Goal: Task Accomplishment & Management: Manage account settings

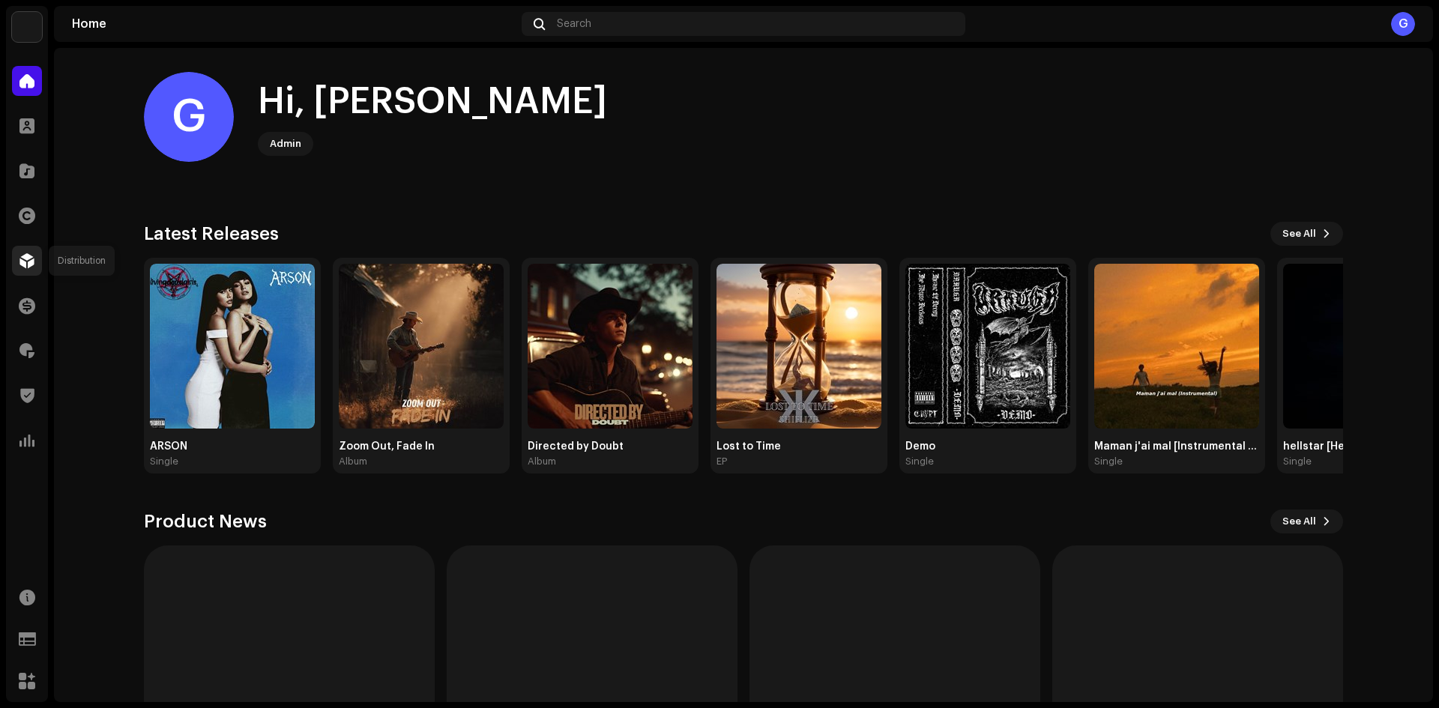
click at [28, 265] on span at bounding box center [26, 261] width 15 height 12
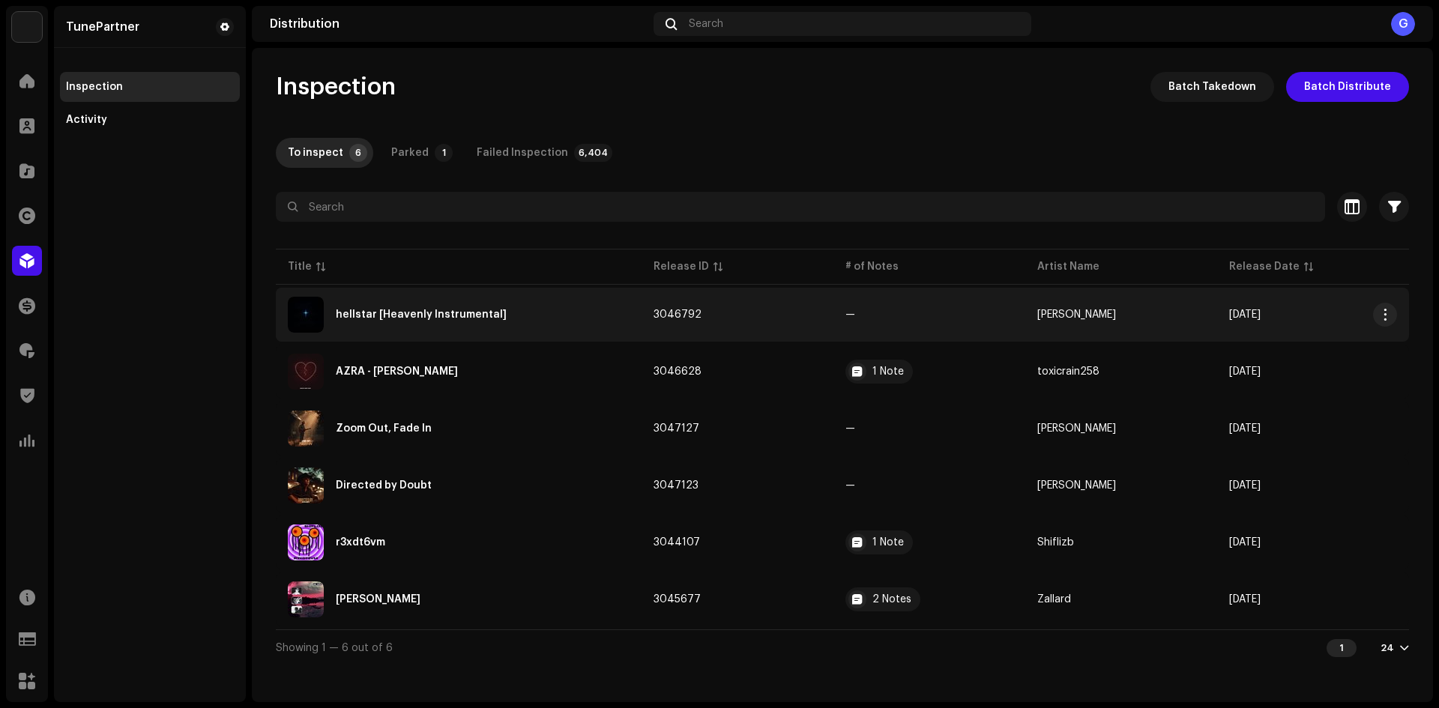
click at [861, 318] on re-a-table-badge "—" at bounding box center [929, 314] width 168 height 10
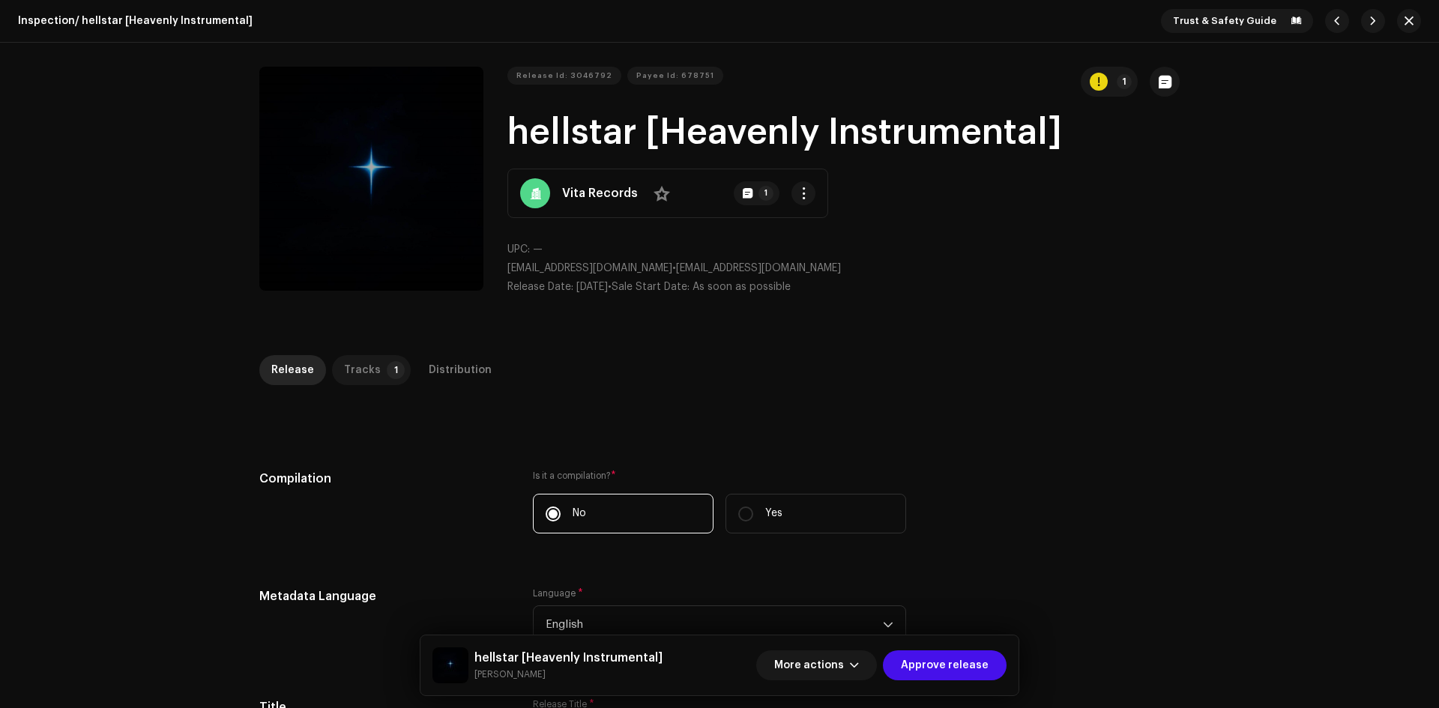
click at [374, 360] on p-tab "Tracks 1" at bounding box center [371, 370] width 79 height 30
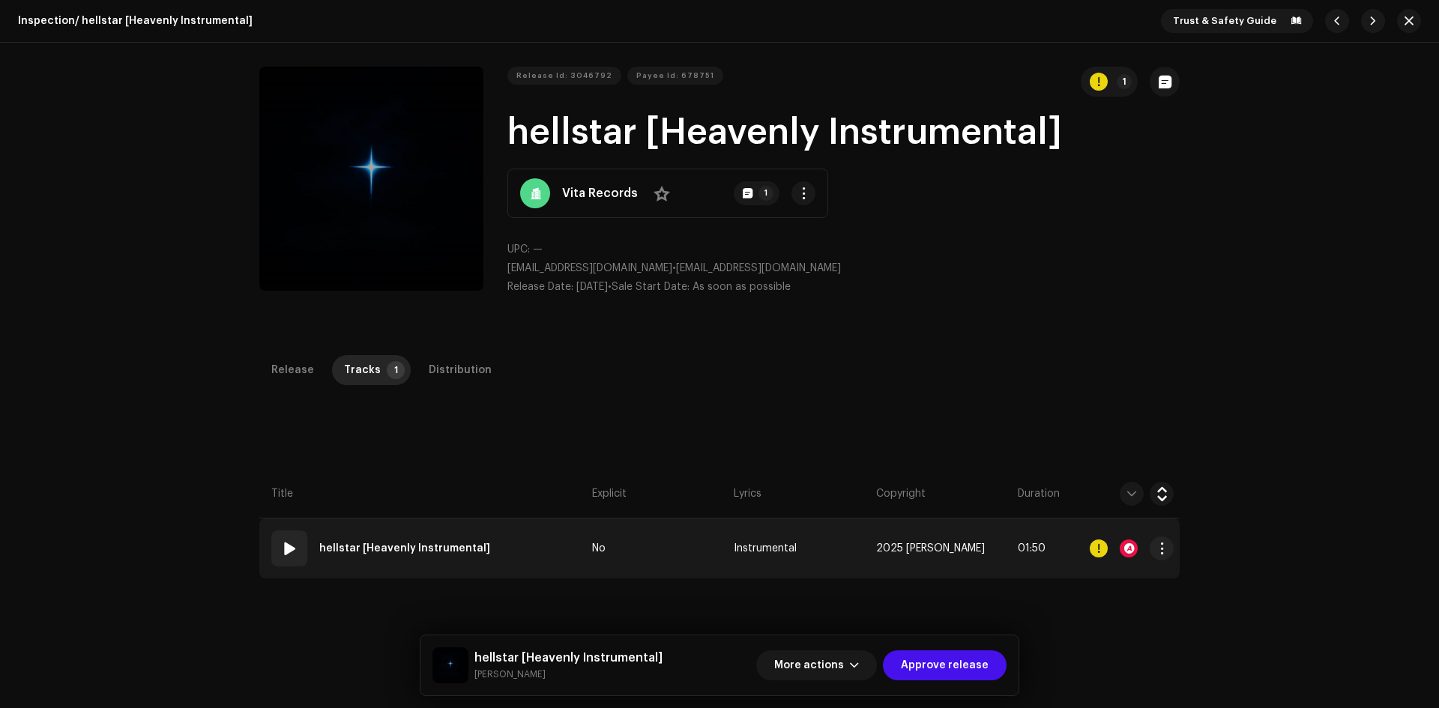
drag, startPoint x: 578, startPoint y: 537, endPoint x: 528, endPoint y: 522, distance: 52.4
click at [578, 537] on td "01 hellstar [Heavenly Instrumental]" at bounding box center [422, 549] width 327 height 60
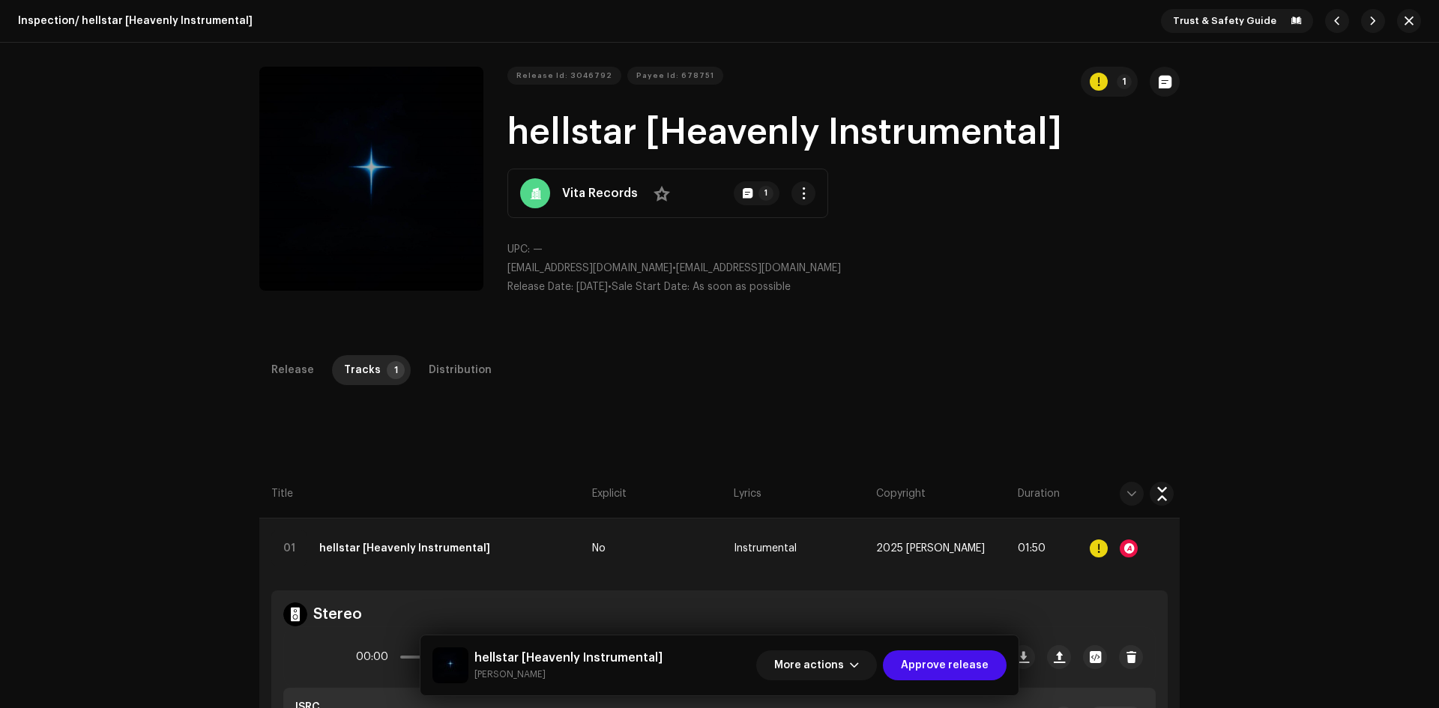
click at [592, 184] on strong "Vita Records" at bounding box center [600, 193] width 76 height 18
drag, startPoint x: 513, startPoint y: 128, endPoint x: 626, endPoint y: 135, distance: 112.6
click at [626, 135] on h1 "hellstar [Heavenly Instrumental]" at bounding box center [843, 133] width 672 height 48
copy h1 "hellstar"
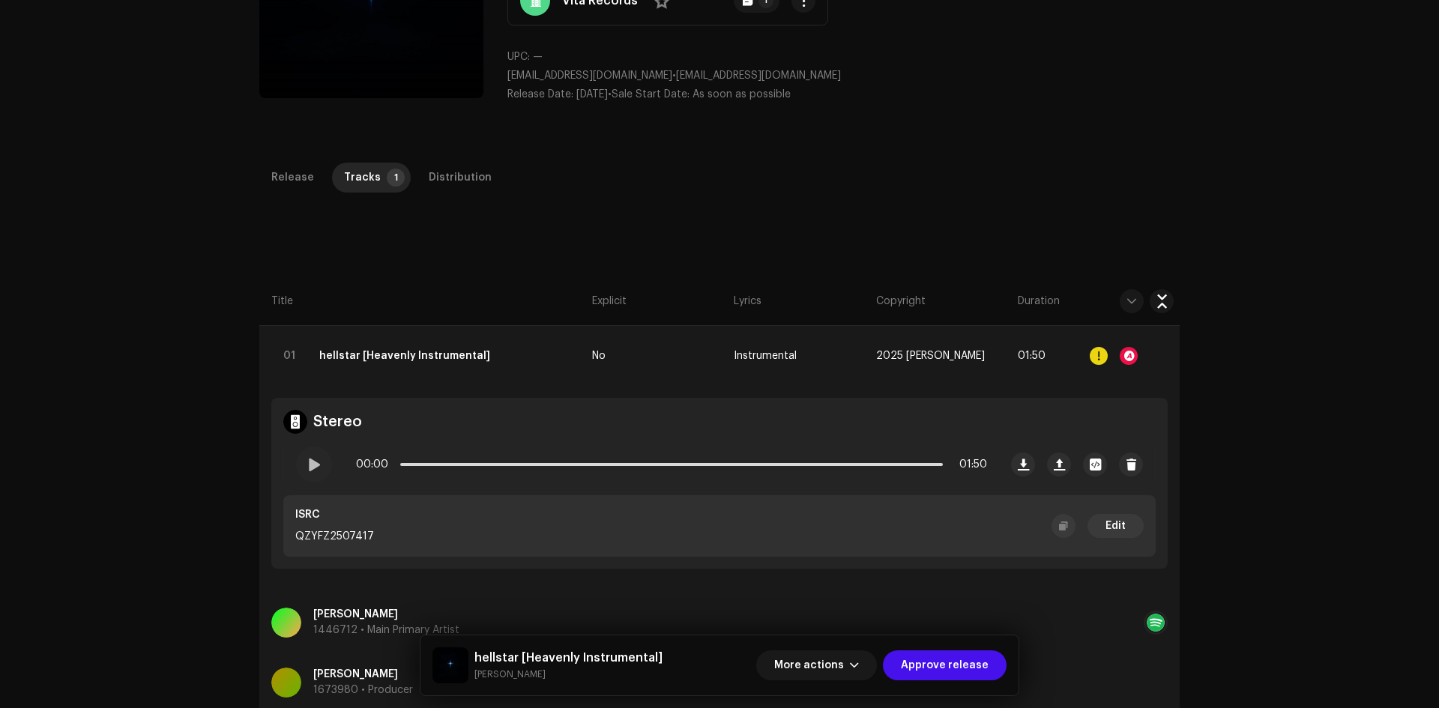
scroll to position [355, 0]
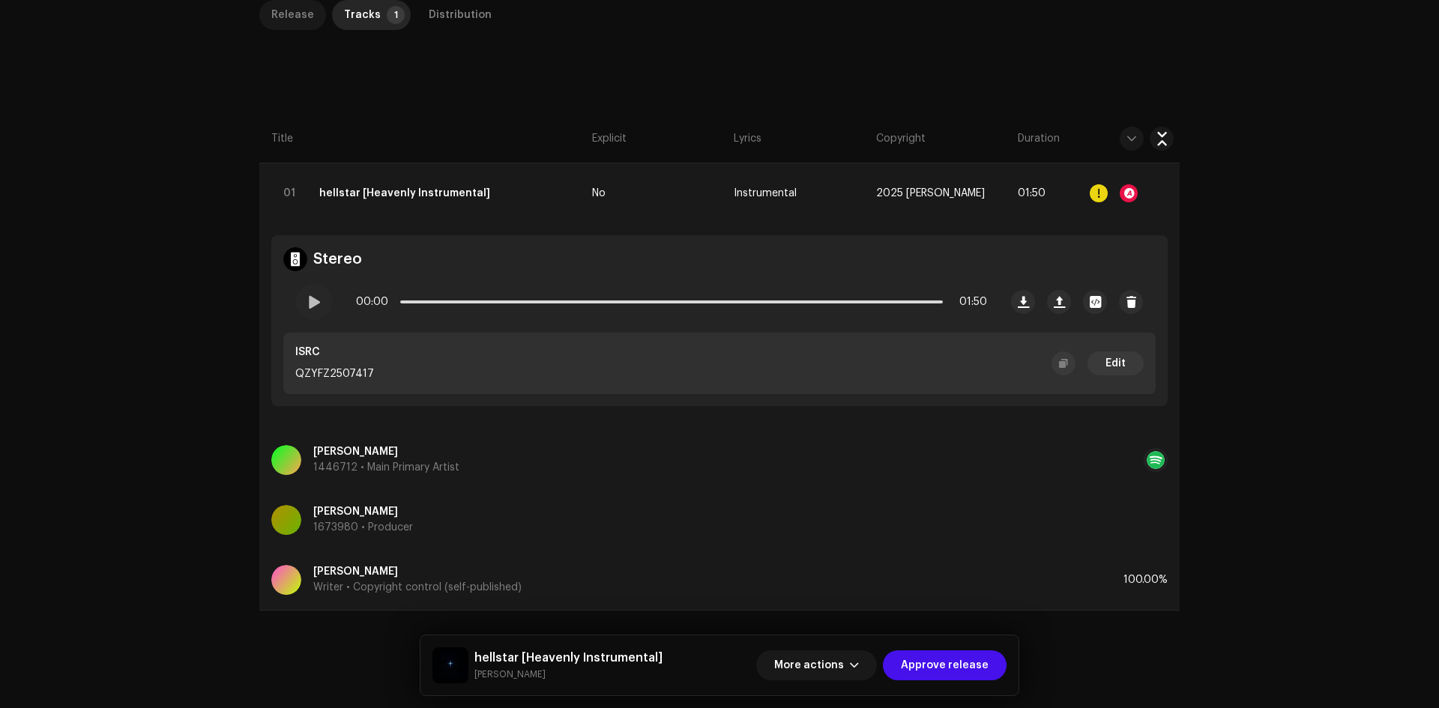
click at [288, 25] on div "Release" at bounding box center [292, 15] width 43 height 30
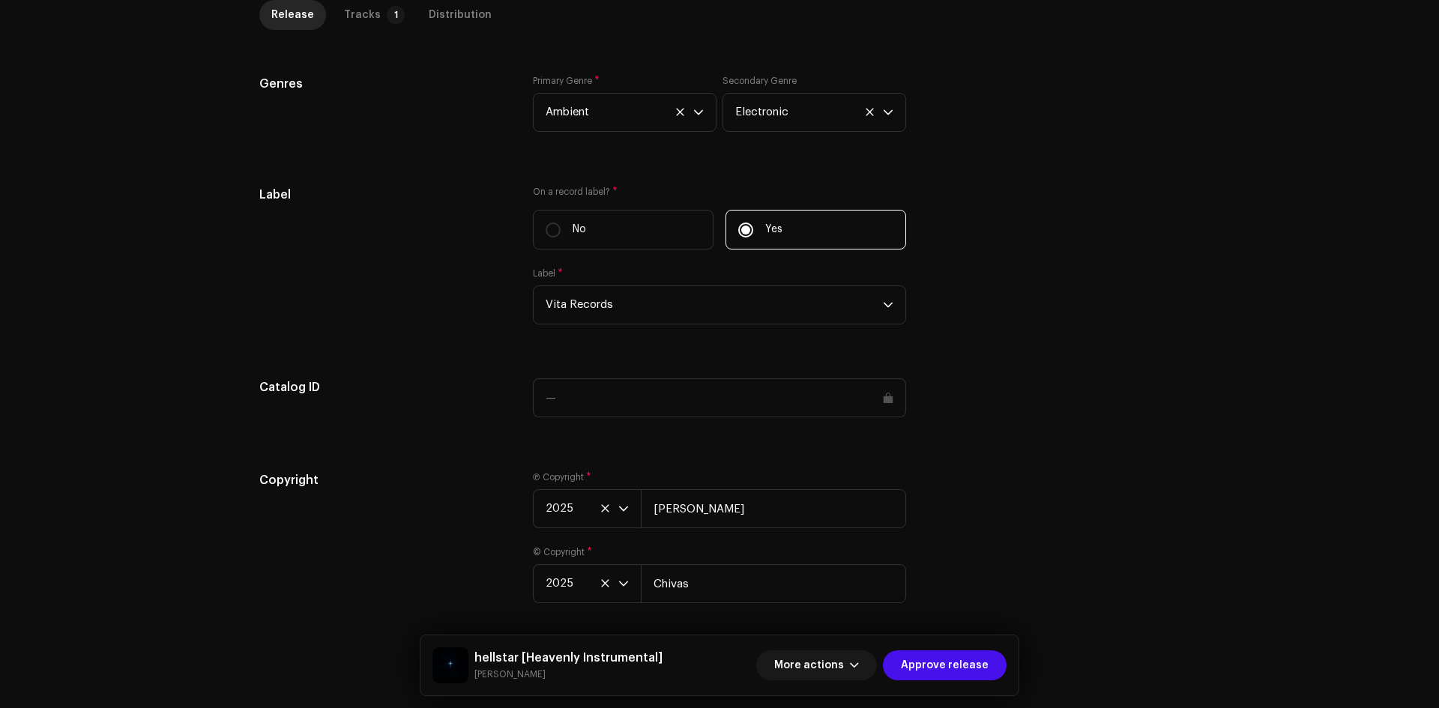
scroll to position [1297, 0]
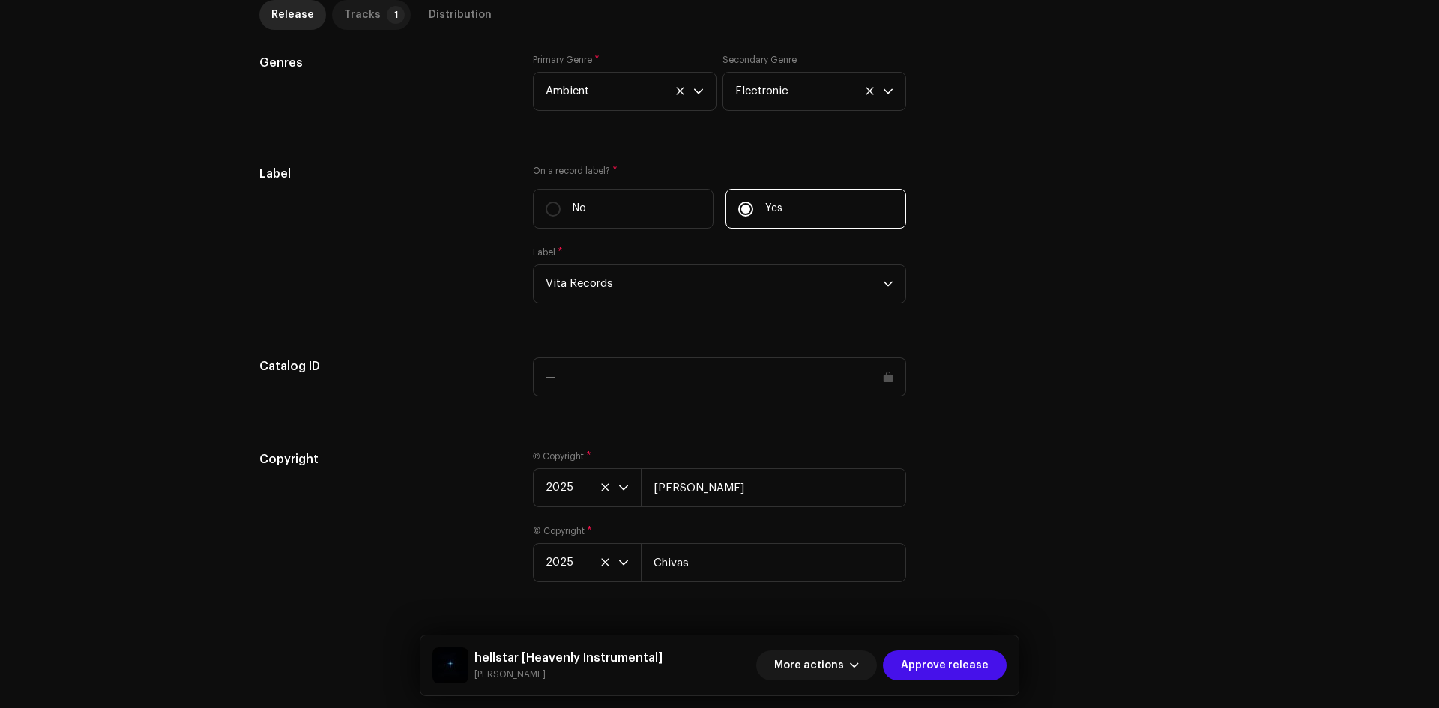
click at [364, 7] on div "Tracks" at bounding box center [362, 15] width 37 height 30
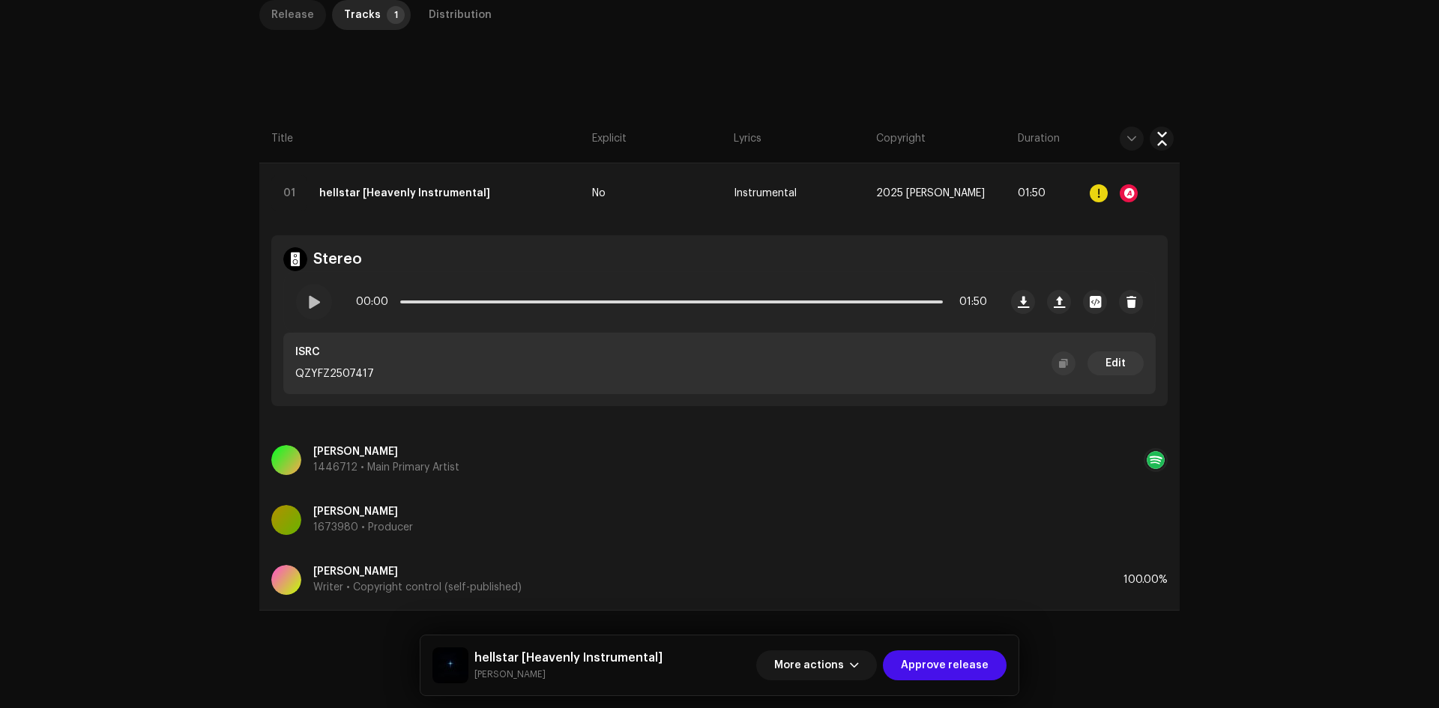
click at [292, 18] on div "Release" at bounding box center [292, 15] width 43 height 30
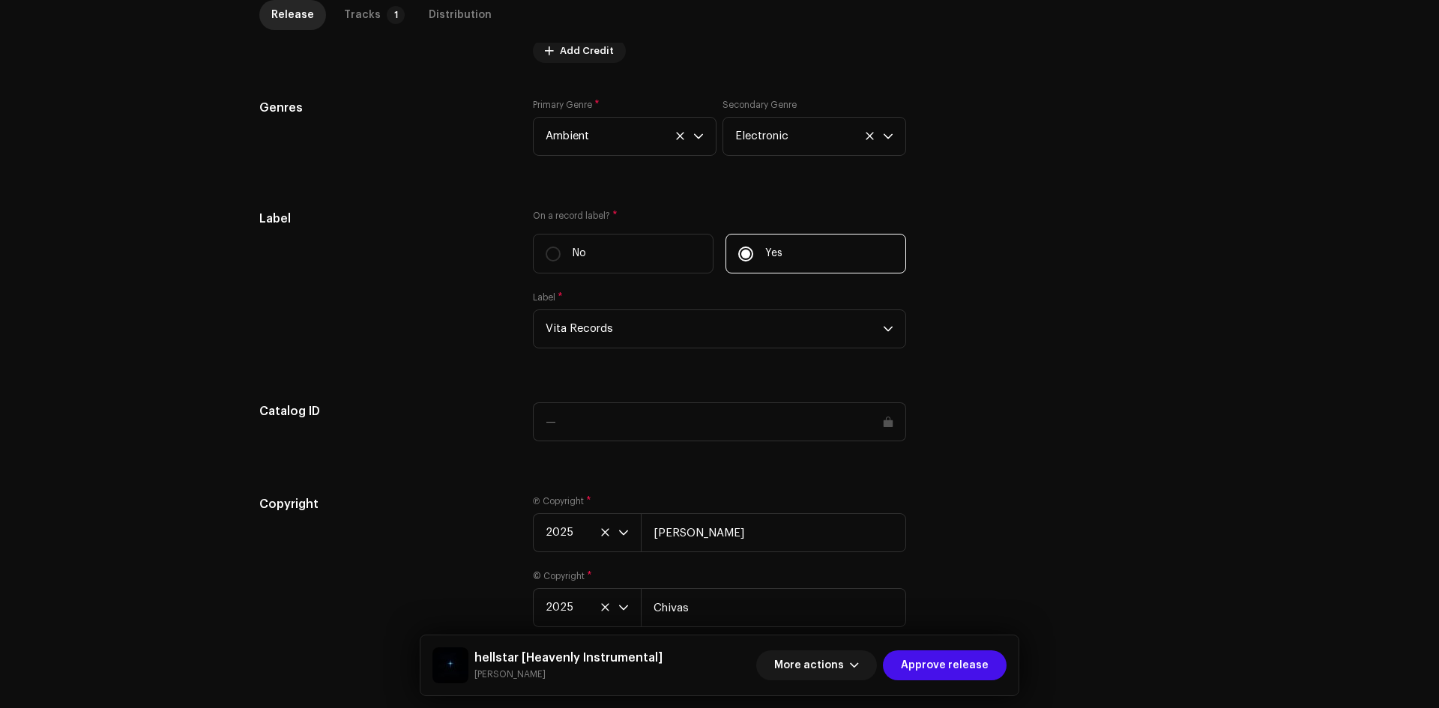
scroll to position [1297, 0]
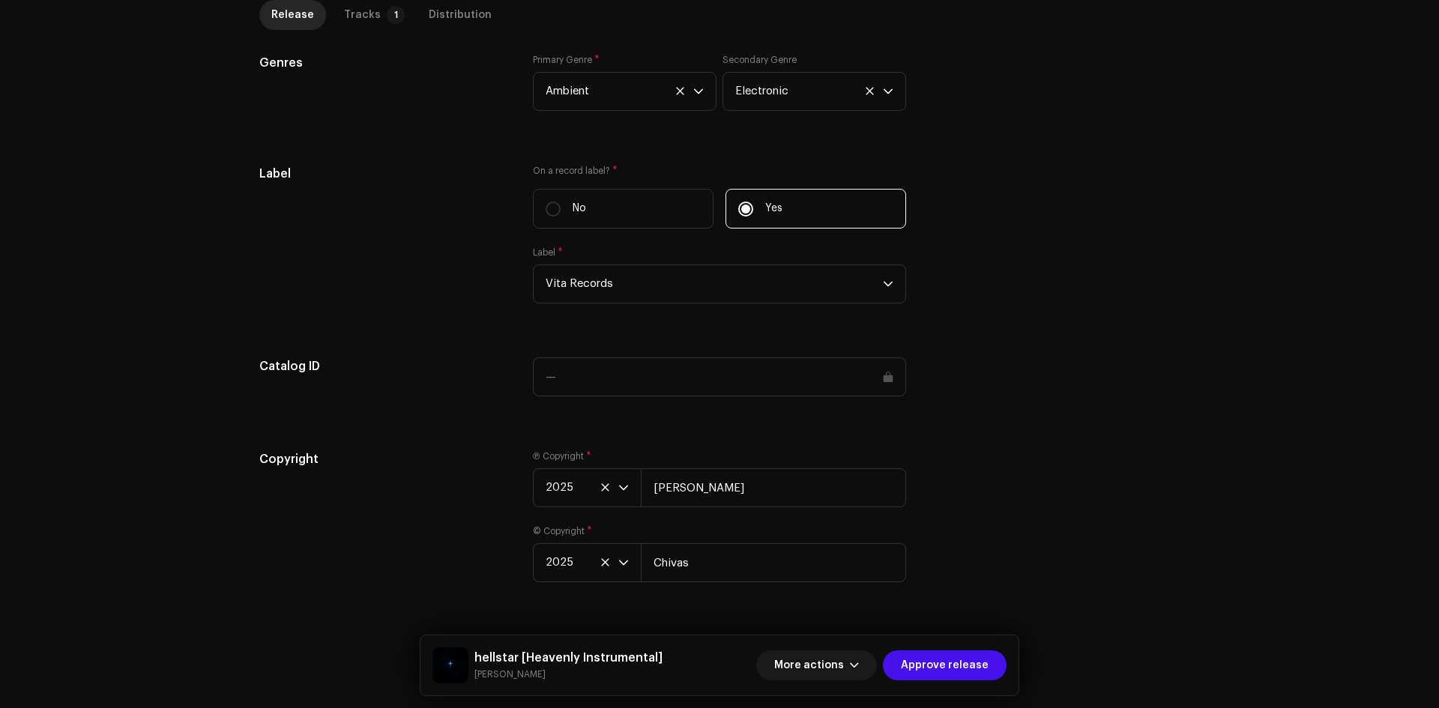
click at [355, 31] on div "Release Tracks 1 Distribution" at bounding box center [719, 21] width 920 height 43
click at [363, 13] on div "Tracks" at bounding box center [362, 15] width 37 height 30
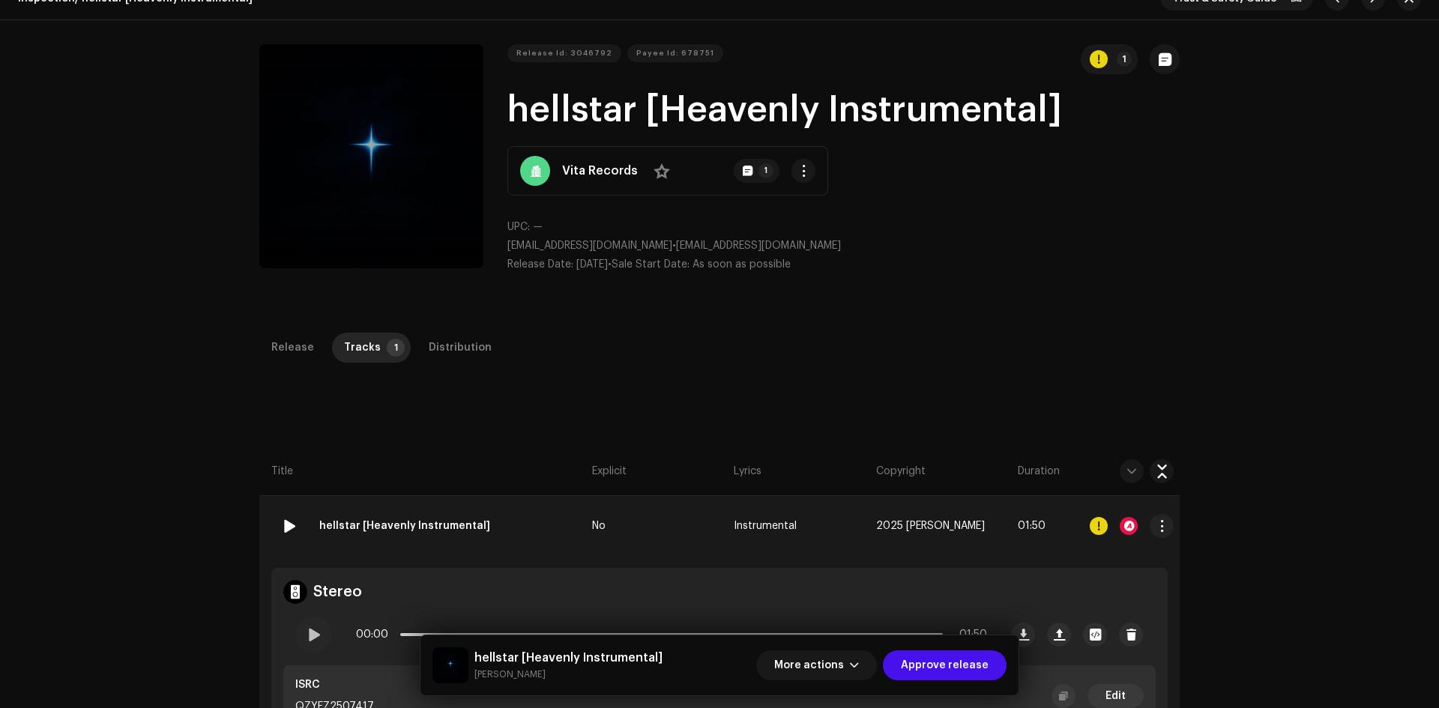
scroll to position [0, 0]
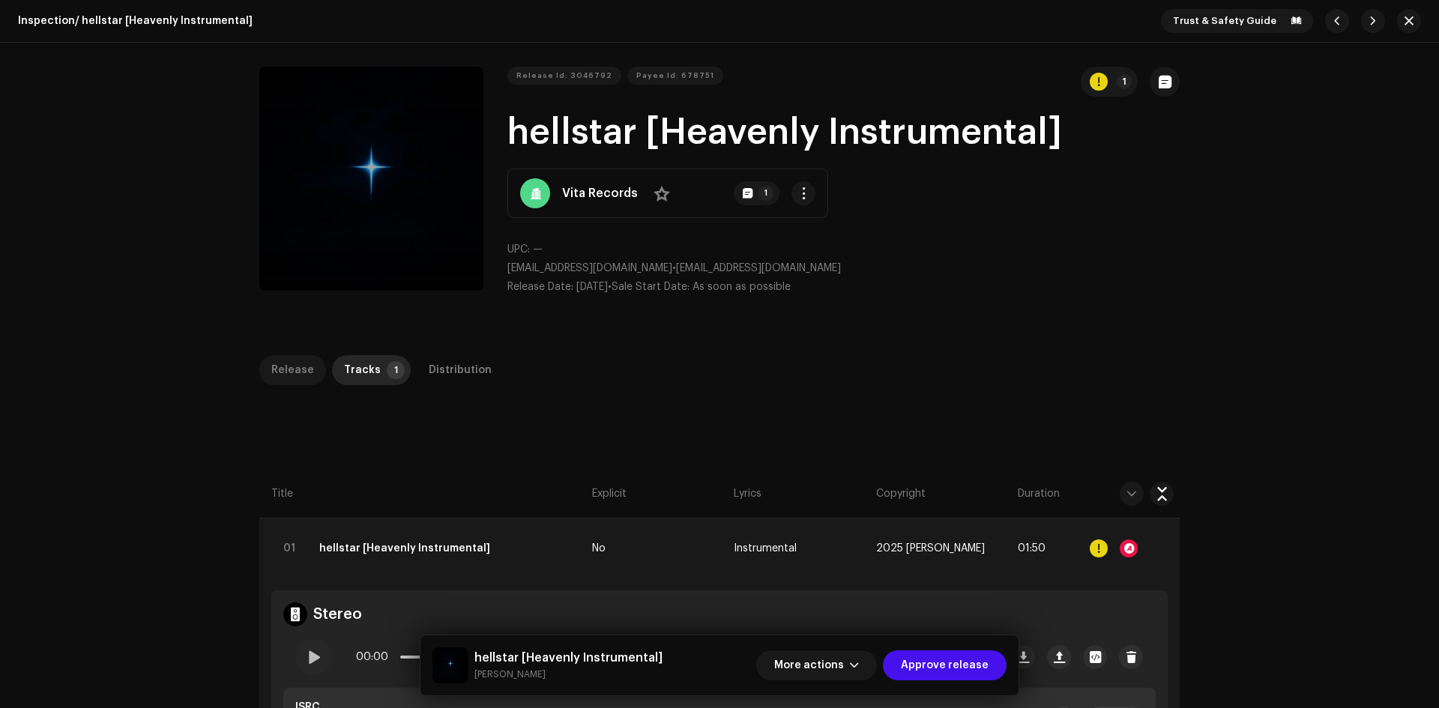
click at [315, 376] on p-tab "Release" at bounding box center [292, 370] width 67 height 30
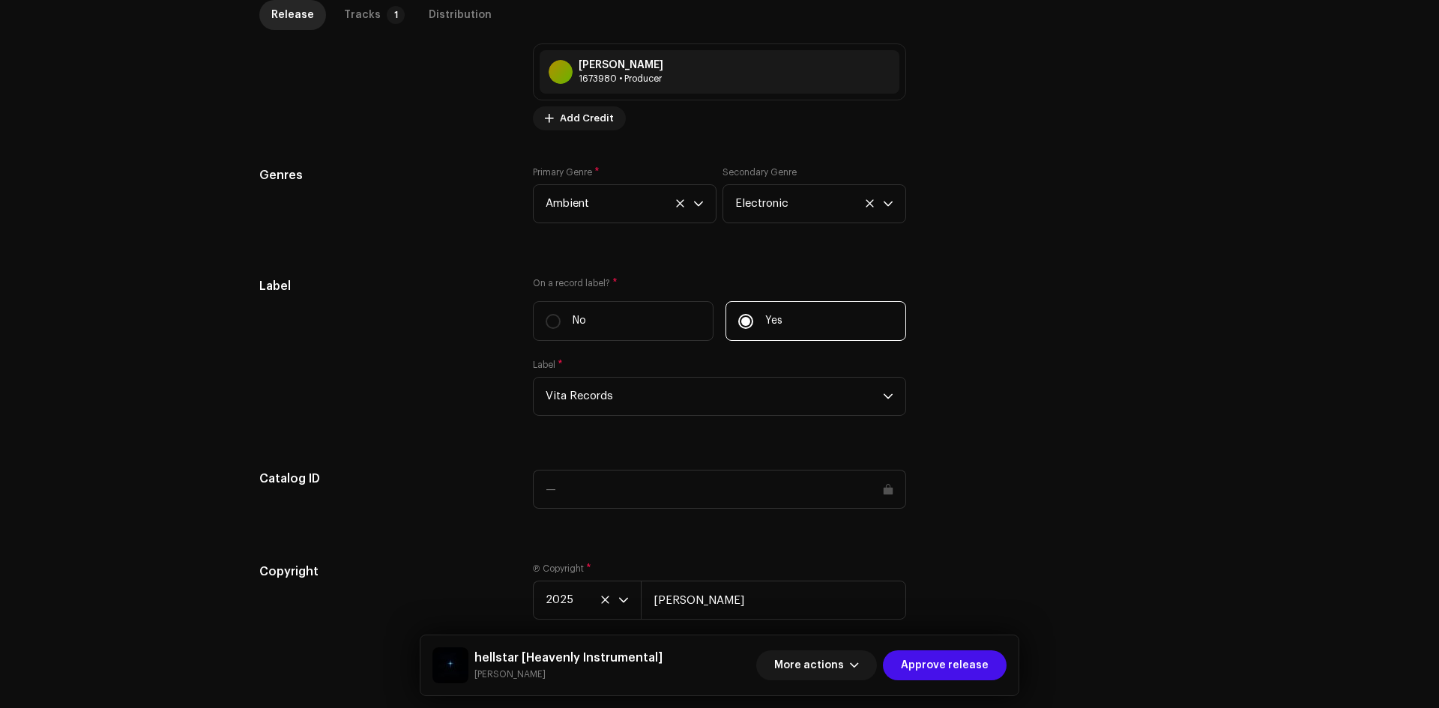
scroll to position [1297, 0]
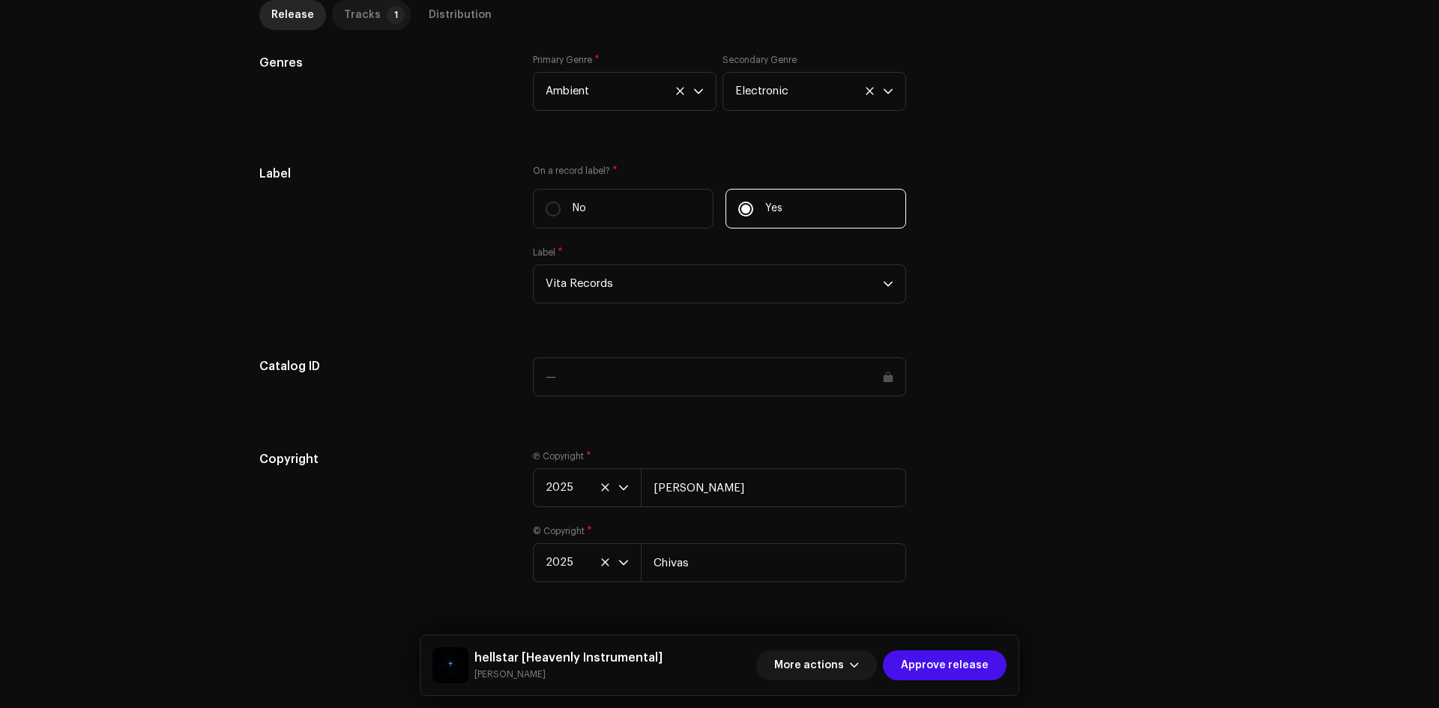
drag, startPoint x: 350, startPoint y: 18, endPoint x: 352, endPoint y: 25, distance: 7.8
click at [349, 18] on div "Tracks" at bounding box center [362, 15] width 37 height 30
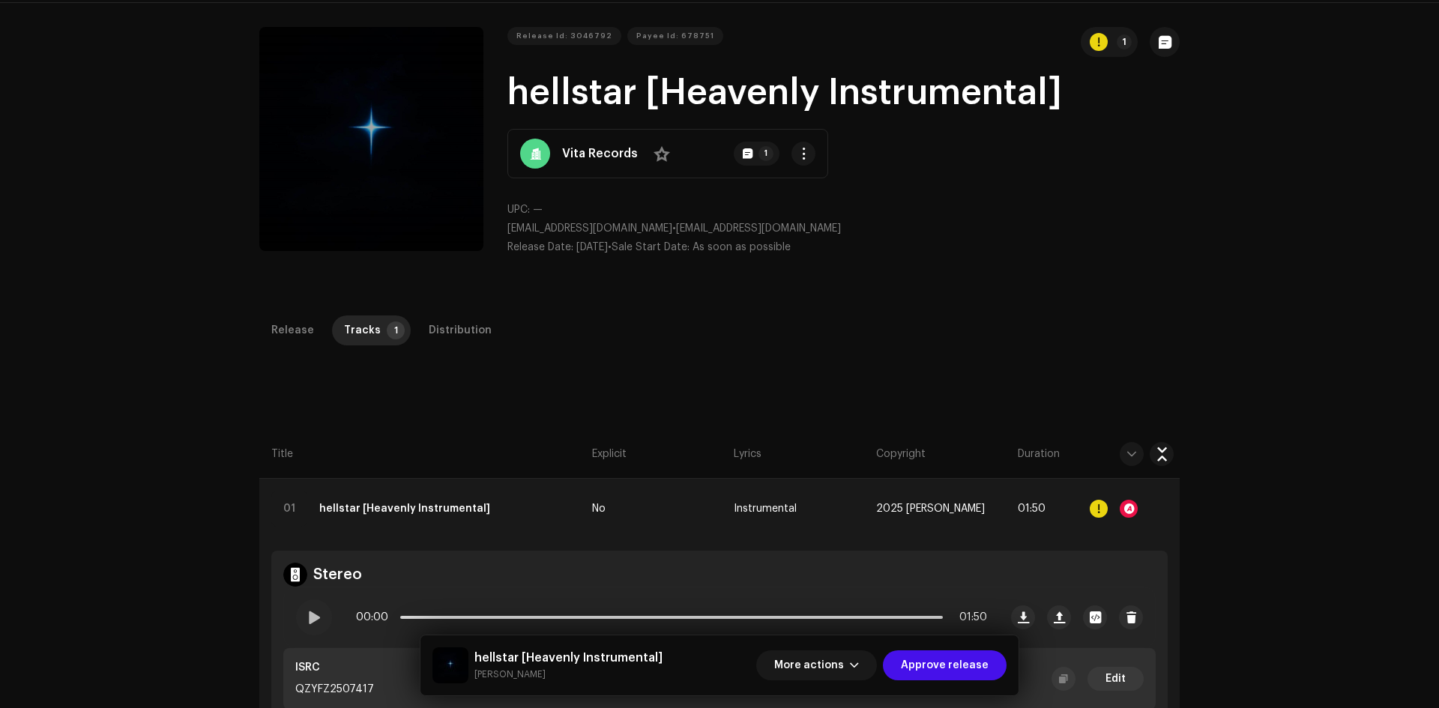
scroll to position [0, 0]
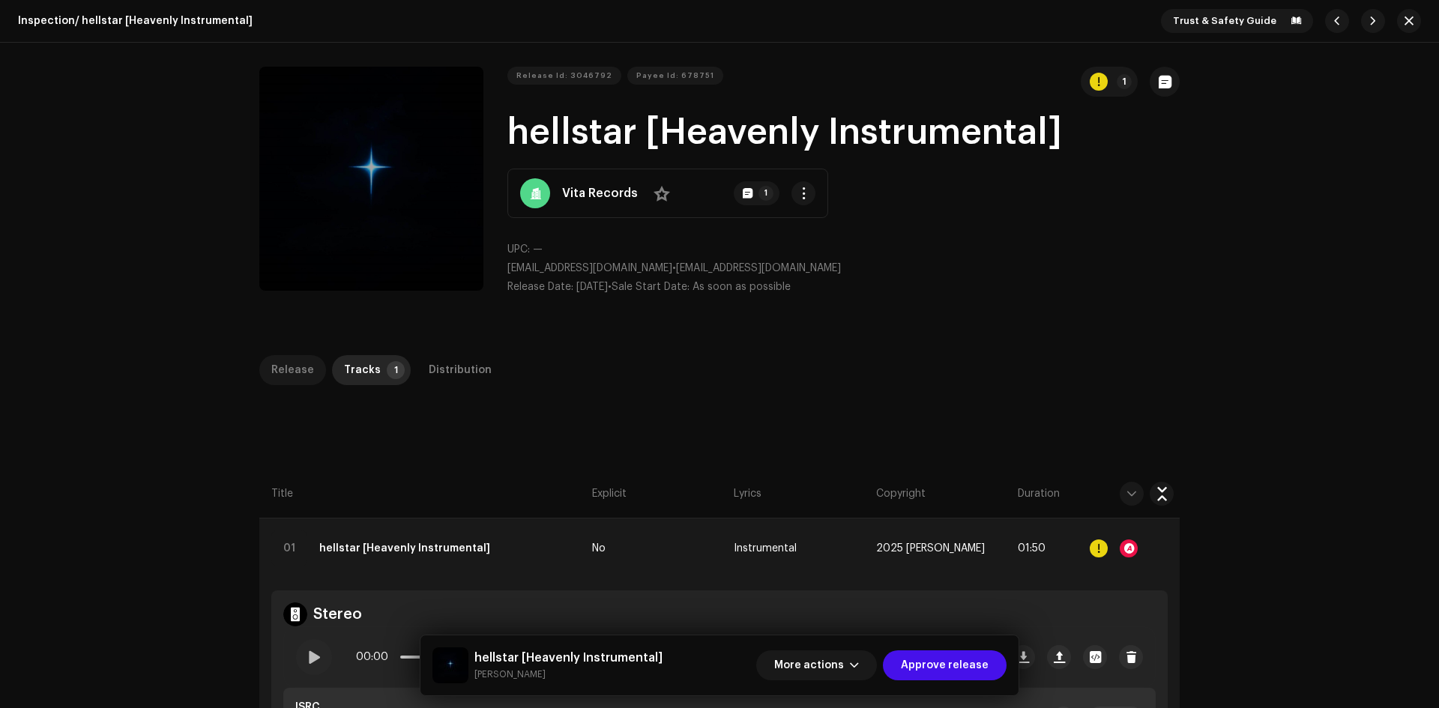
click at [291, 372] on div "Release" at bounding box center [292, 370] width 43 height 30
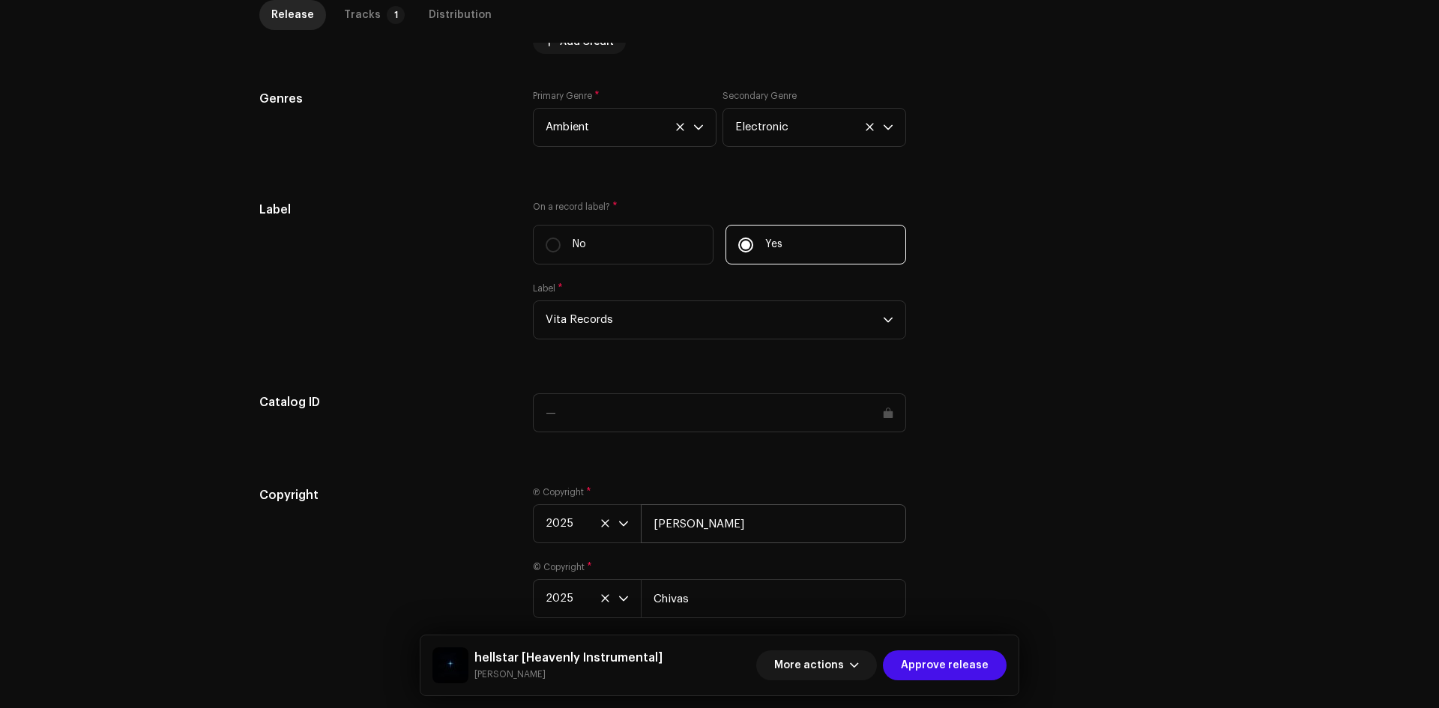
scroll to position [1297, 0]
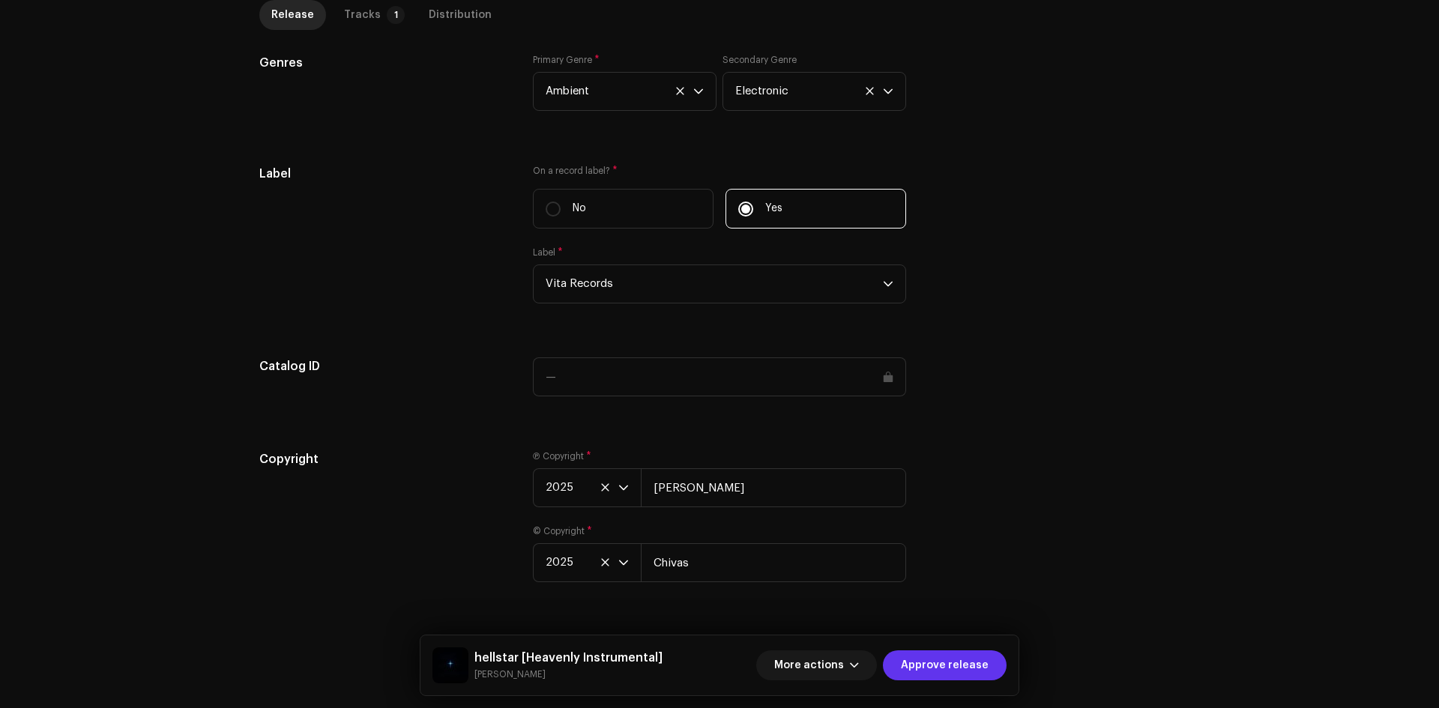
click at [961, 673] on span "Approve release" at bounding box center [945, 665] width 88 height 30
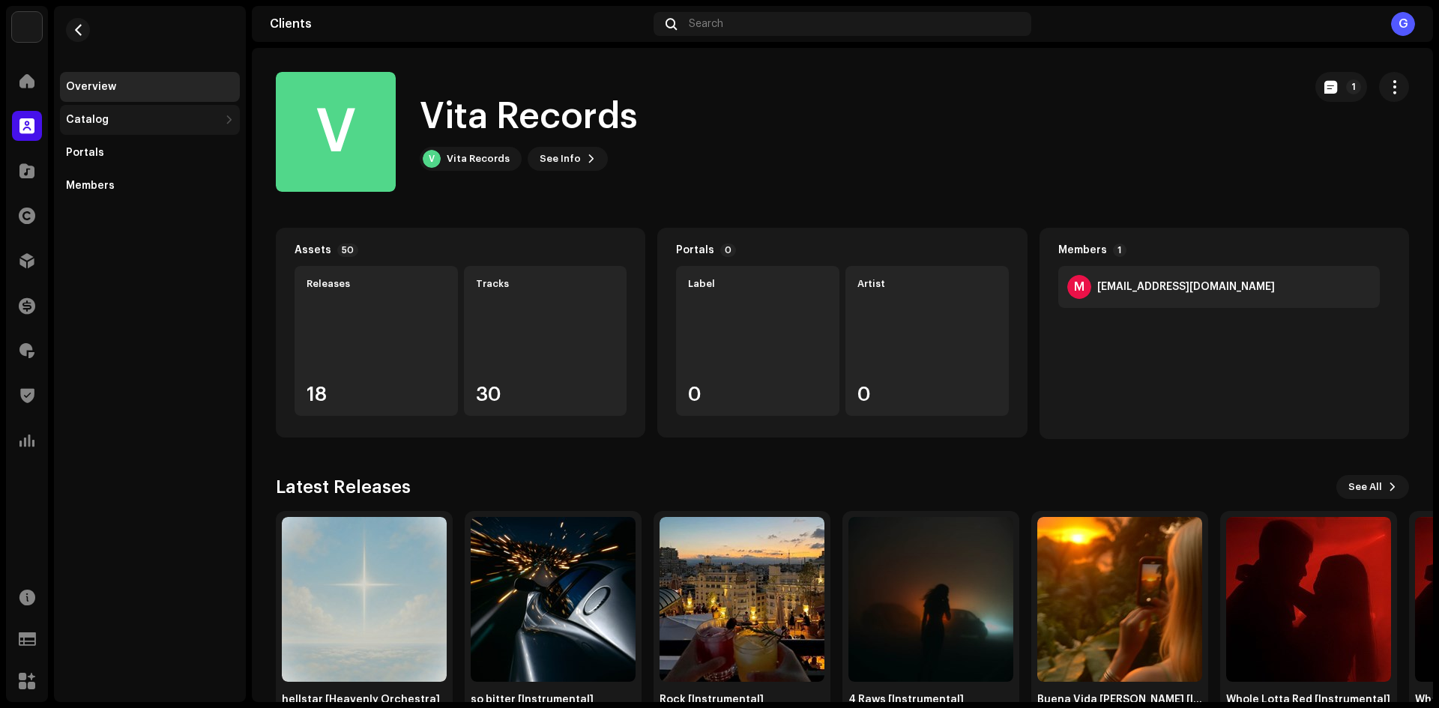
click at [166, 109] on div "Catalog" at bounding box center [150, 120] width 180 height 30
click at [148, 145] on div "Releases" at bounding box center [150, 153] width 180 height 30
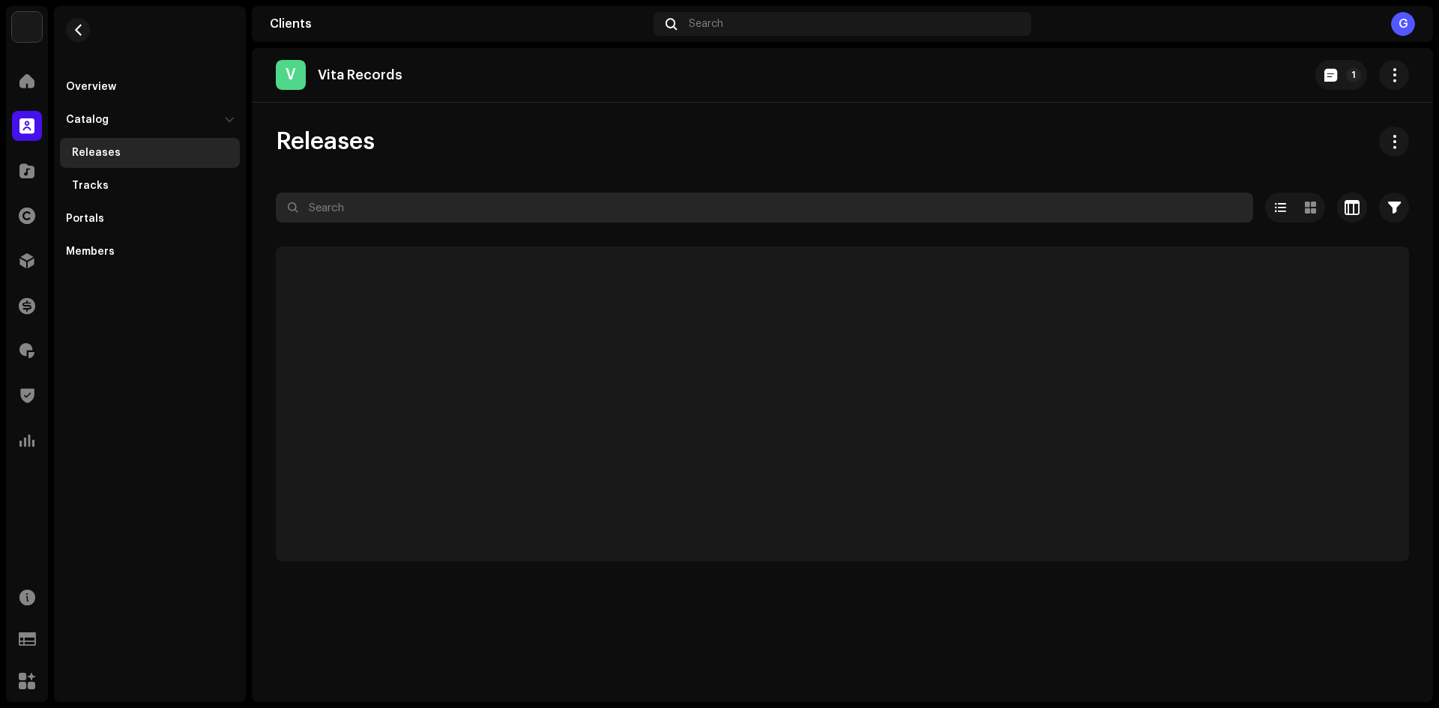
click at [351, 209] on input "text" at bounding box center [764, 208] width 977 height 30
paste input "hellstar"
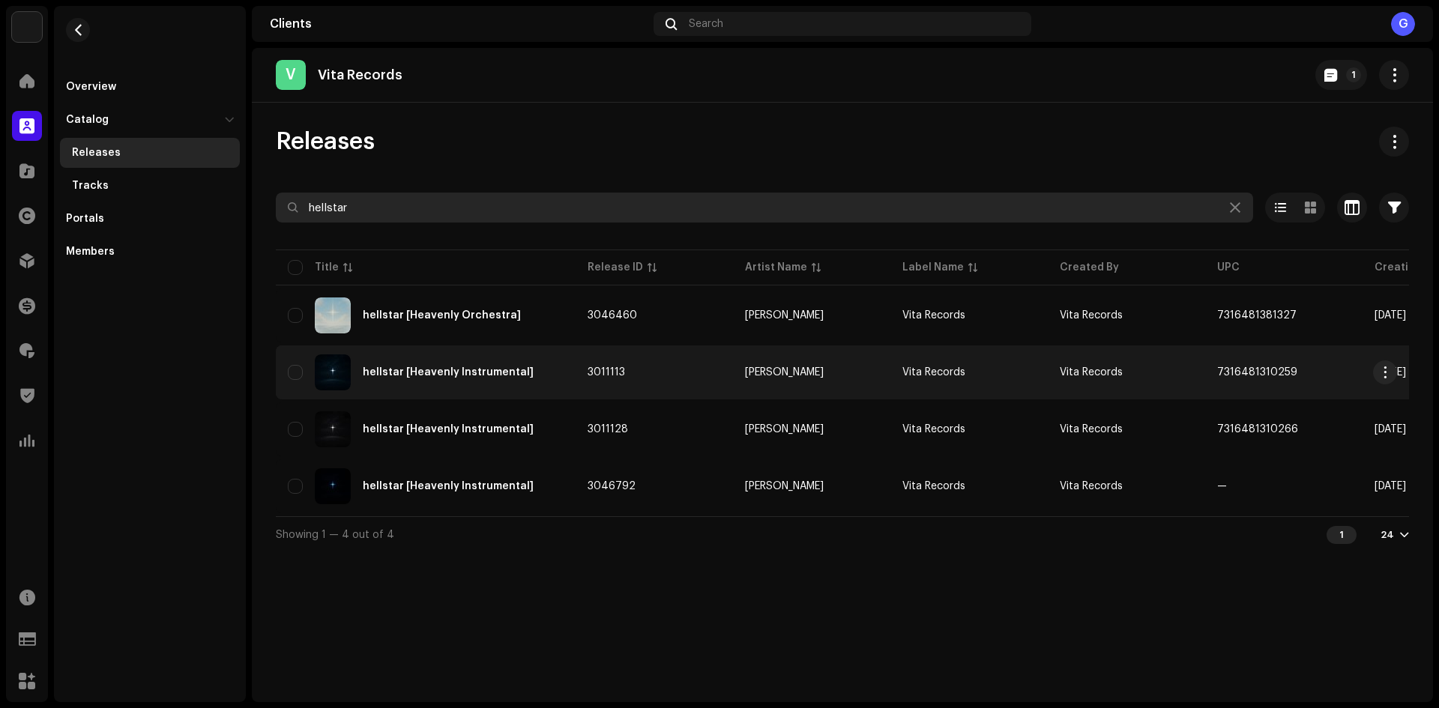
type input "hellstar"
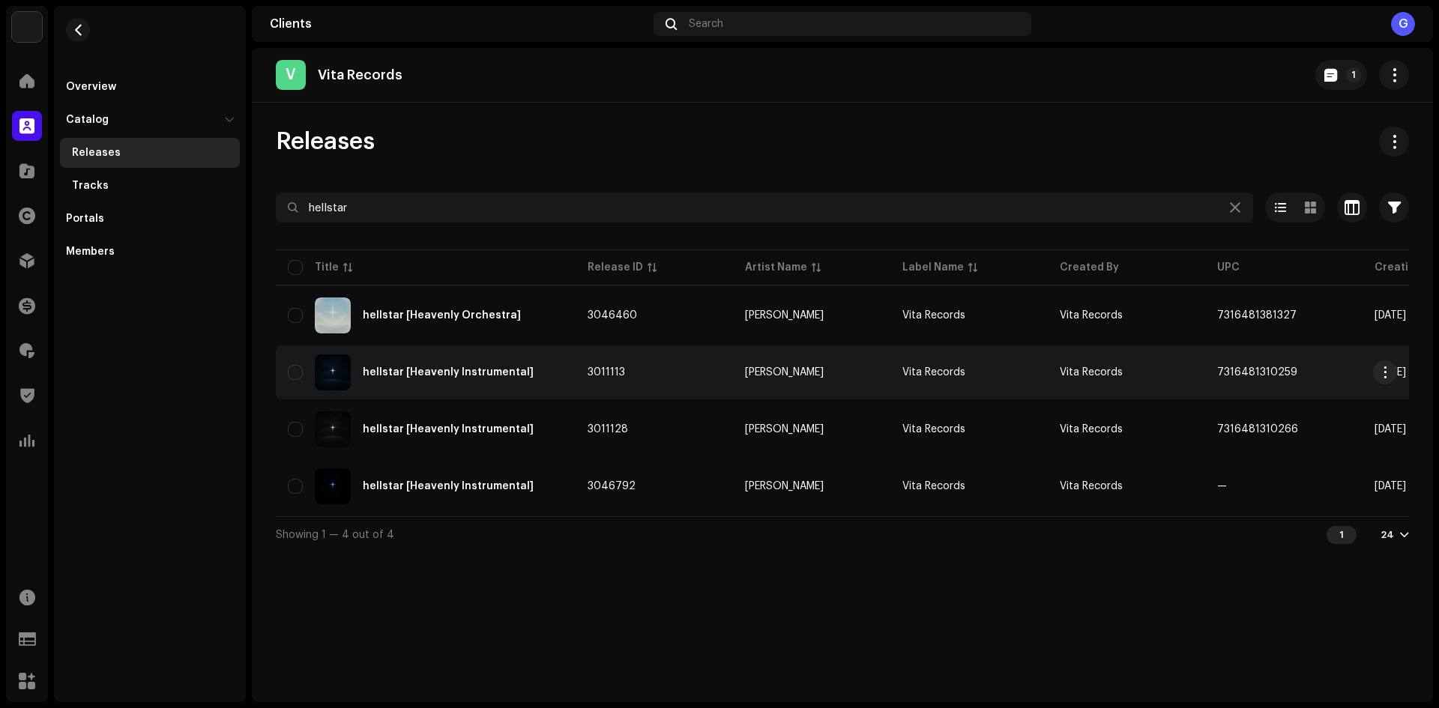
click at [534, 378] on div "hellstar [Heavenly Instrumental]" at bounding box center [426, 372] width 276 height 36
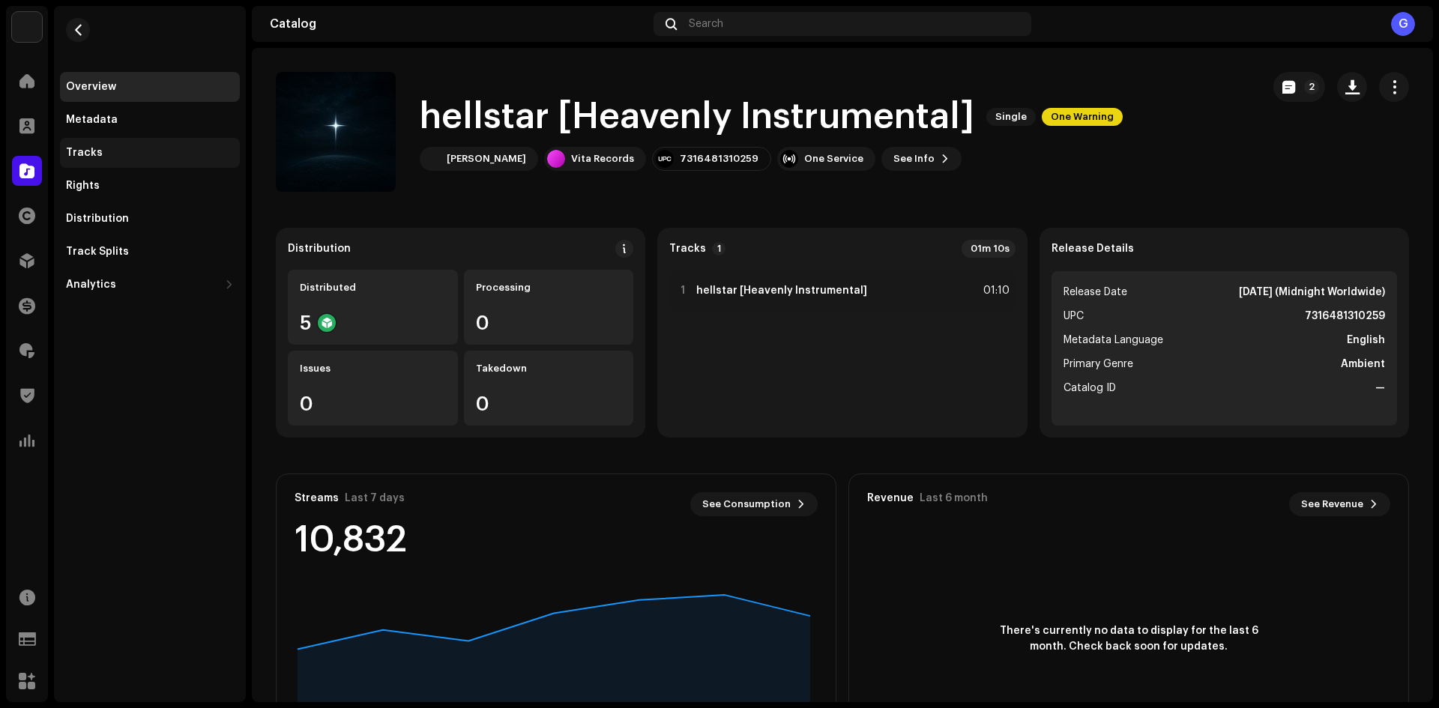
click at [132, 156] on div "Tracks" at bounding box center [150, 153] width 168 height 12
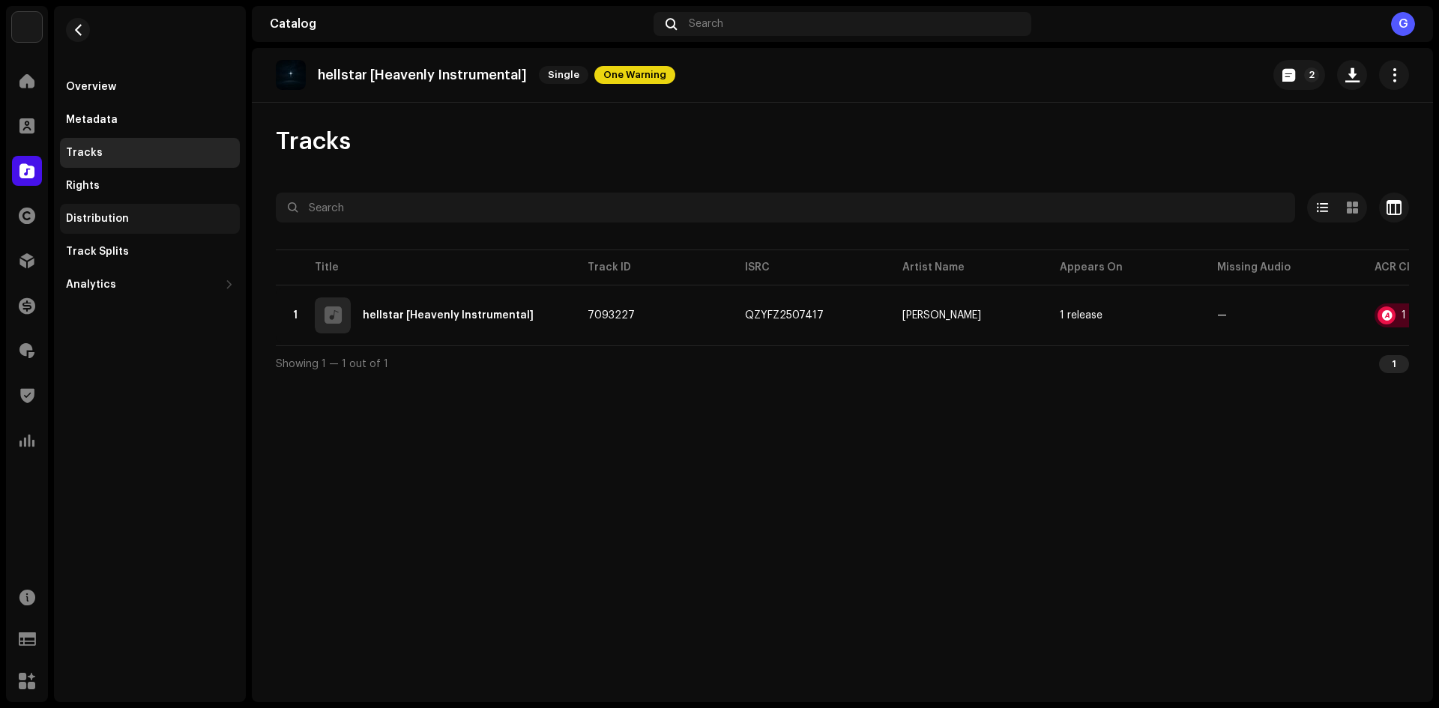
click at [127, 217] on div "Distribution" at bounding box center [150, 219] width 168 height 12
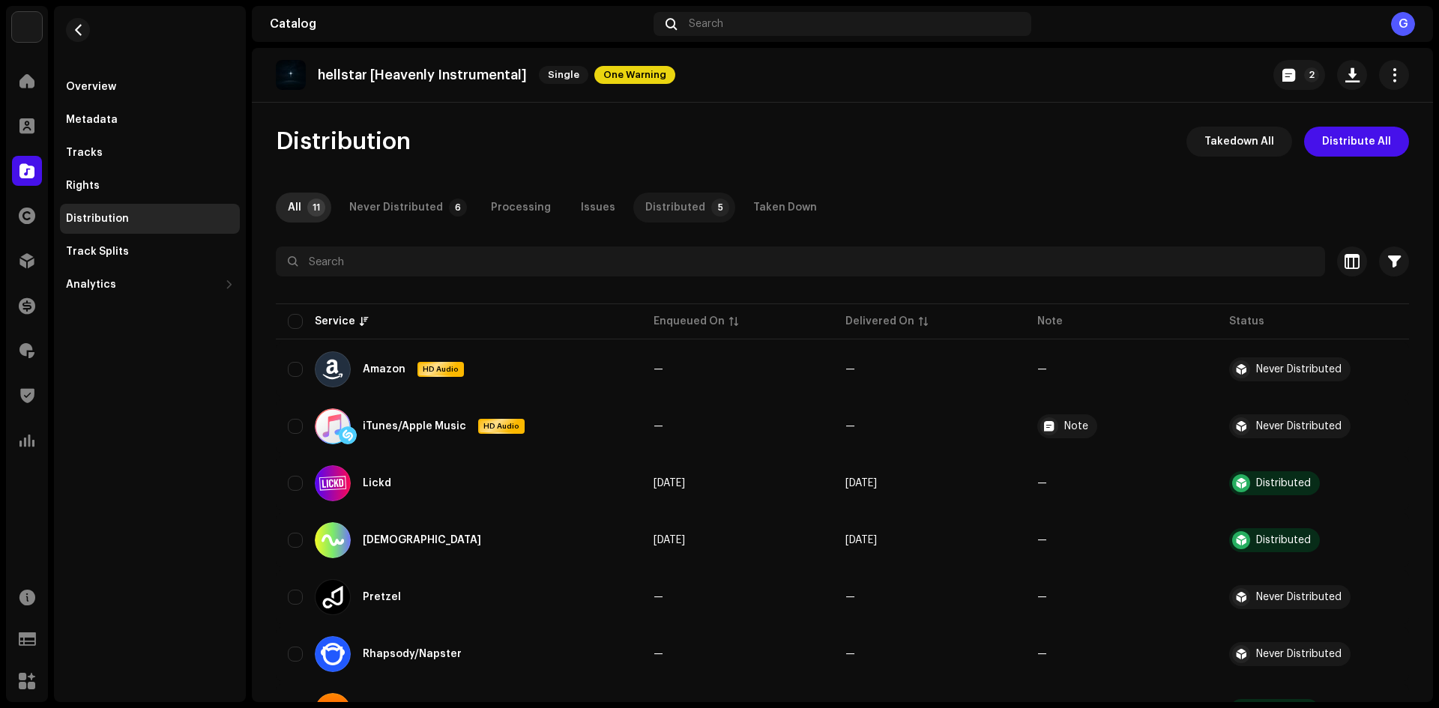
click at [711, 210] on p-badge "5" at bounding box center [720, 208] width 18 height 18
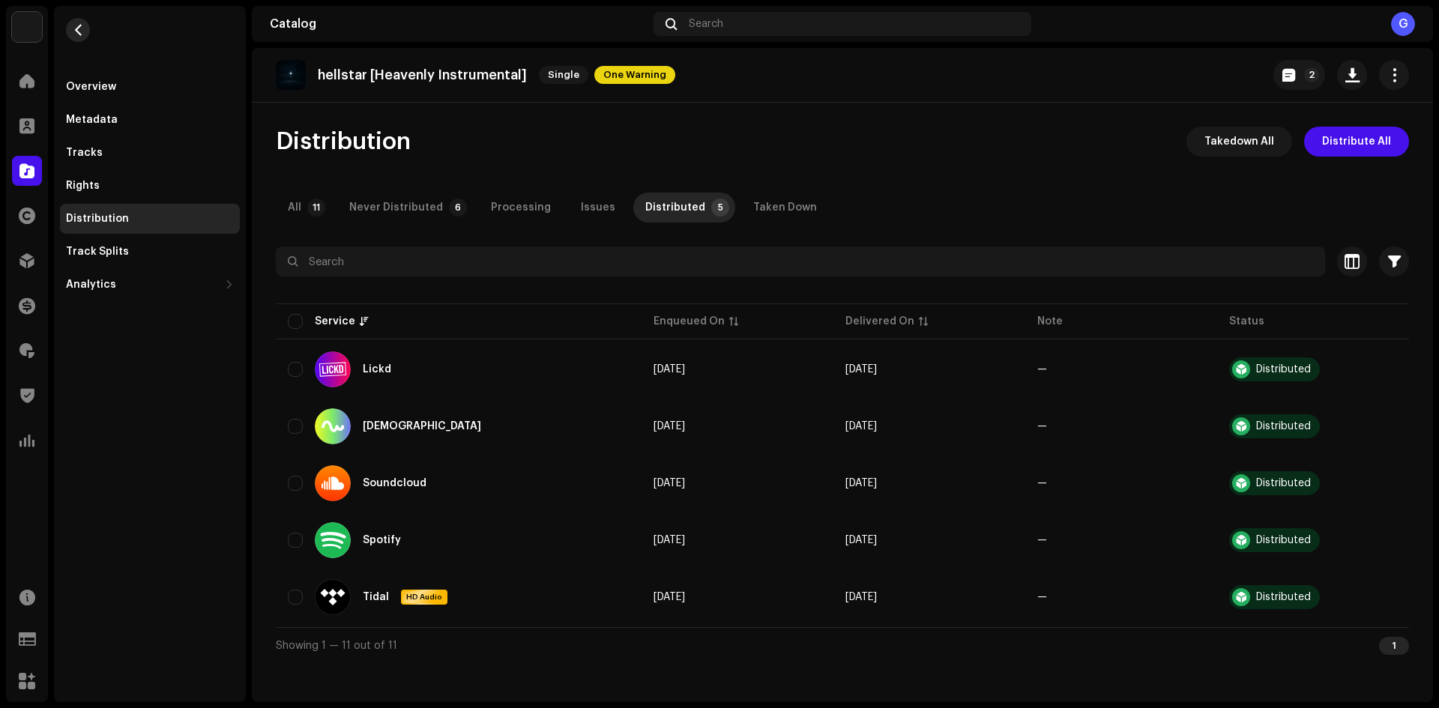
click at [77, 18] on button "button" at bounding box center [78, 30] width 24 height 24
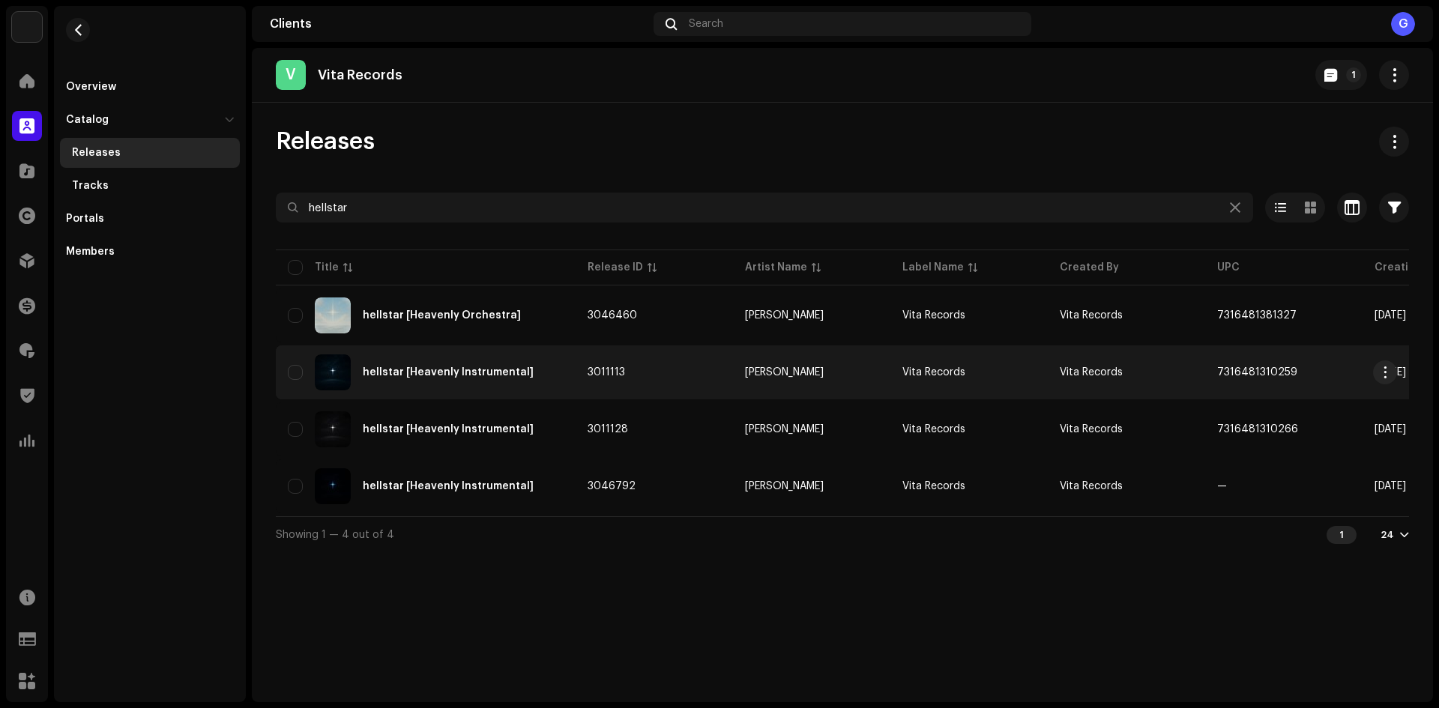
click at [557, 375] on div "hellstar [Heavenly Instrumental]" at bounding box center [426, 372] width 276 height 36
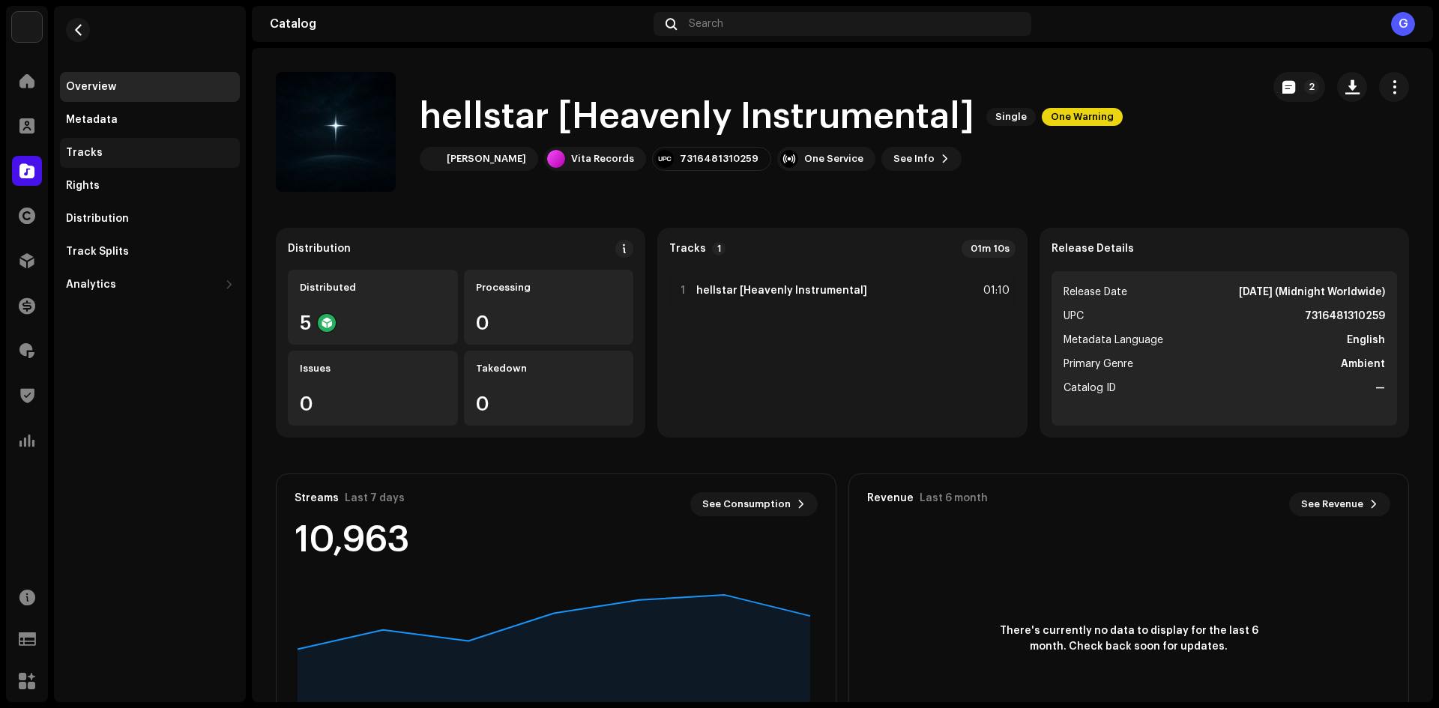
click at [169, 152] on div "Tracks" at bounding box center [150, 153] width 168 height 12
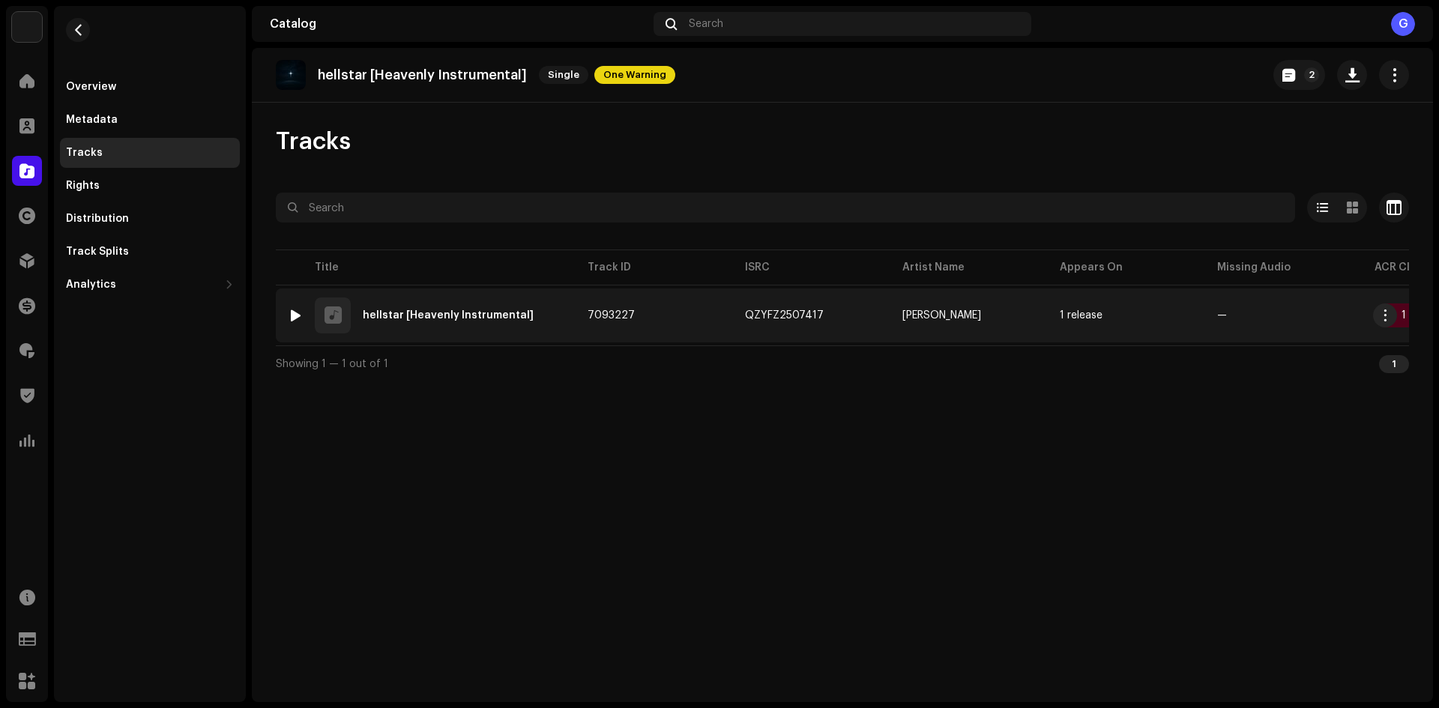
click at [561, 306] on div "1 hellstar [Heavenly Instrumental]" at bounding box center [426, 315] width 276 height 36
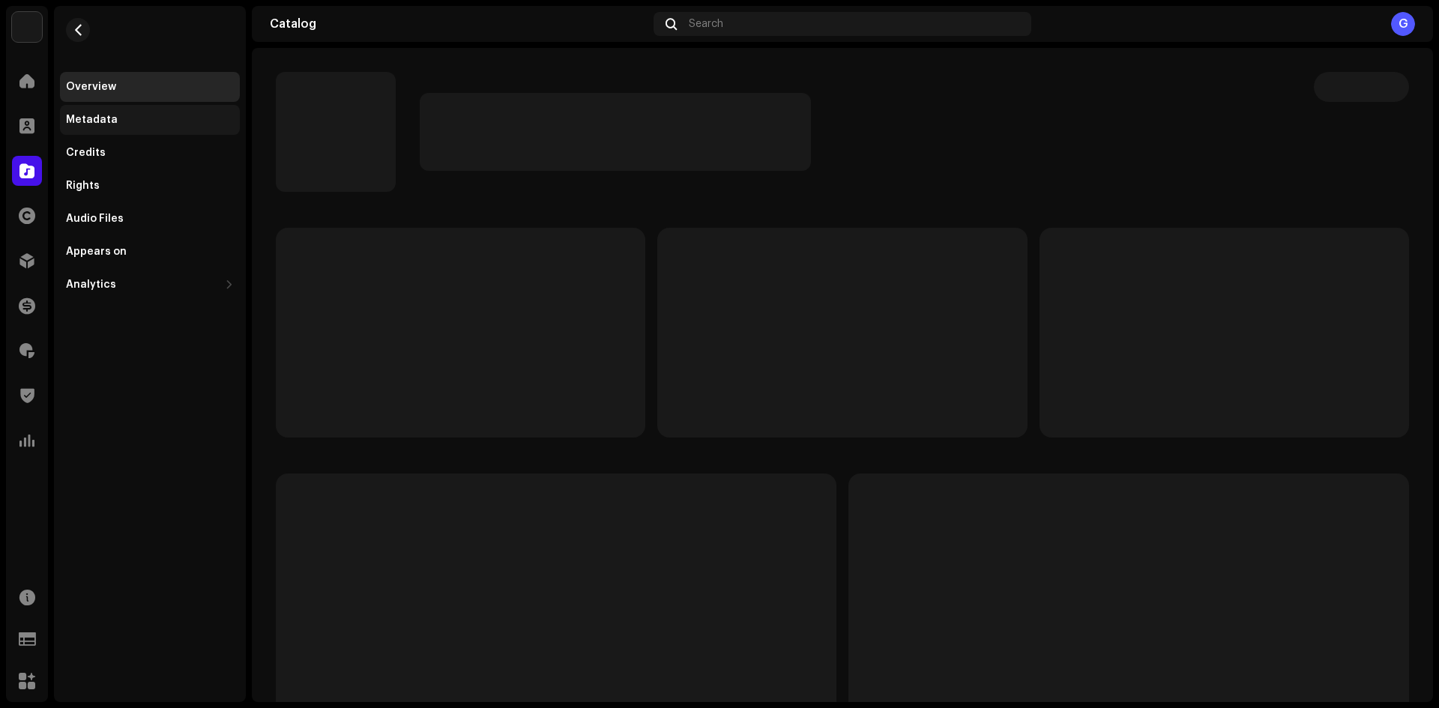
click at [157, 124] on div "Metadata" at bounding box center [150, 120] width 168 height 12
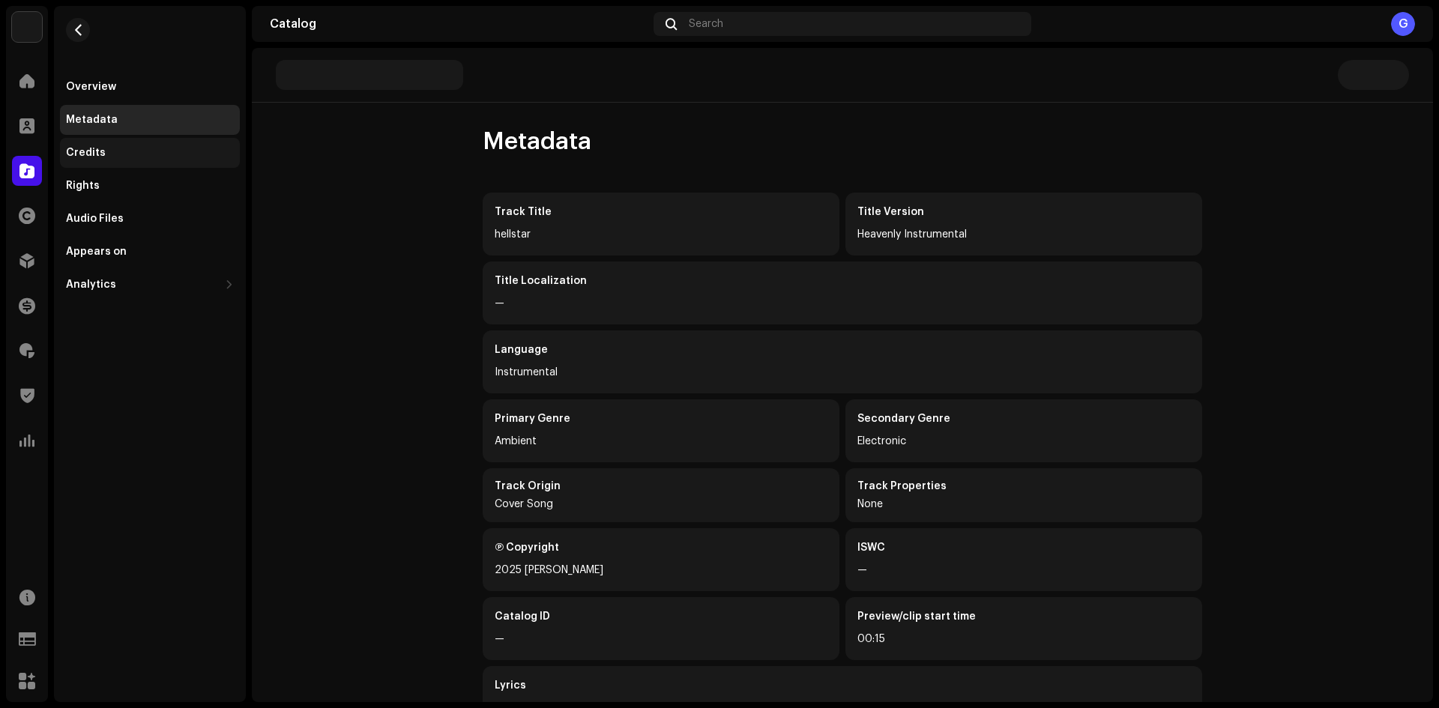
click at [109, 152] on div "Credits" at bounding box center [150, 153] width 168 height 12
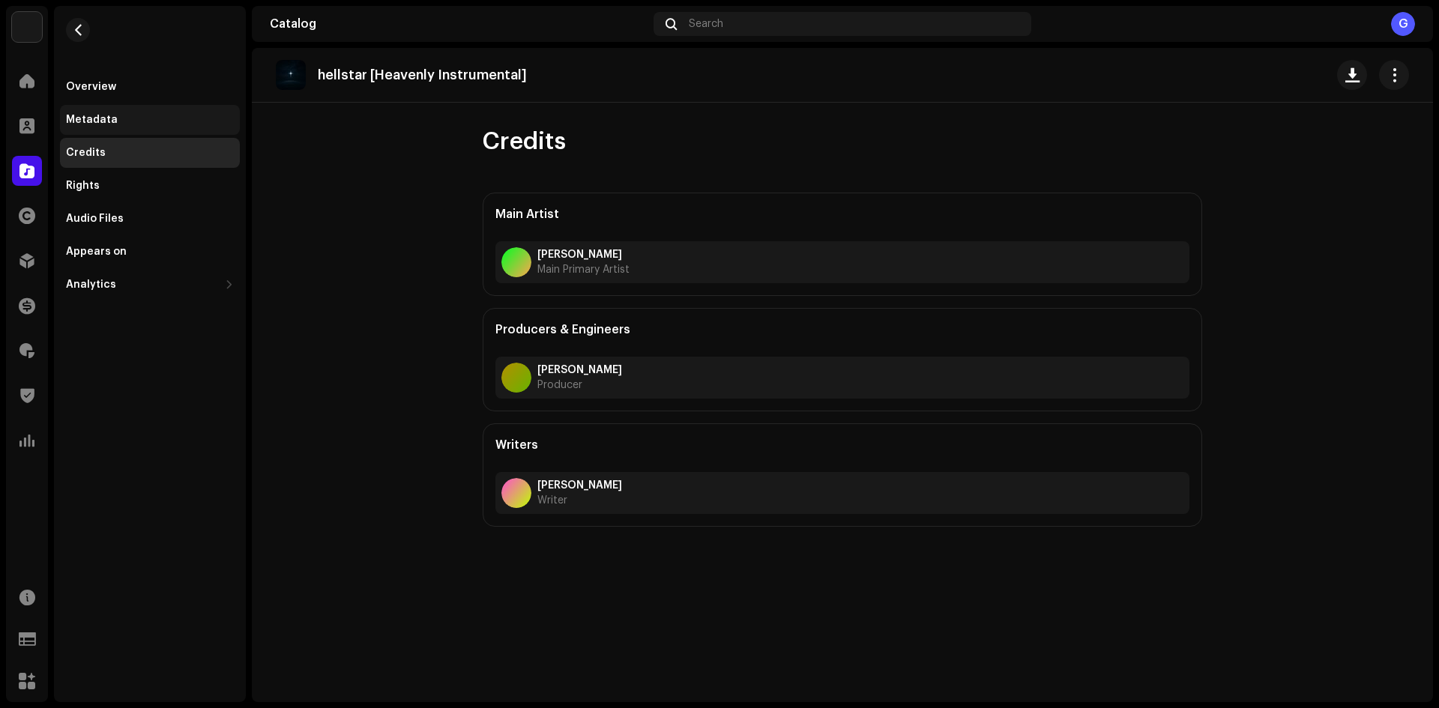
click at [137, 115] on div "Metadata" at bounding box center [150, 120] width 168 height 12
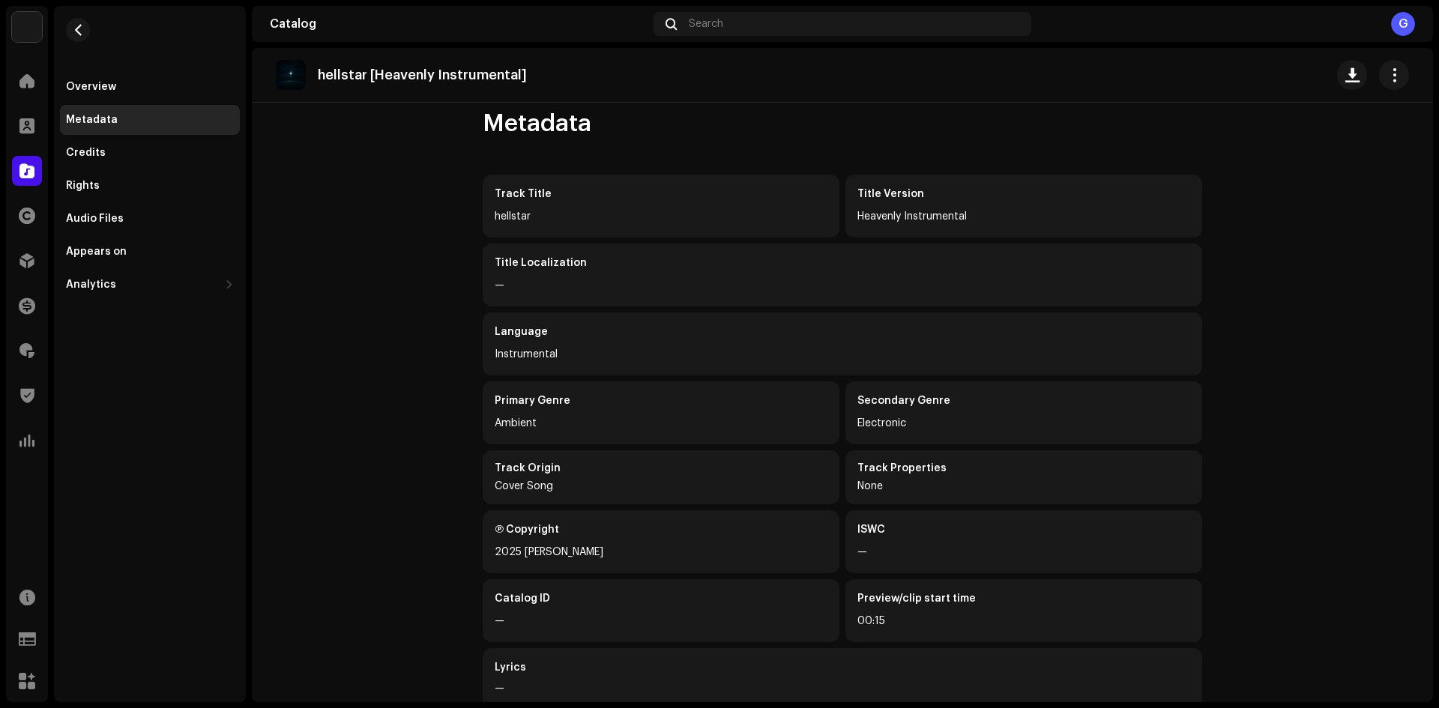
scroll to position [49, 0]
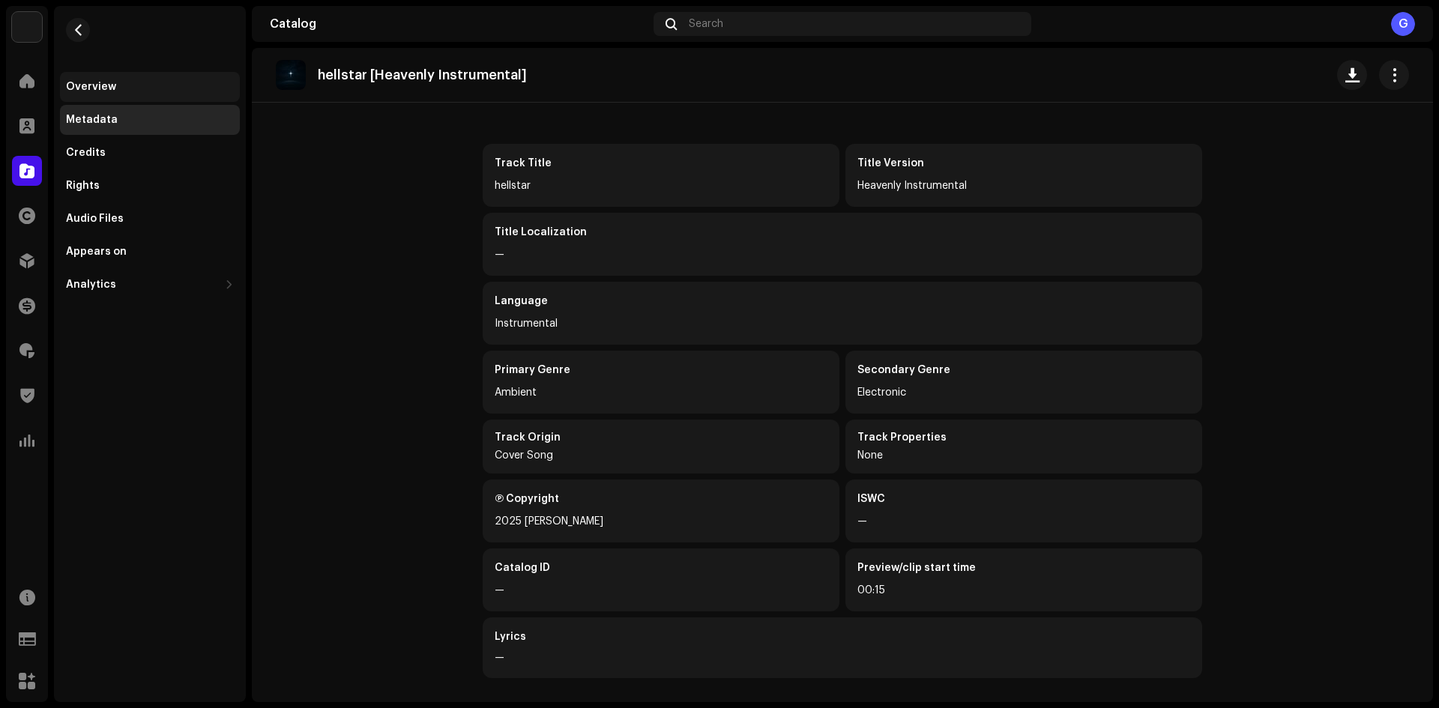
click at [165, 87] on div "Overview" at bounding box center [150, 87] width 168 height 12
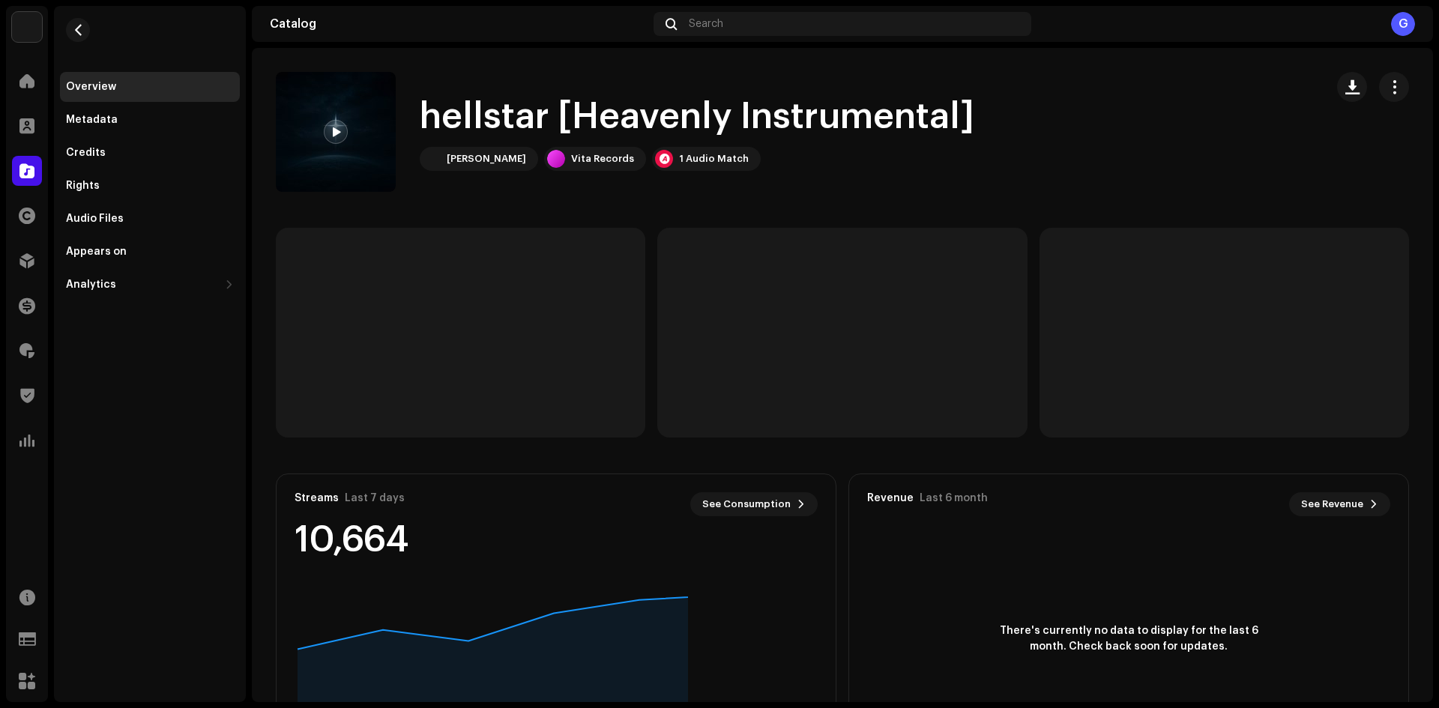
drag, startPoint x: 73, startPoint y: 32, endPoint x: 321, endPoint y: 10, distance: 248.2
click at [75, 31] on span "button" at bounding box center [78, 30] width 11 height 12
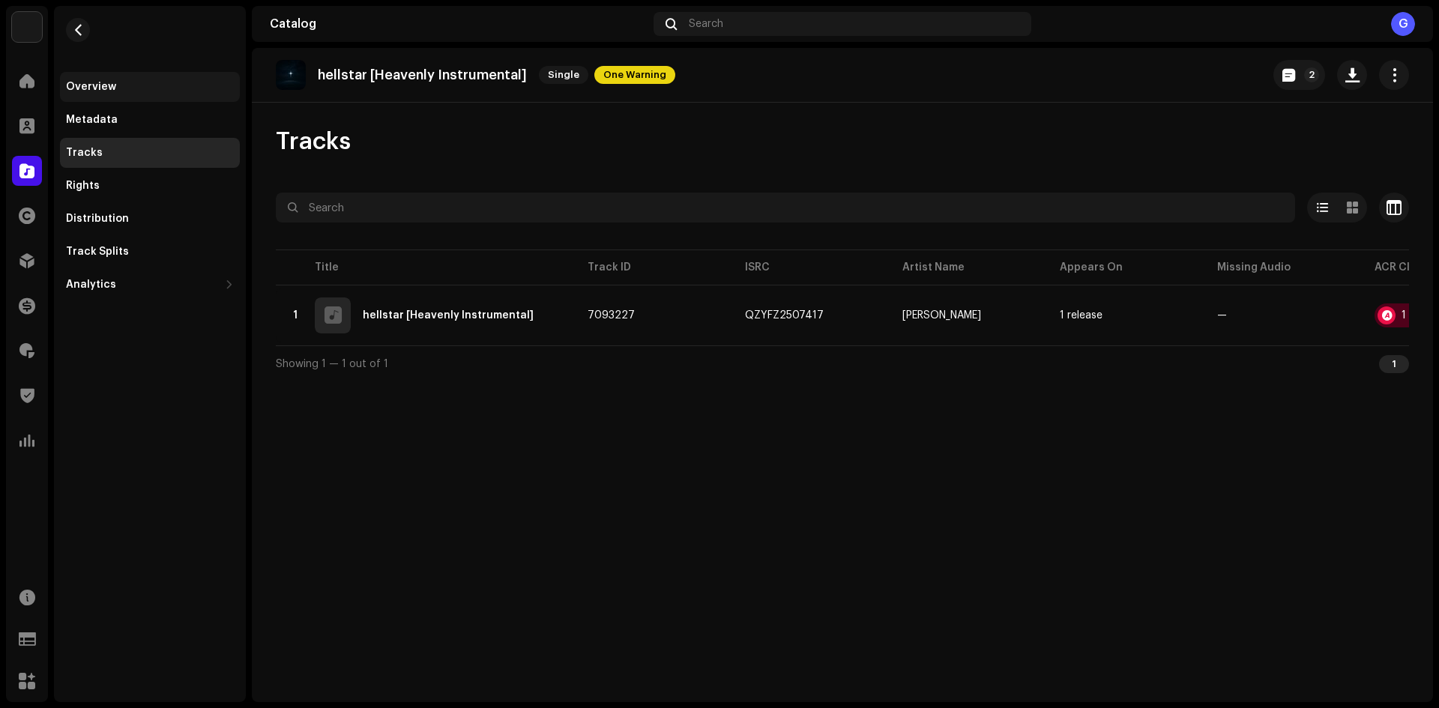
click at [153, 88] on div "Overview" at bounding box center [150, 87] width 168 height 12
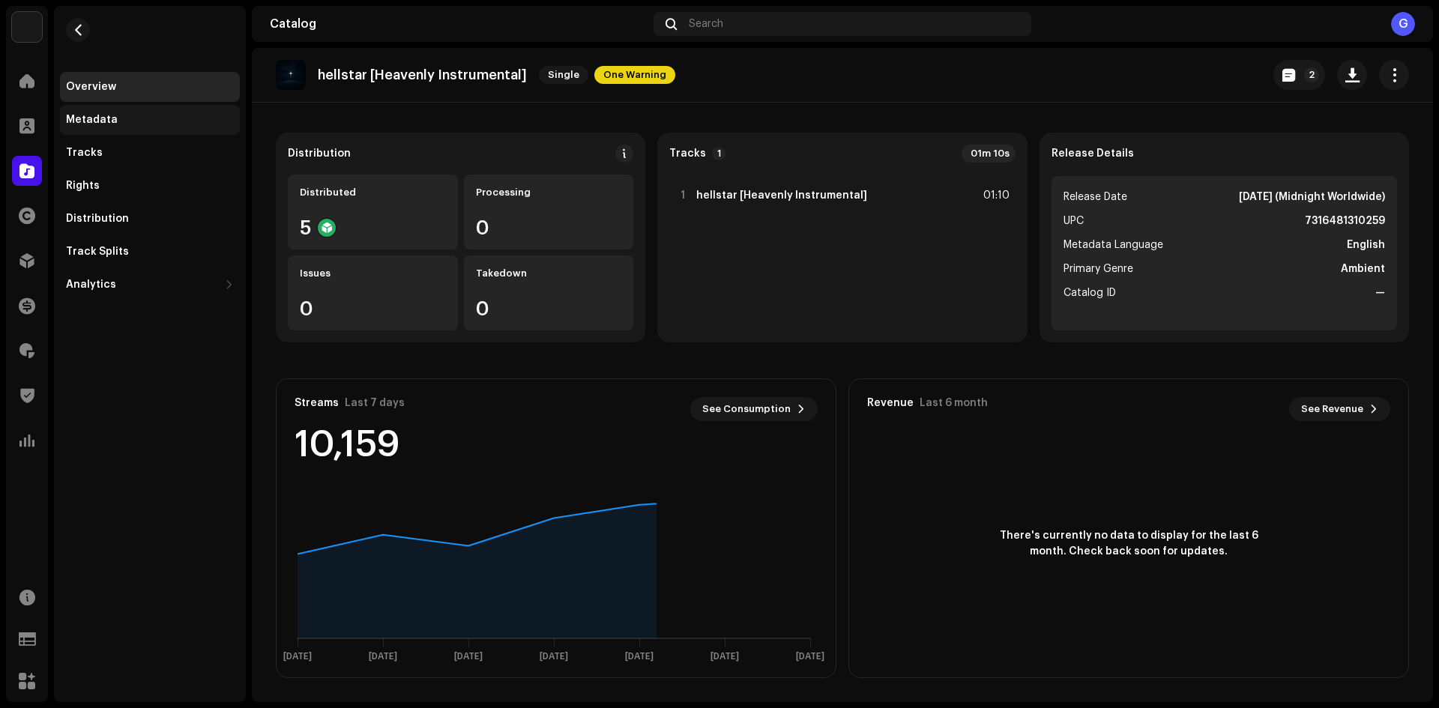
click at [155, 112] on div "Metadata" at bounding box center [150, 120] width 180 height 30
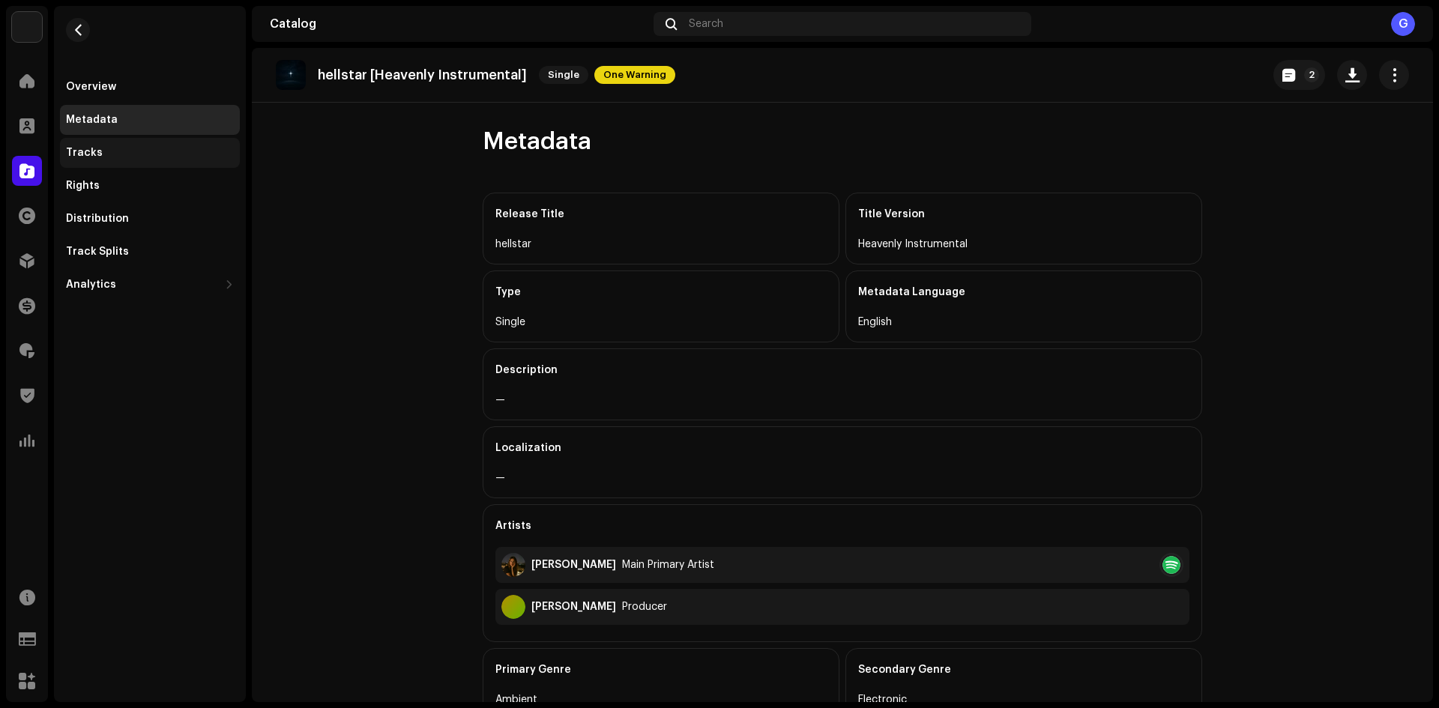
click at [93, 157] on div "Tracks" at bounding box center [84, 153] width 37 height 12
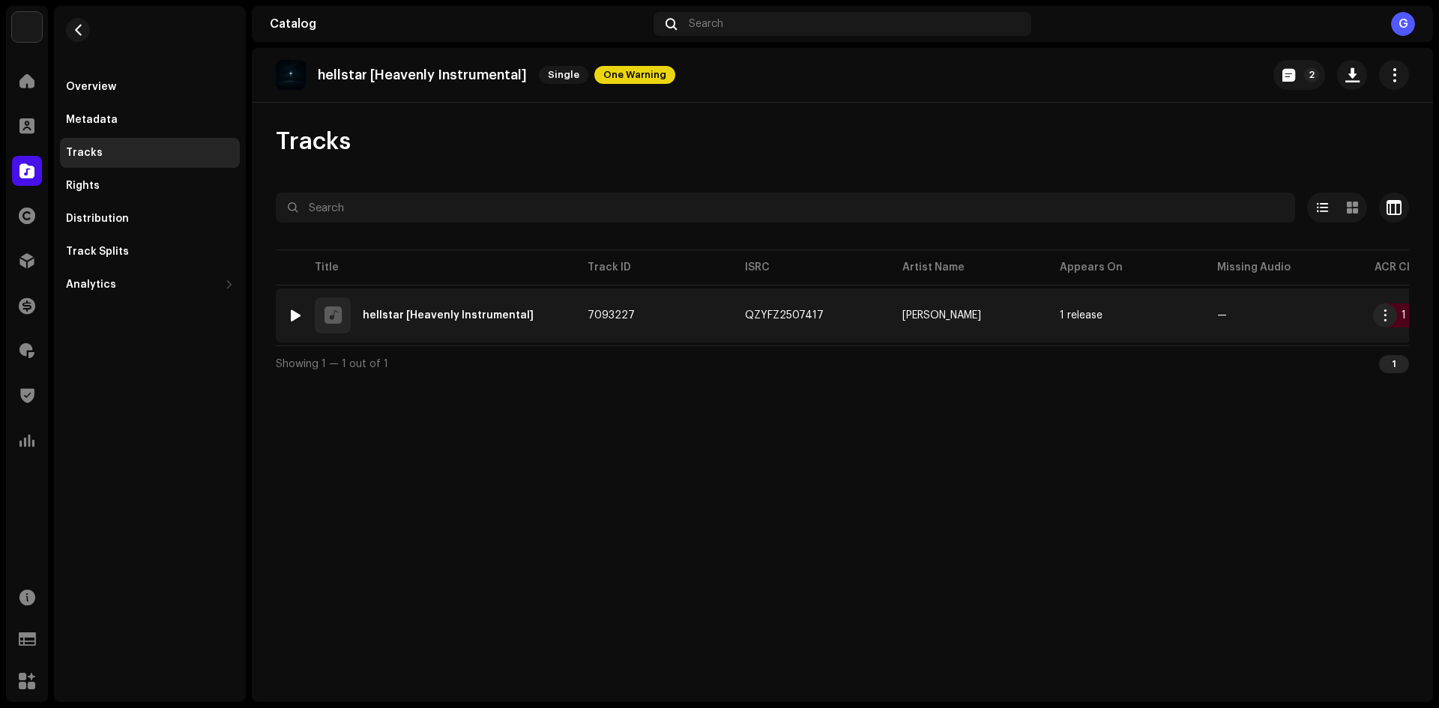
click at [674, 321] on td "7093227" at bounding box center [653, 315] width 157 height 54
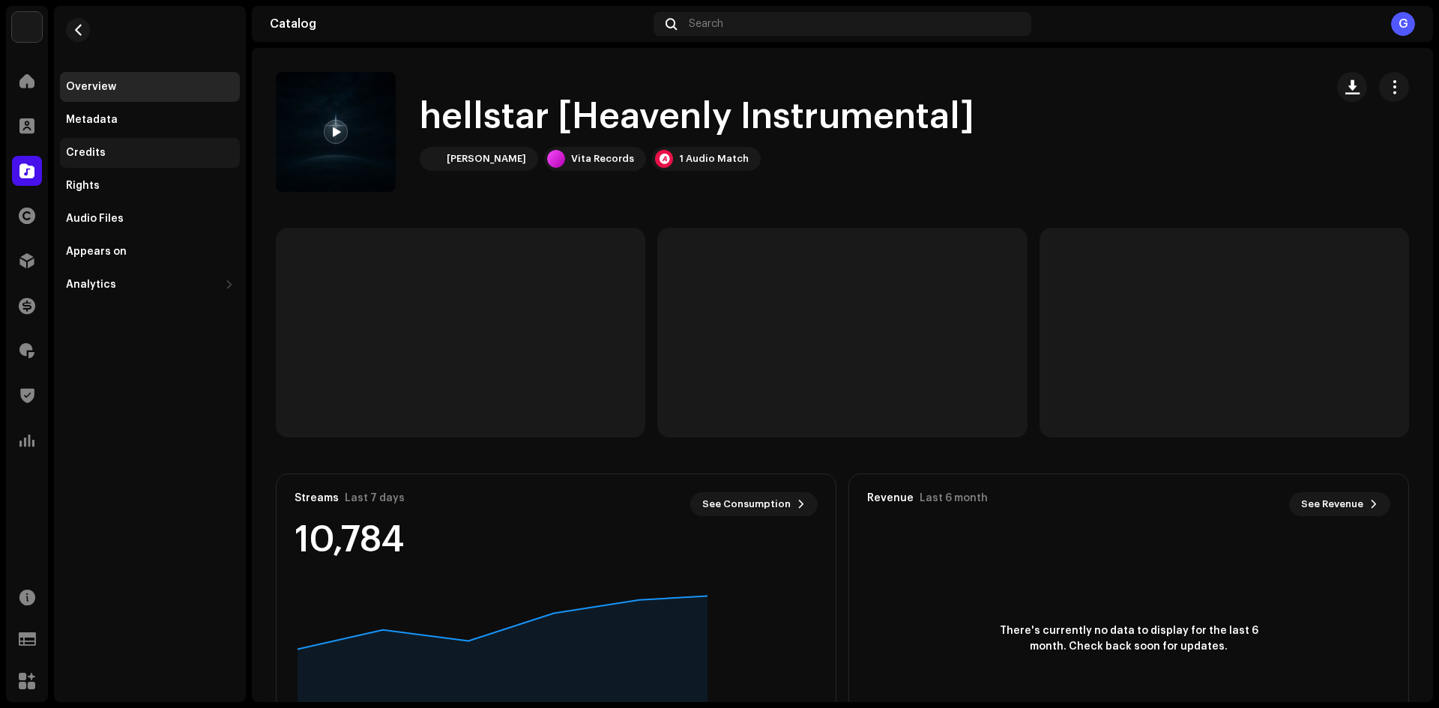
click at [144, 143] on div "Credits" at bounding box center [150, 153] width 180 height 30
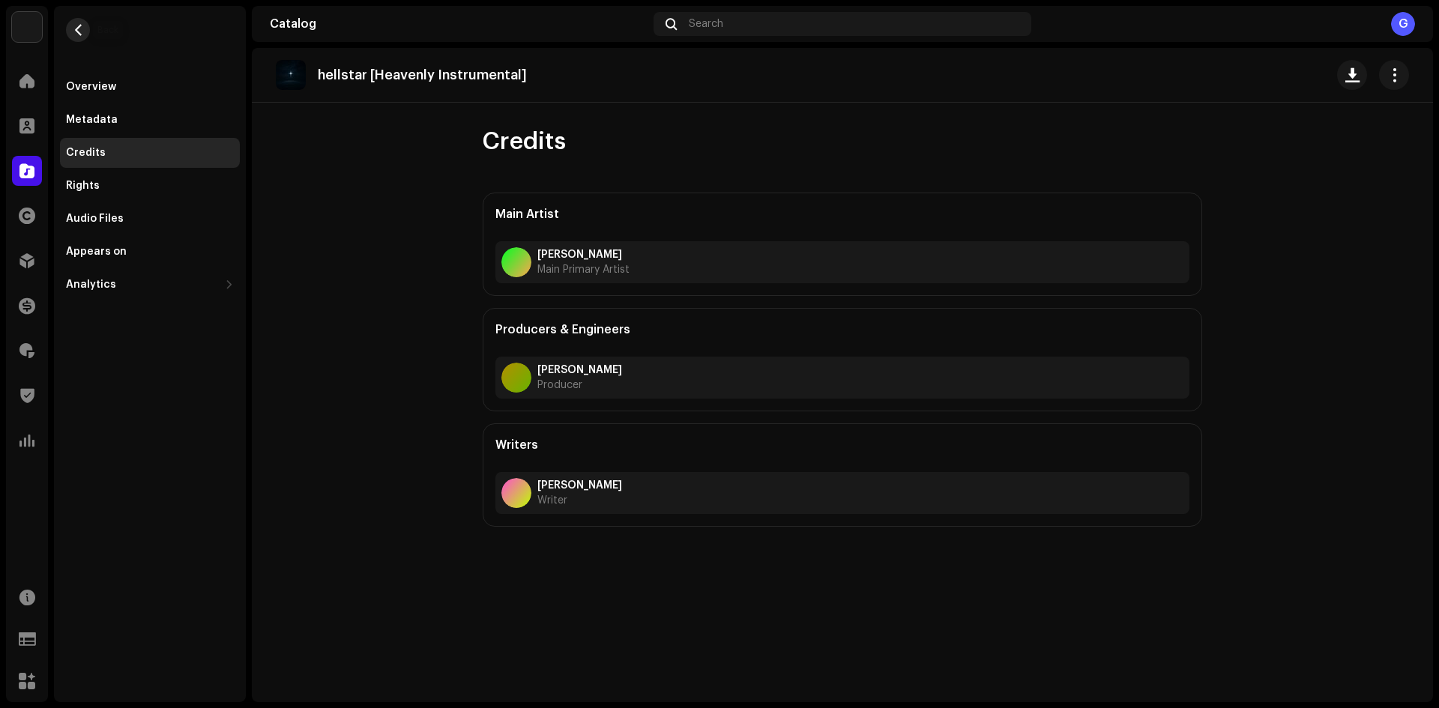
click at [71, 28] on button "button" at bounding box center [78, 30] width 24 height 24
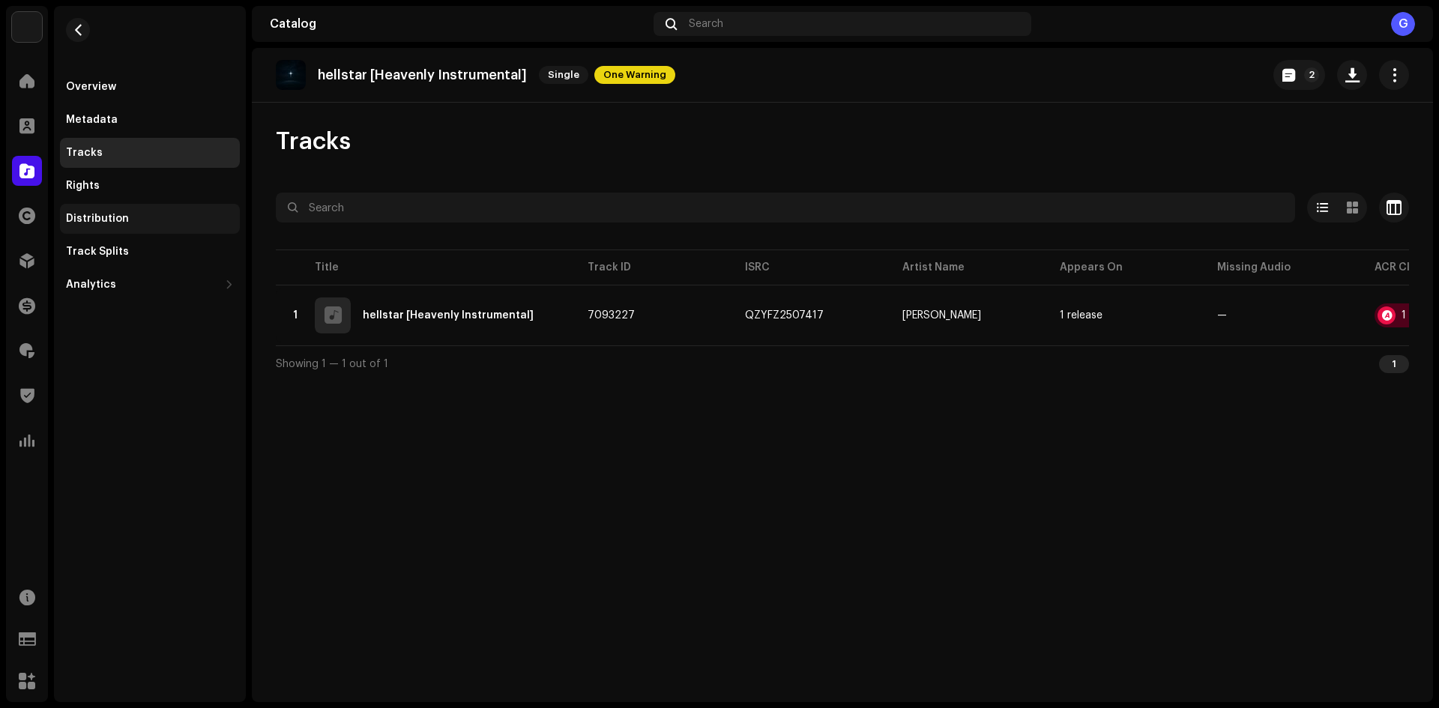
click at [124, 217] on div "Distribution" at bounding box center [97, 219] width 63 height 12
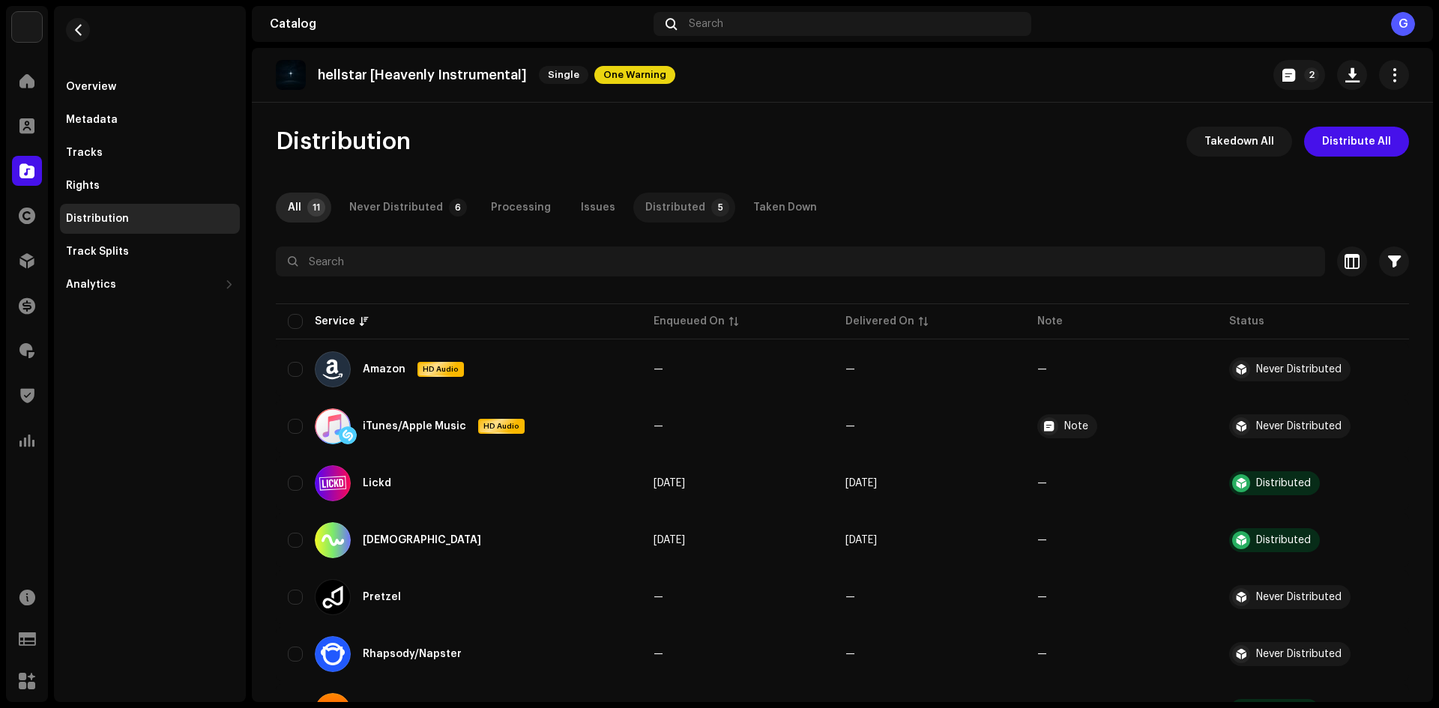
click at [673, 211] on div "Distributed" at bounding box center [675, 208] width 60 height 30
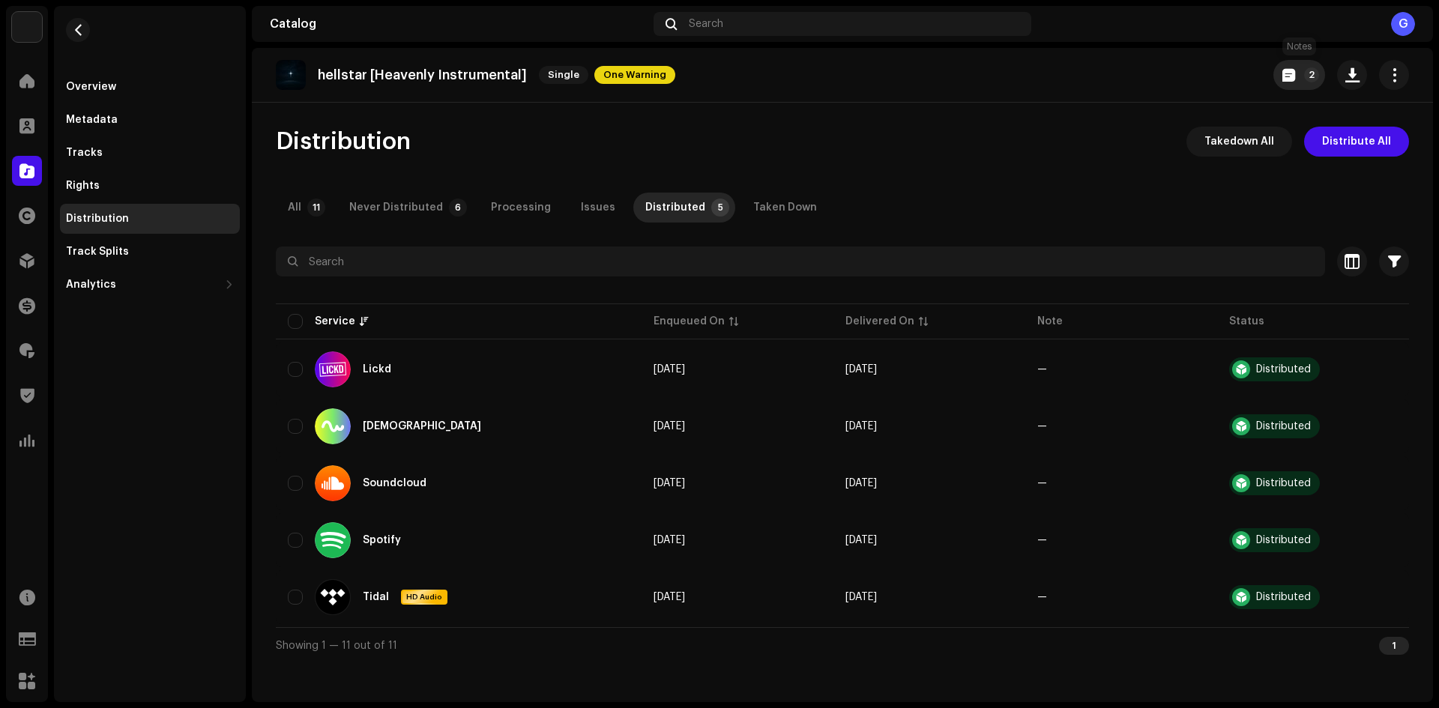
click at [1289, 70] on span "button" at bounding box center [1288, 75] width 13 height 12
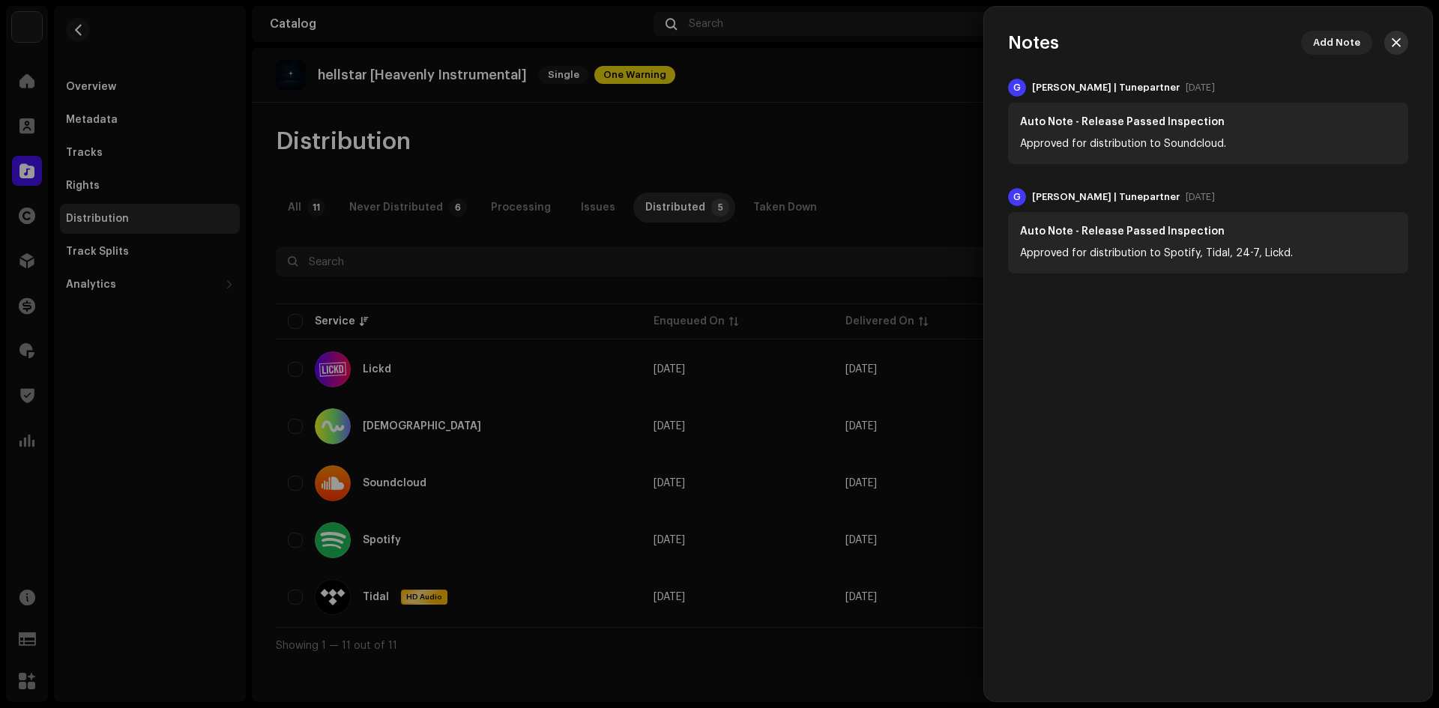
click at [1400, 40] on span "button" at bounding box center [1396, 43] width 9 height 12
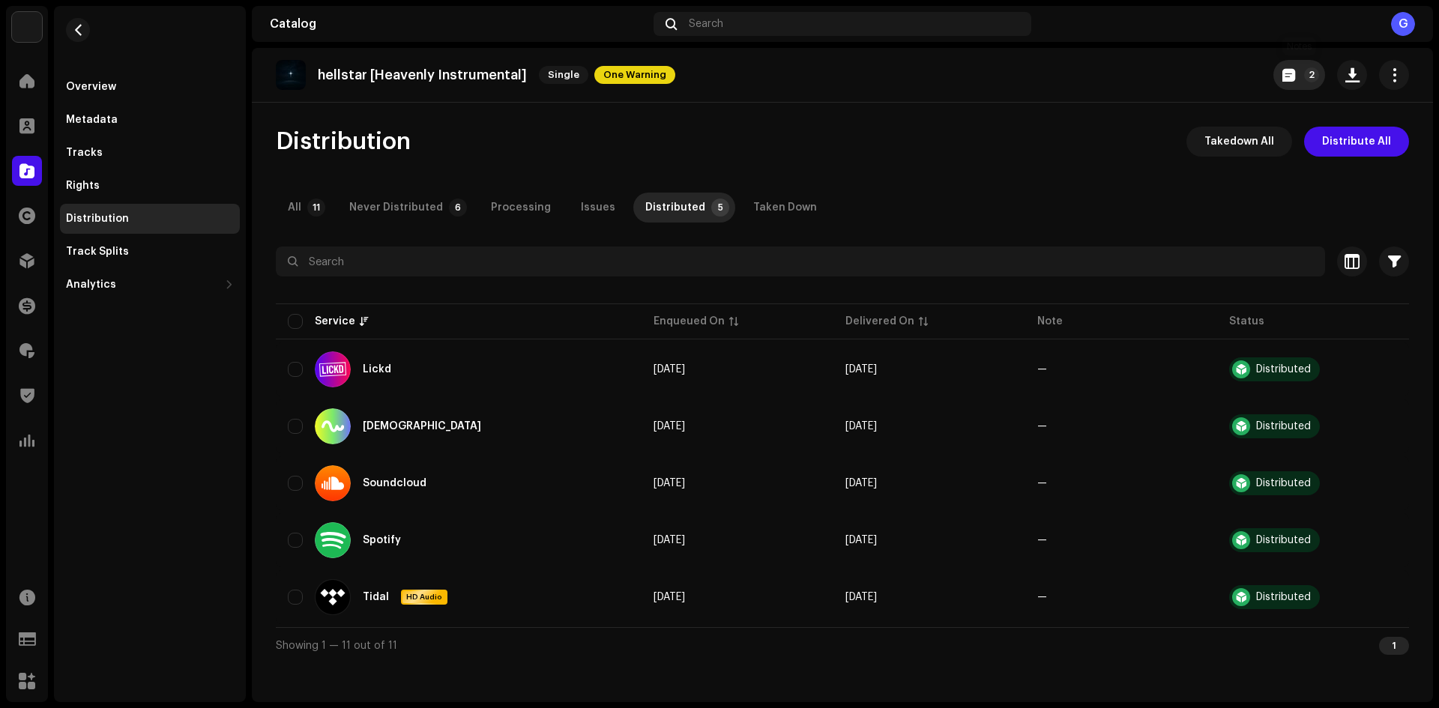
click at [1299, 80] on button "2" at bounding box center [1299, 75] width 52 height 30
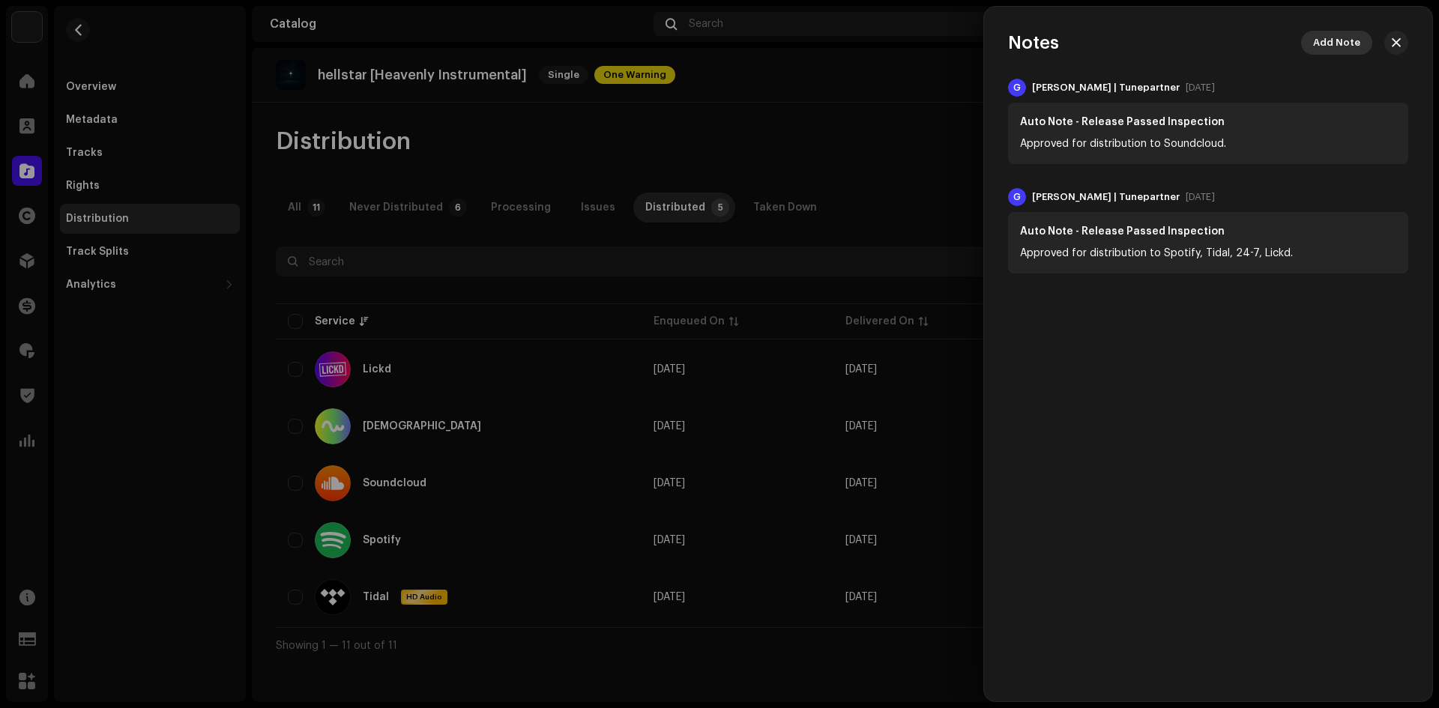
click at [1351, 37] on span "Add Note" at bounding box center [1336, 43] width 47 height 30
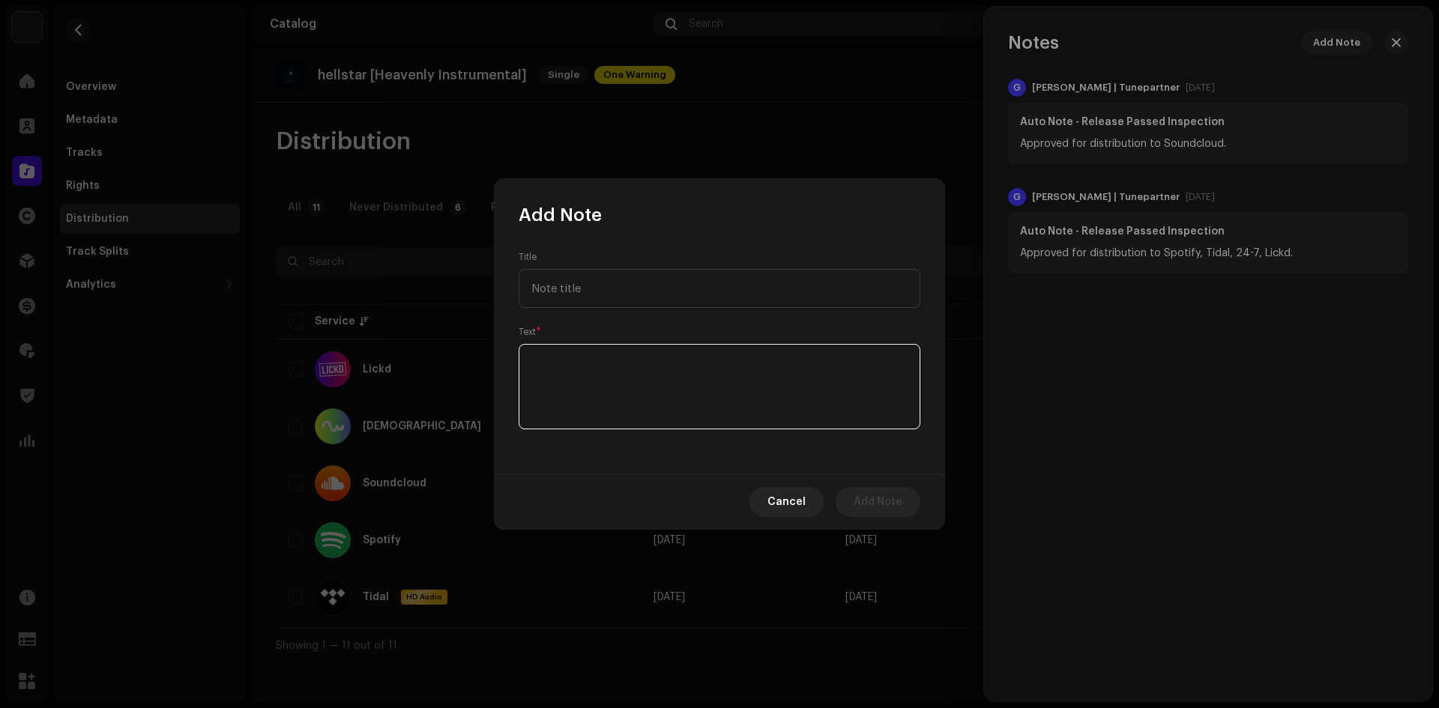
click at [776, 372] on textarea at bounding box center [720, 386] width 402 height 85
type textarea "Changing audio."
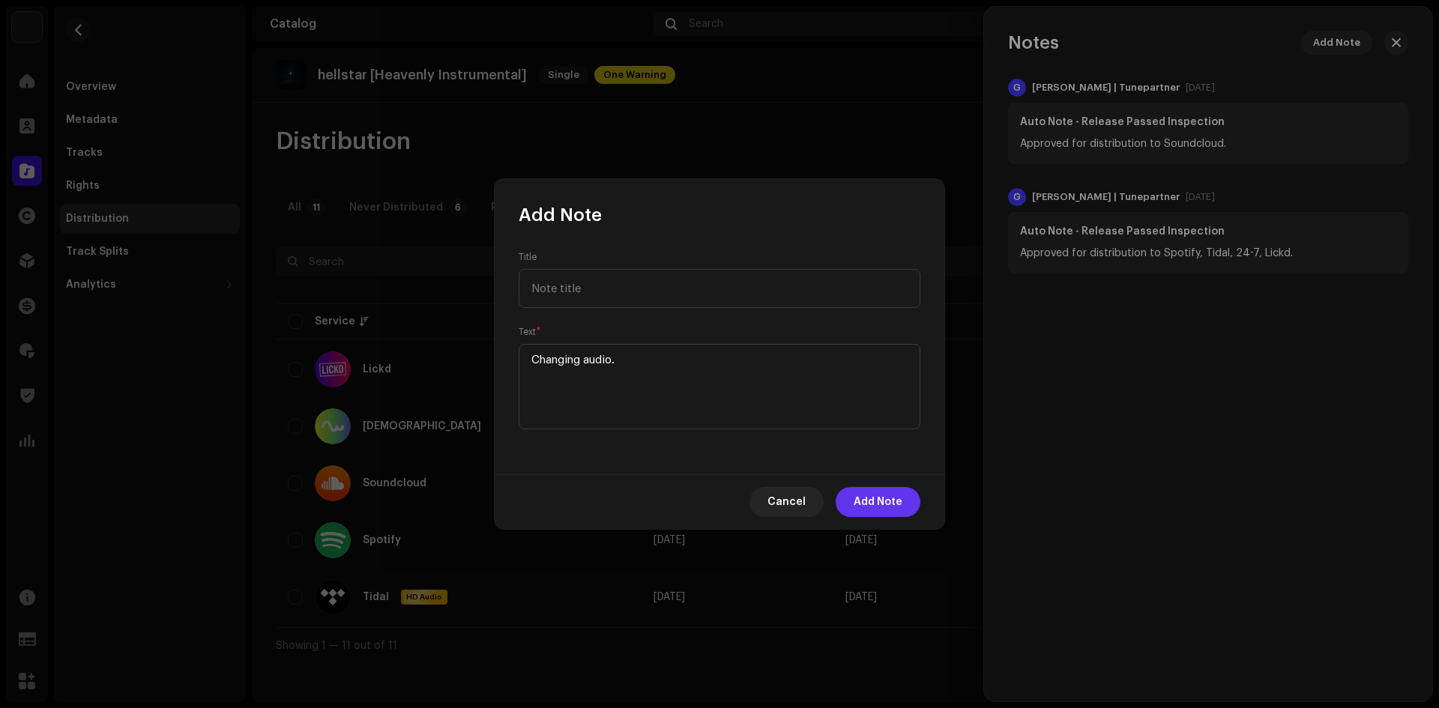
click at [876, 492] on span "Add Note" at bounding box center [877, 502] width 49 height 30
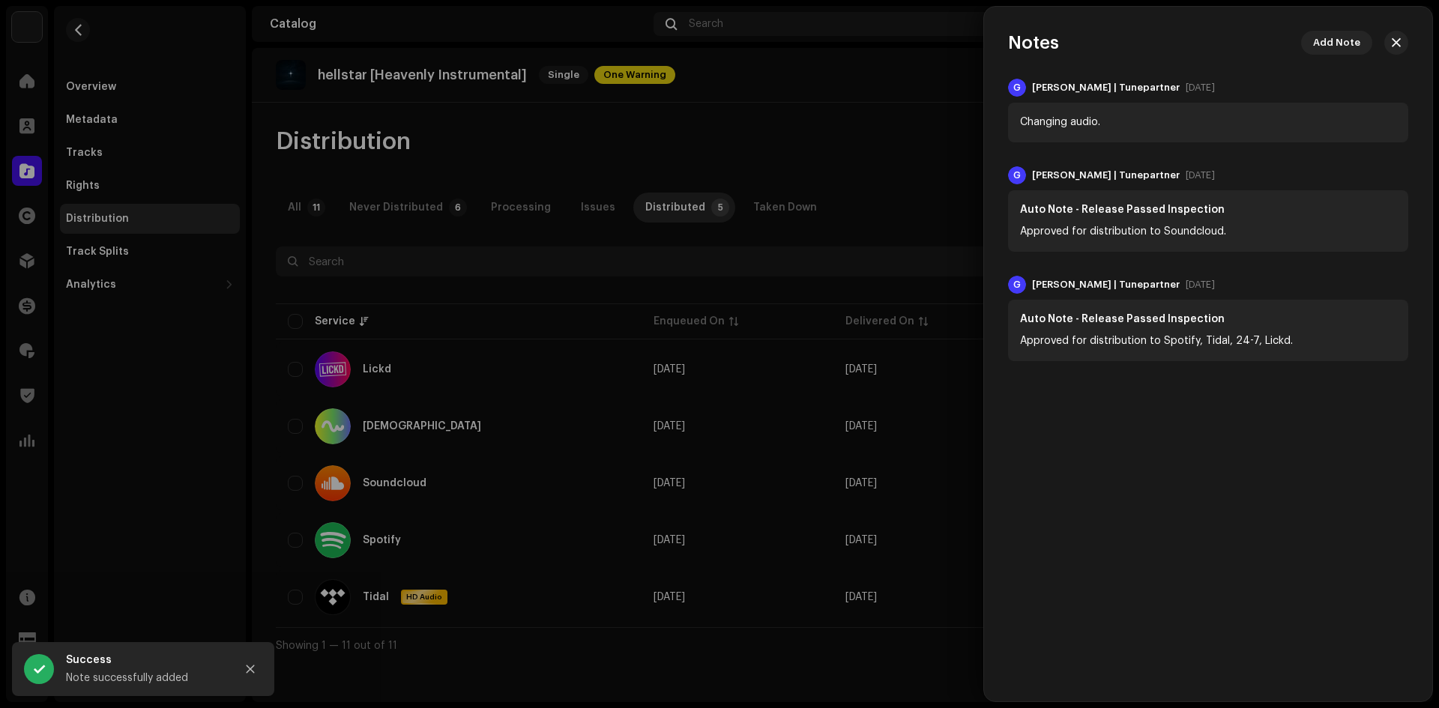
click at [1386, 43] on button "button" at bounding box center [1396, 43] width 24 height 24
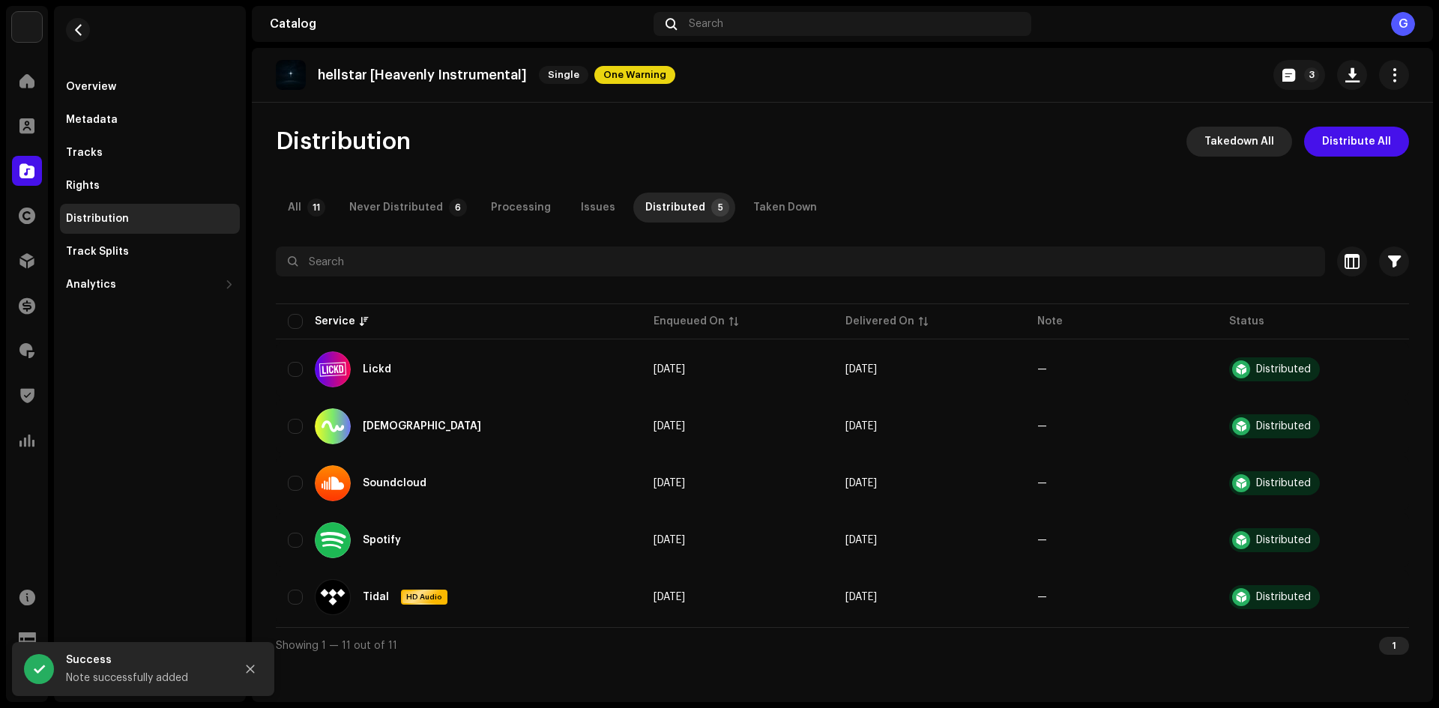
click at [1207, 141] on button "Takedown All" at bounding box center [1239, 142] width 106 height 30
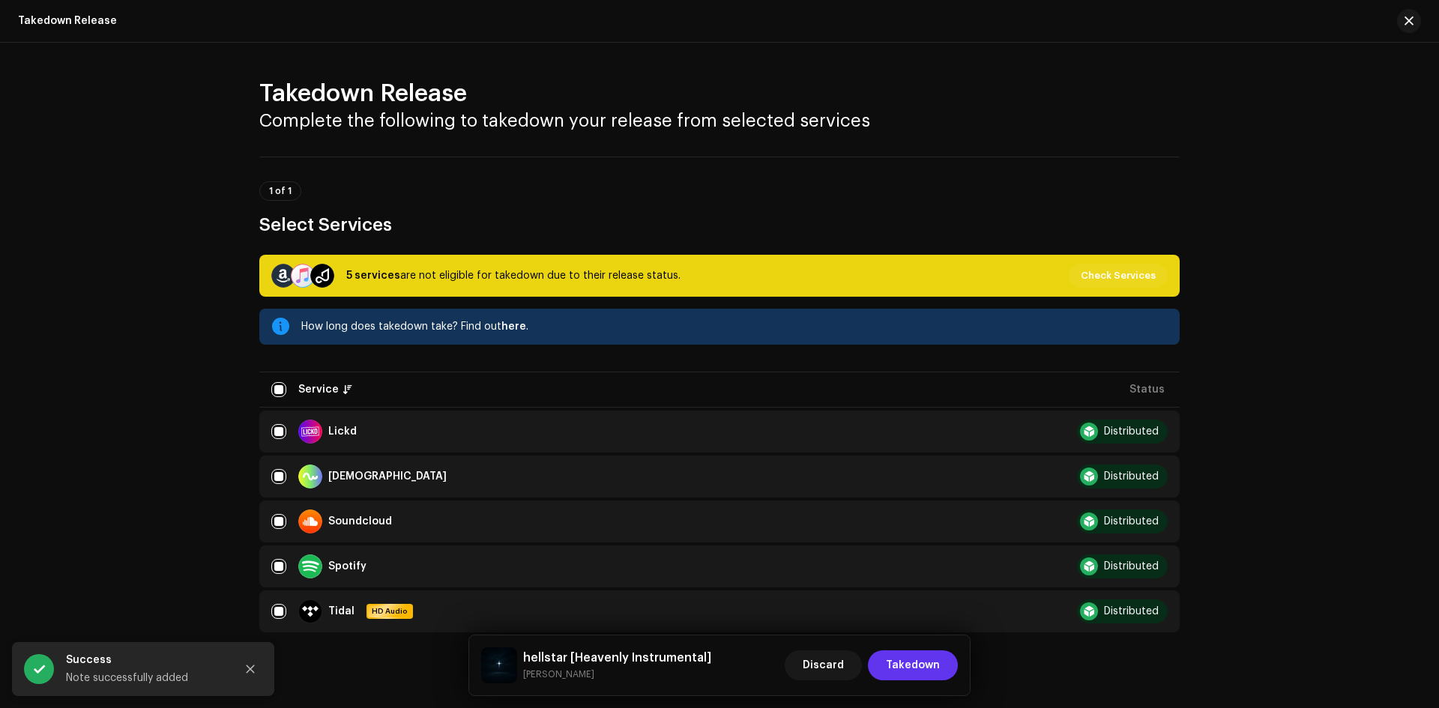
click at [925, 667] on span "Takedown" at bounding box center [913, 665] width 54 height 30
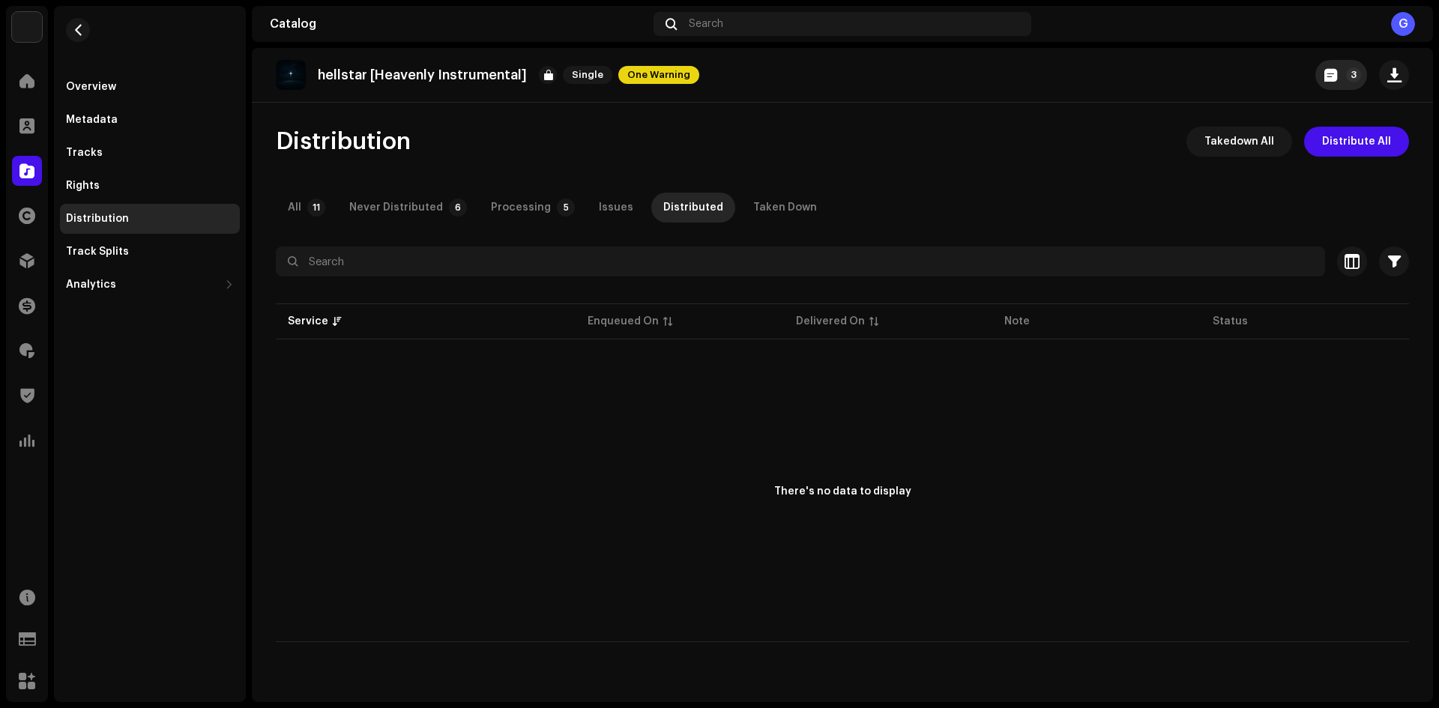
click at [1338, 74] on button "3" at bounding box center [1341, 75] width 52 height 30
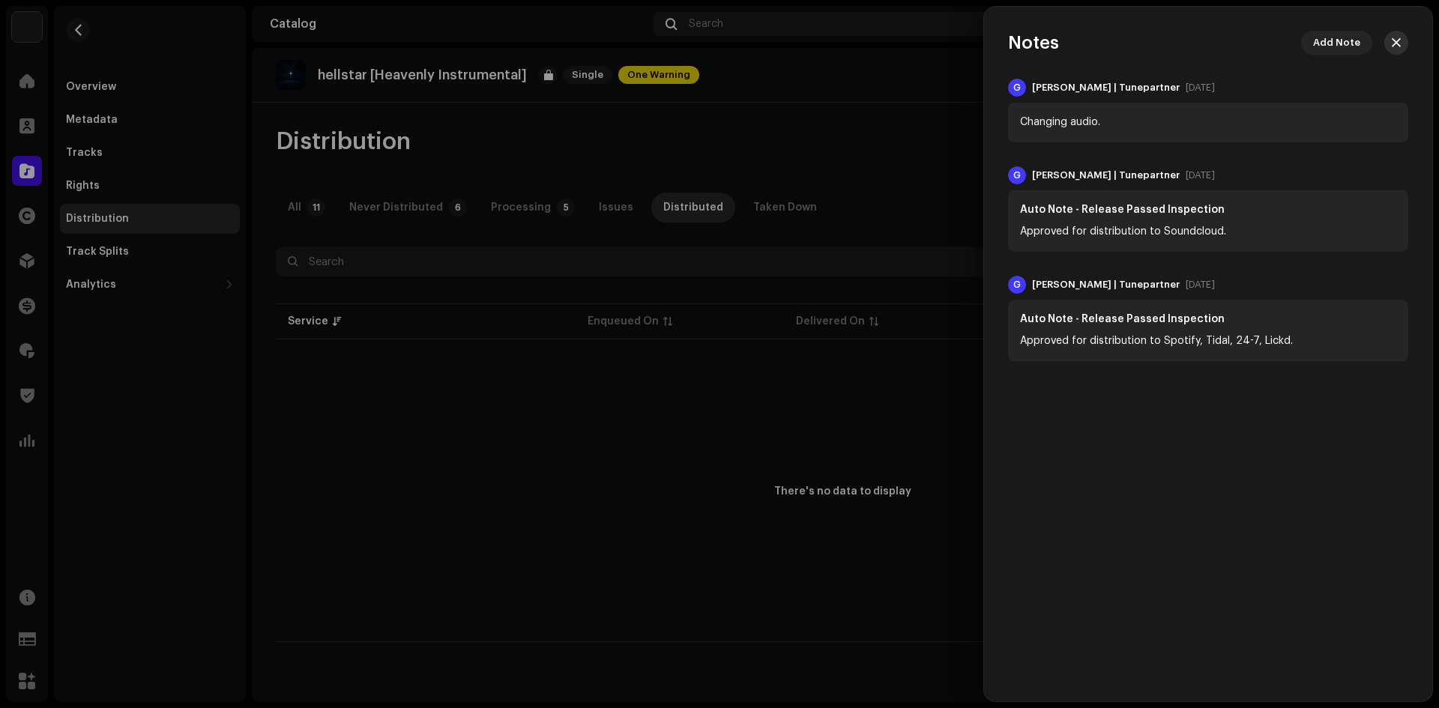
click at [1395, 37] on span "button" at bounding box center [1396, 43] width 9 height 12
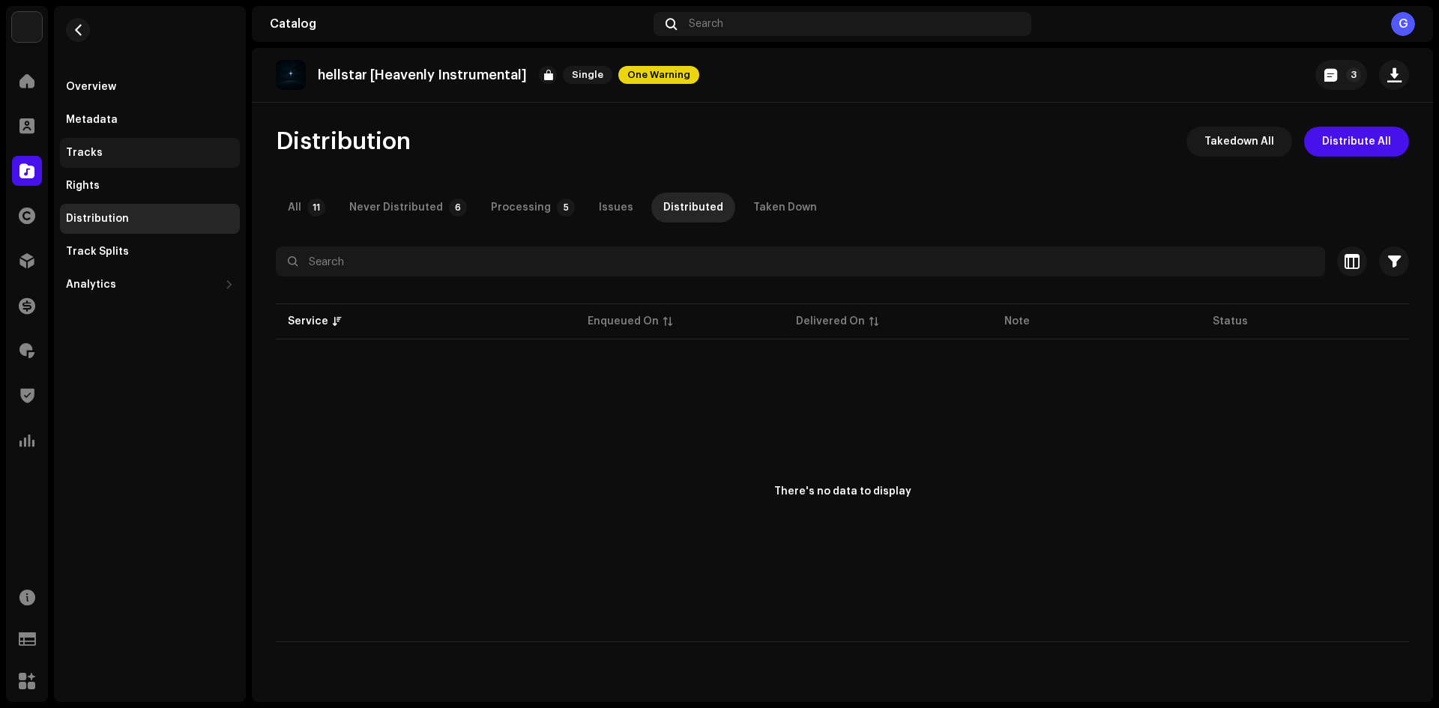
click at [151, 154] on div "Tracks" at bounding box center [150, 153] width 168 height 12
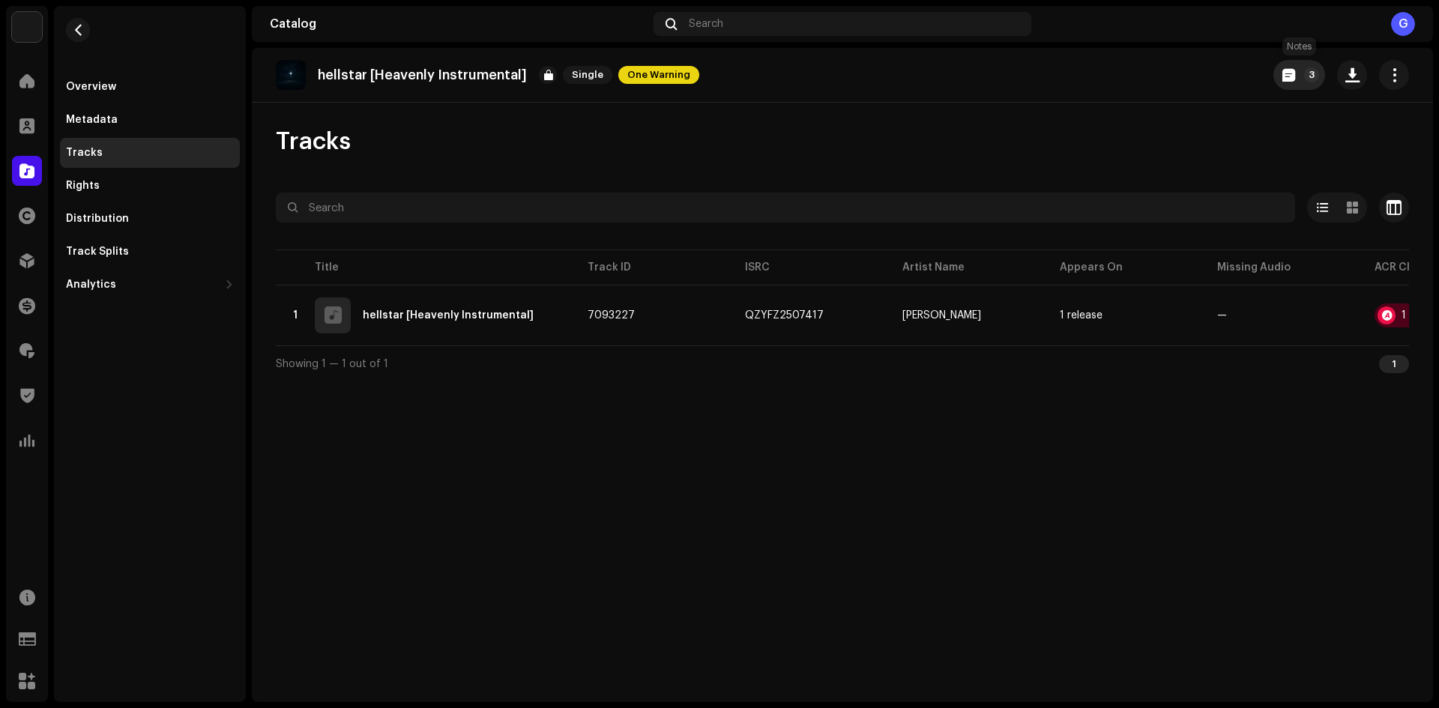
click at [1280, 73] on button "3" at bounding box center [1299, 75] width 52 height 30
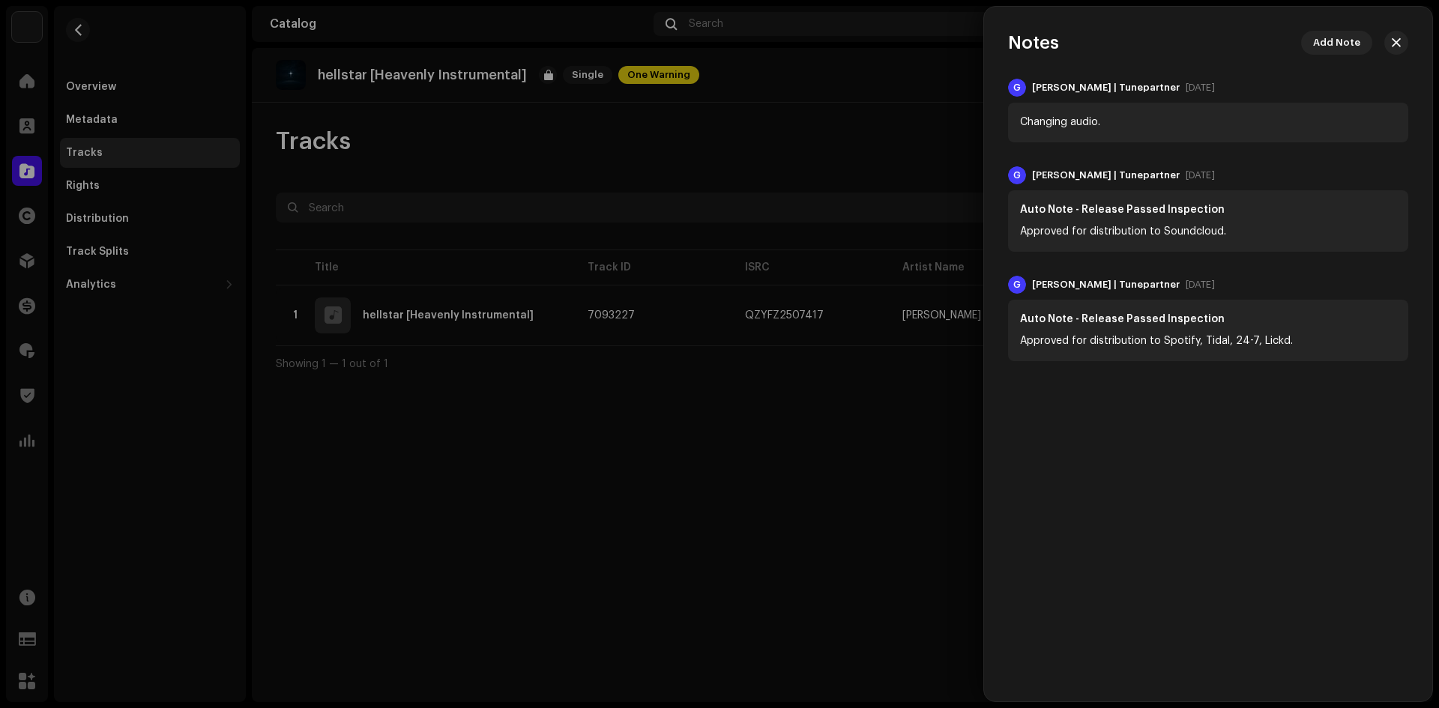
drag, startPoint x: 1395, startPoint y: 41, endPoint x: 1308, endPoint y: 66, distance: 89.7
click at [1394, 42] on span "button" at bounding box center [1396, 43] width 9 height 12
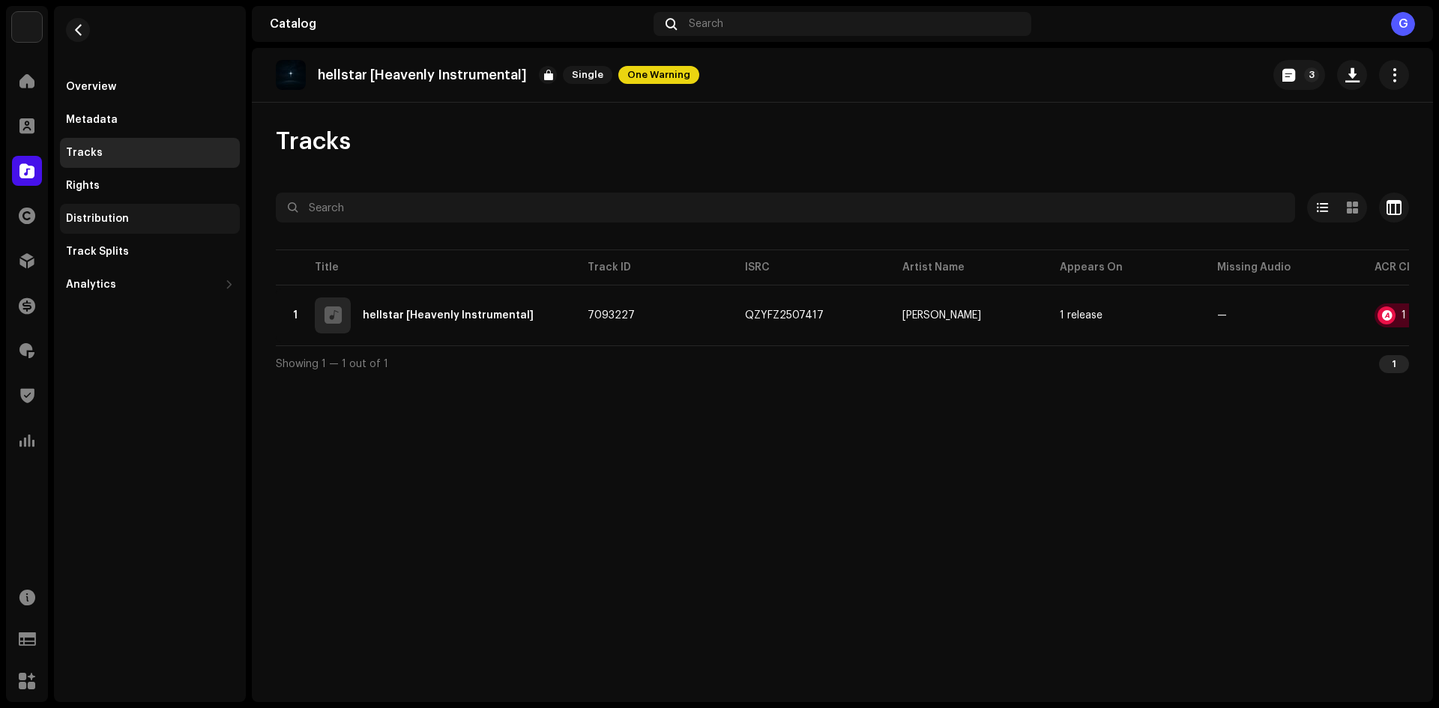
click at [181, 217] on div "Distribution" at bounding box center [150, 219] width 168 height 12
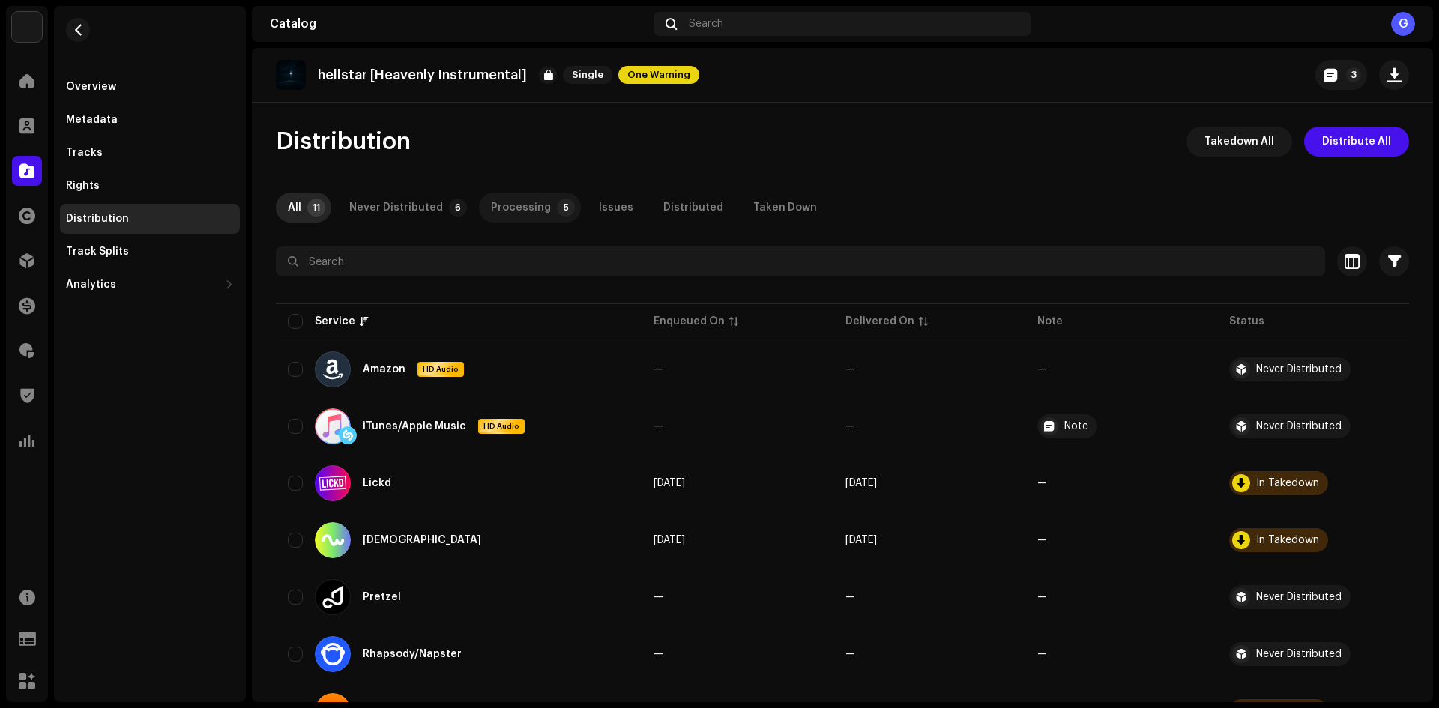
click at [534, 208] on div "Processing" at bounding box center [521, 208] width 60 height 30
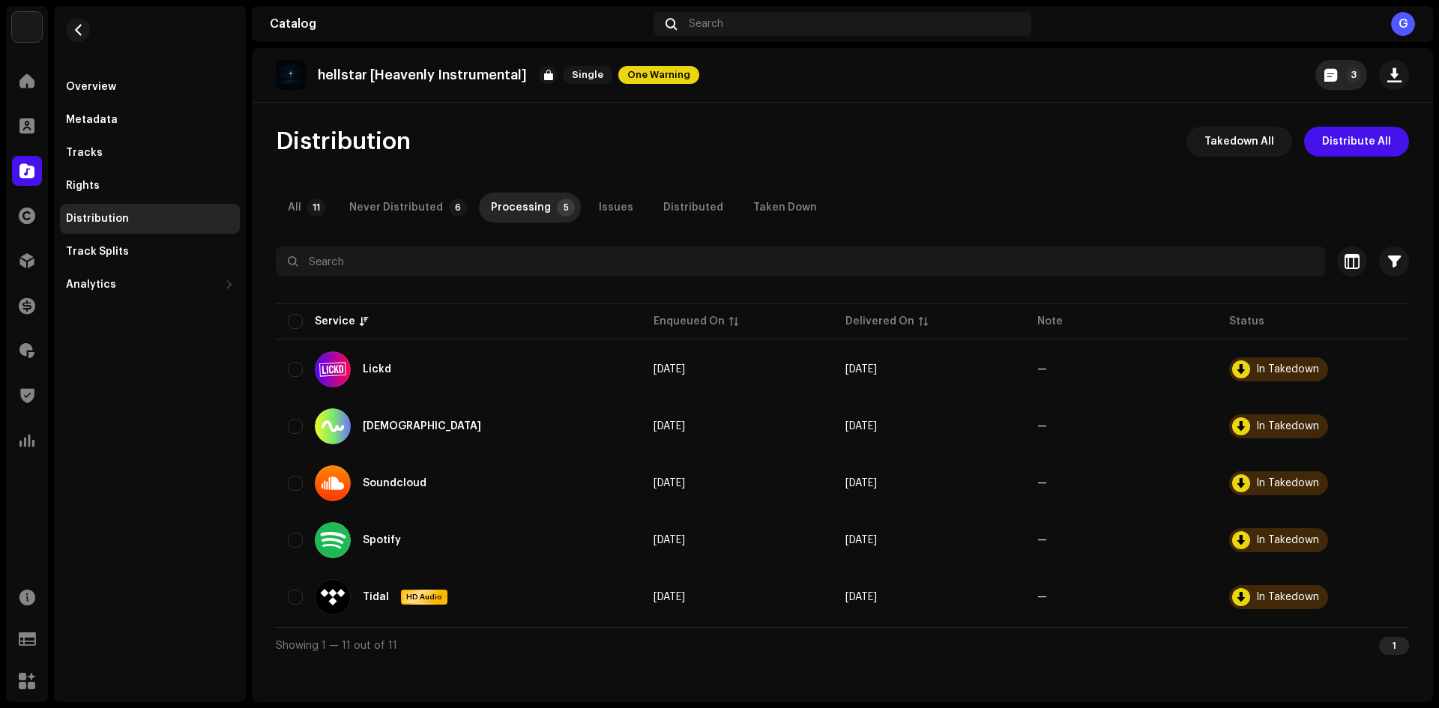
click at [1334, 85] on button "3" at bounding box center [1341, 75] width 52 height 30
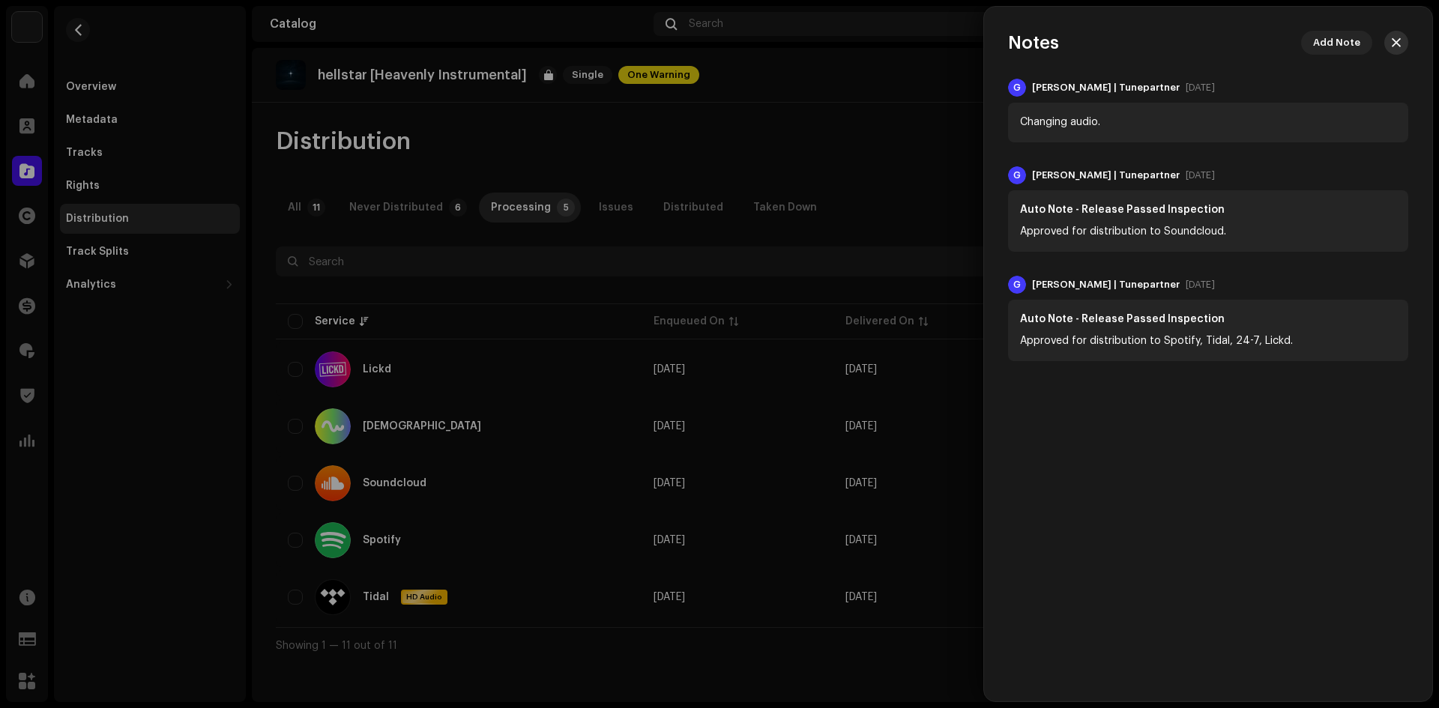
click at [1401, 47] on button "button" at bounding box center [1396, 43] width 24 height 24
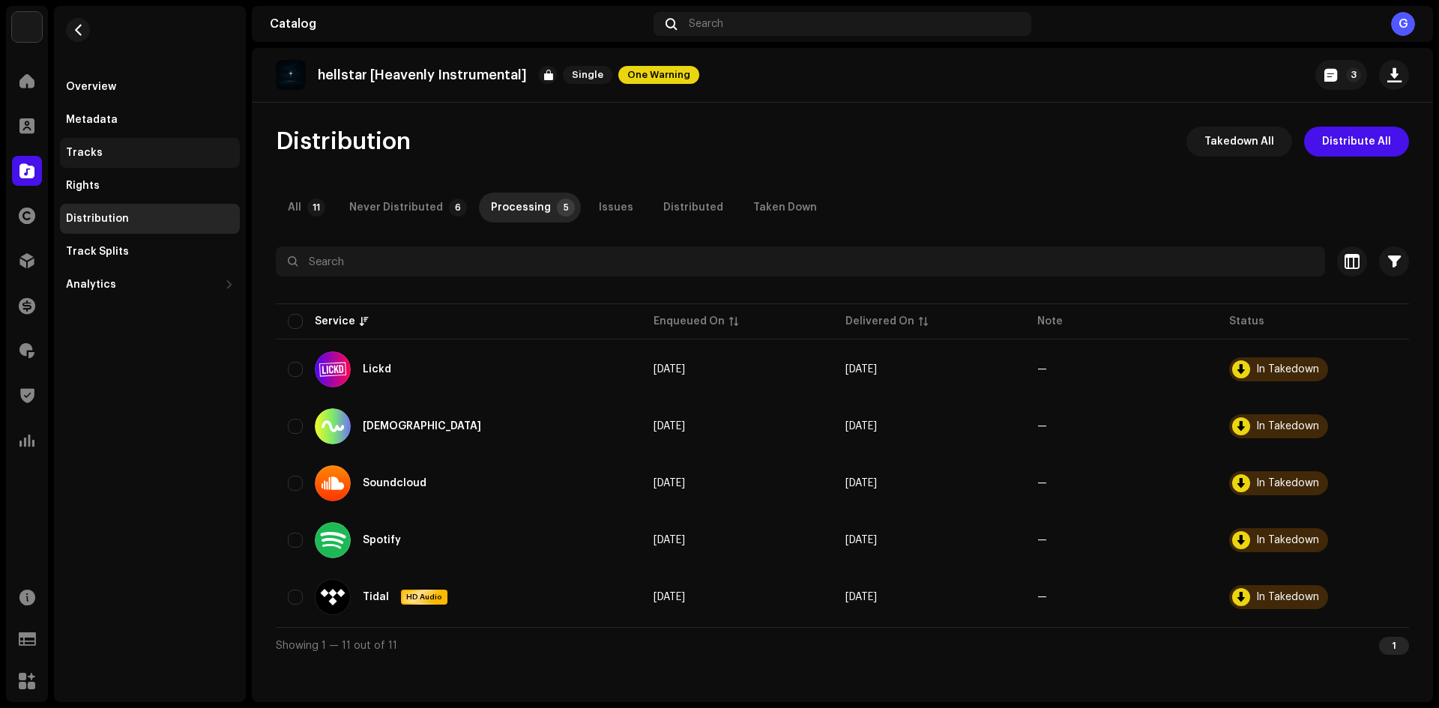
click at [144, 154] on div "Tracks" at bounding box center [150, 153] width 168 height 12
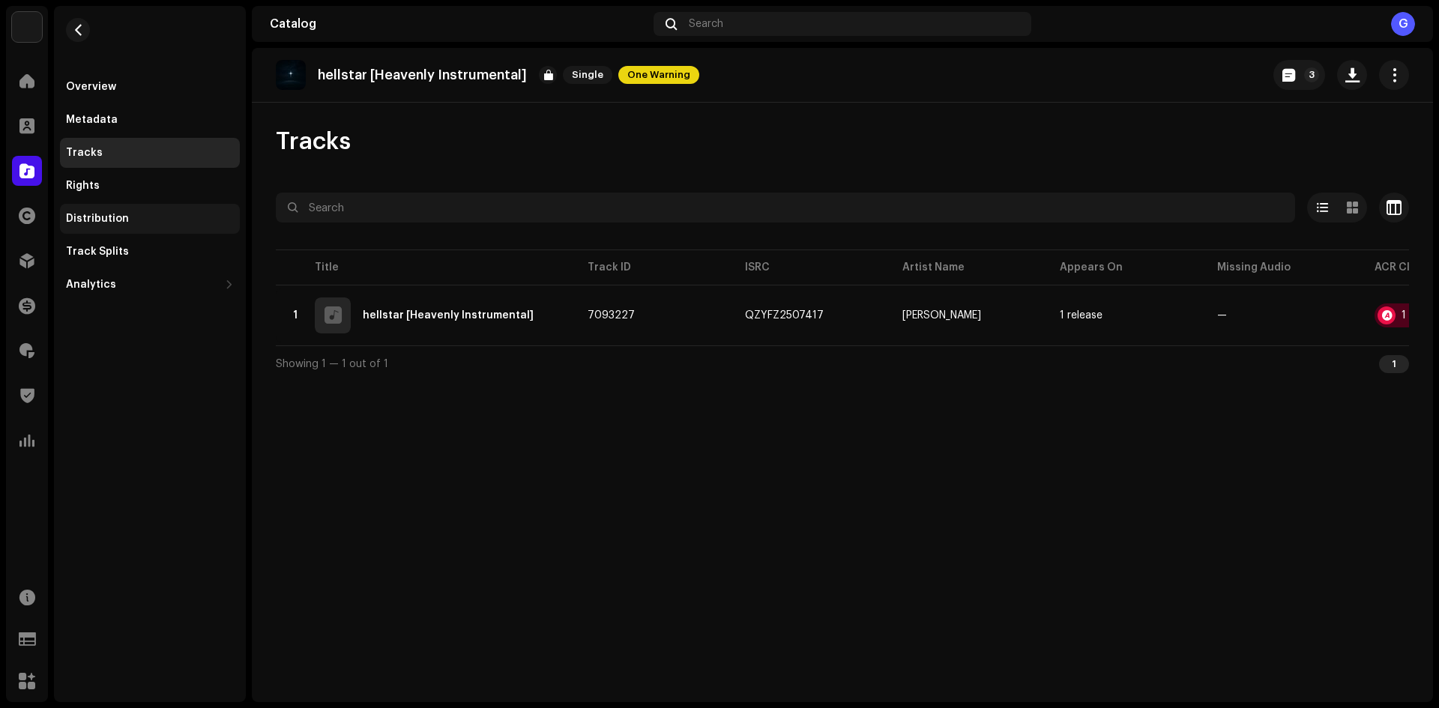
click at [166, 214] on div "Distribution" at bounding box center [150, 219] width 168 height 12
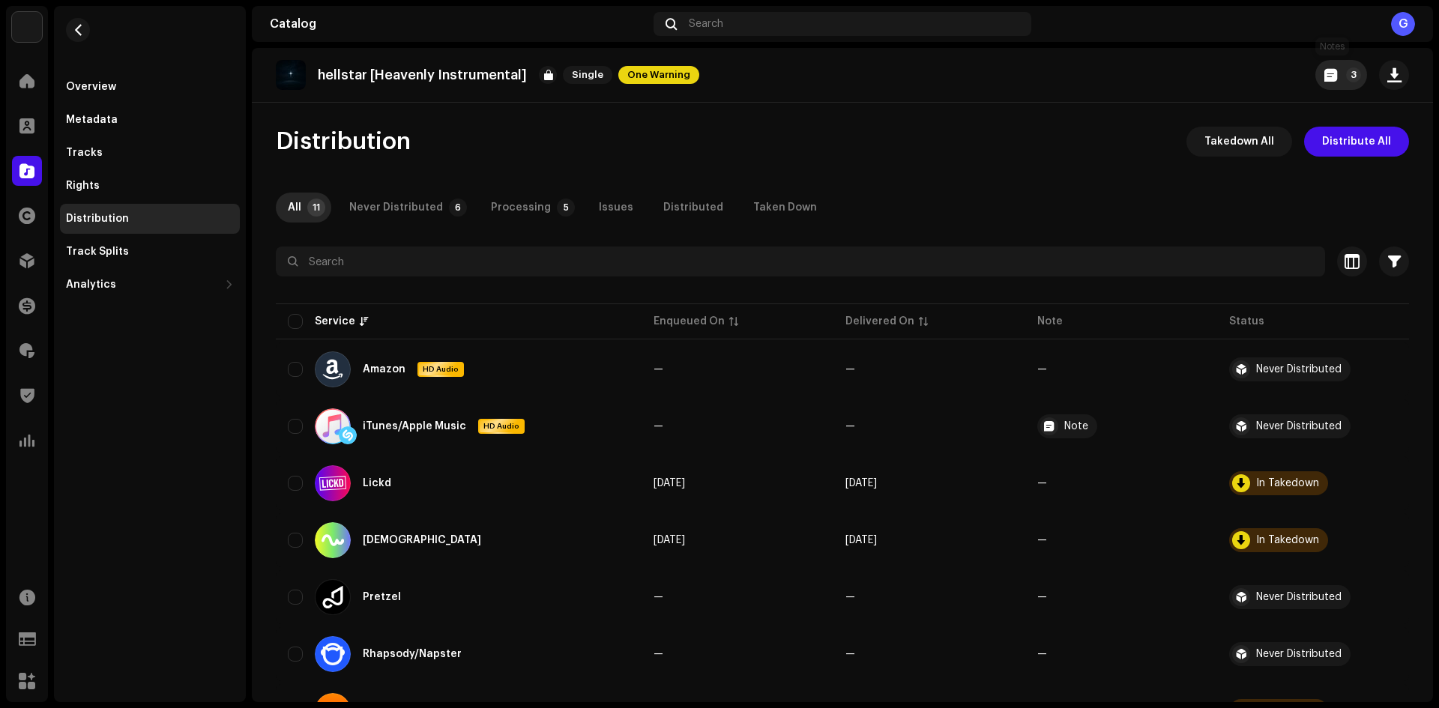
click at [1347, 79] on p-badge "3" at bounding box center [1353, 74] width 15 height 15
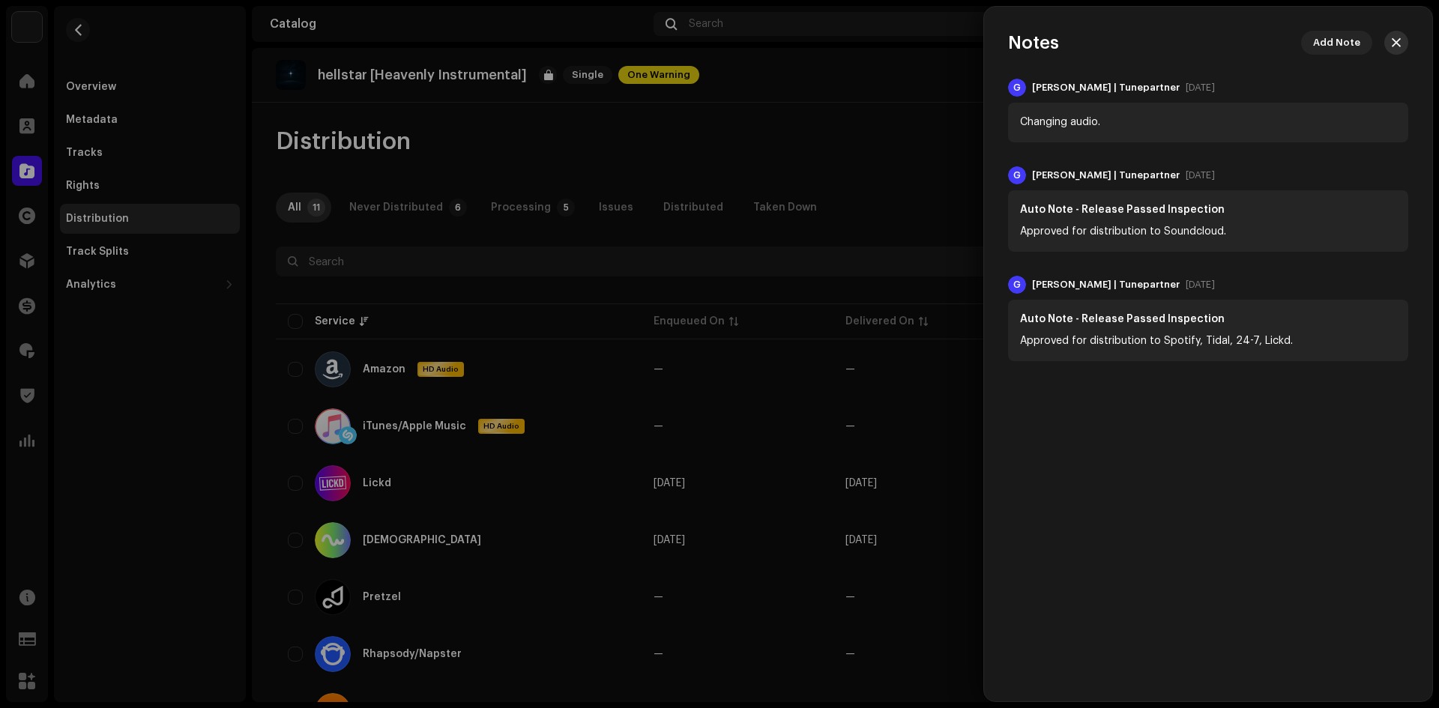
click at [1392, 43] on span "button" at bounding box center [1396, 43] width 9 height 12
